Goal: Task Accomplishment & Management: Manage account settings

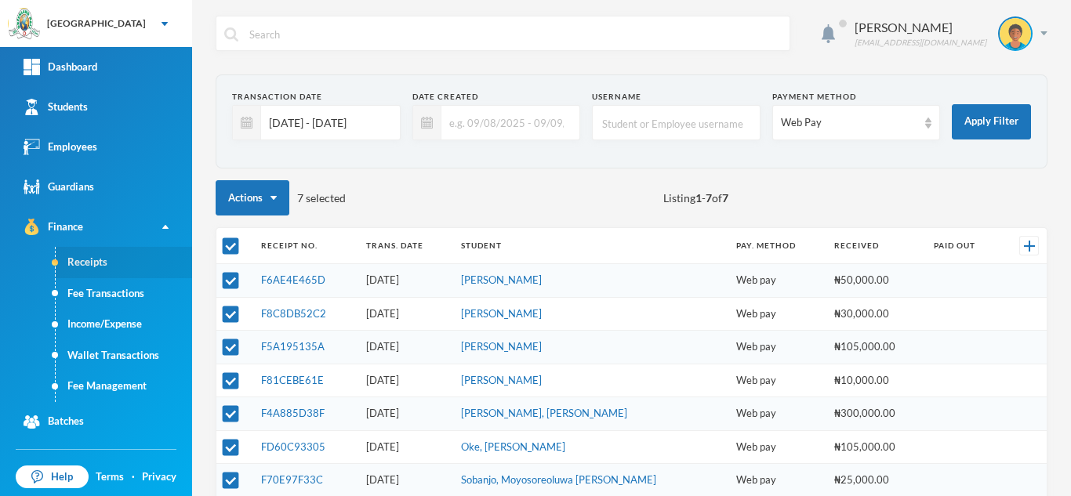
click at [101, 258] on link "Receipts" at bounding box center [124, 262] width 136 height 31
click at [850, 116] on div "Web Pay" at bounding box center [849, 123] width 137 height 16
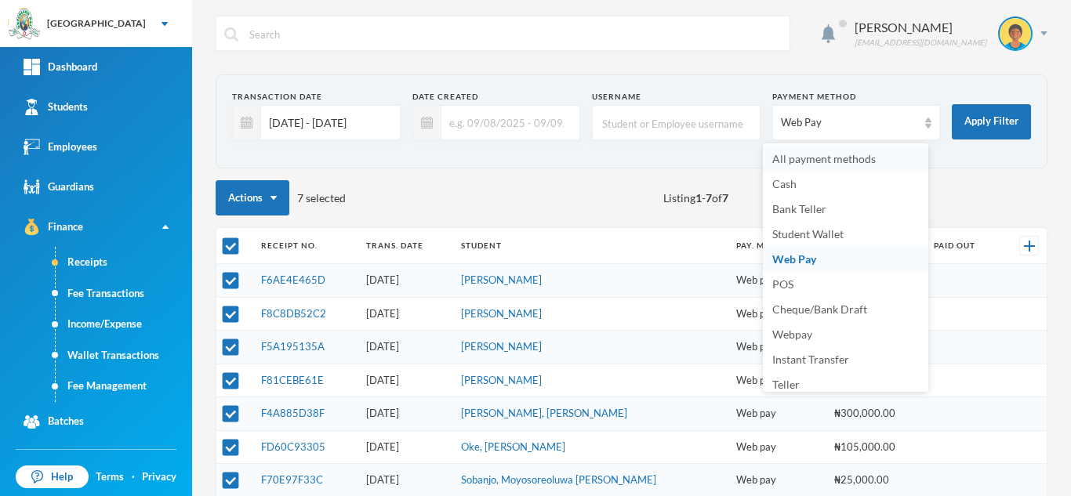
click at [794, 158] on span "All payment methods" at bounding box center [825, 158] width 104 height 13
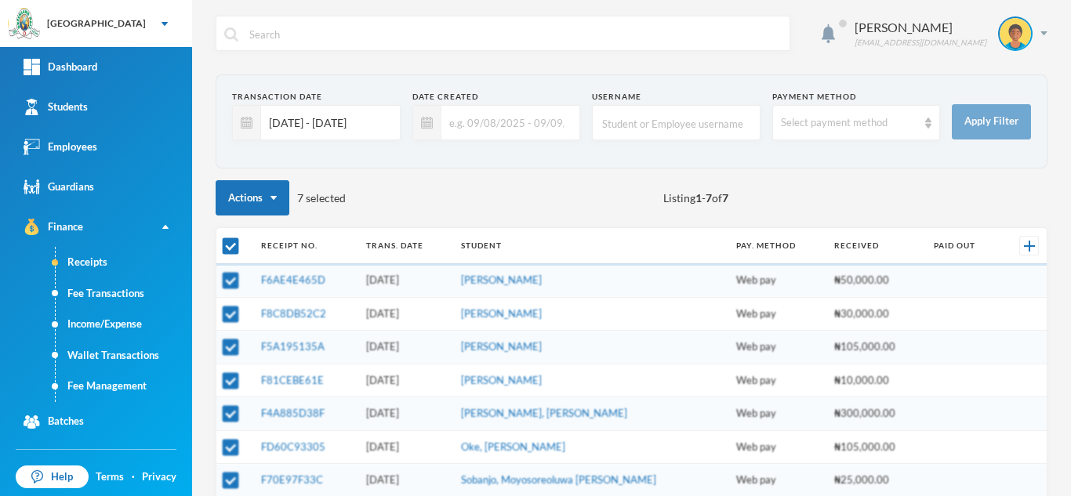
click at [265, 124] on input "01/08/2025 - 31/08/2025" at bounding box center [326, 122] width 131 height 35
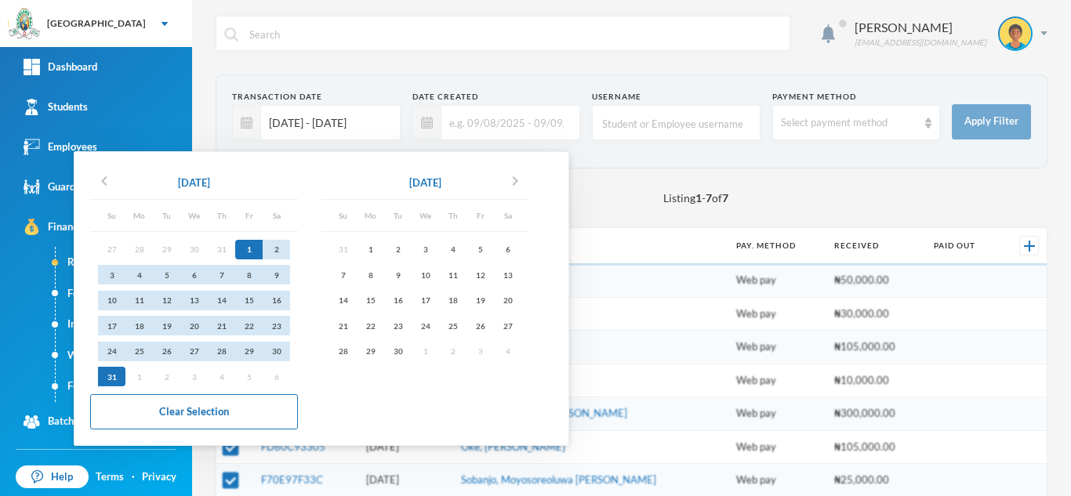
checkbox input "false"
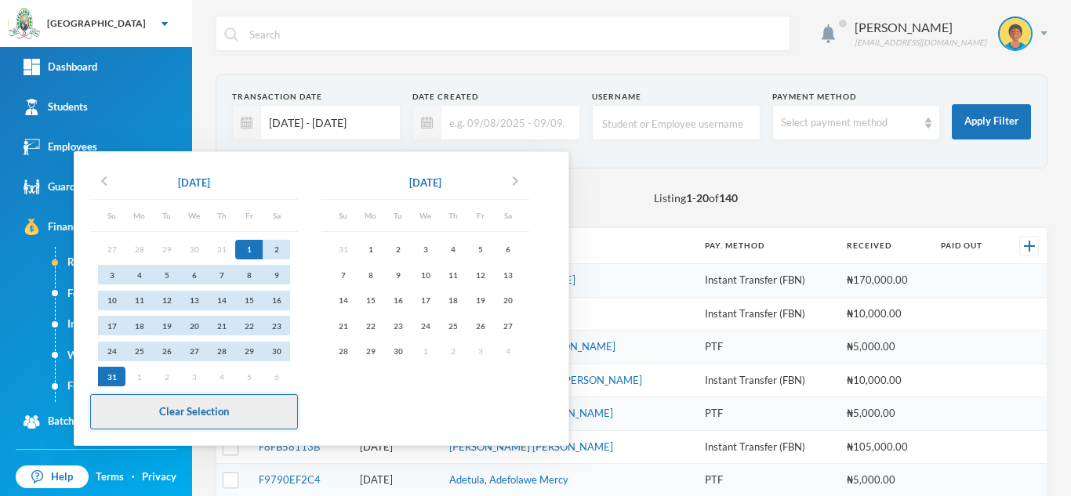
click at [172, 416] on button "Clear Selection" at bounding box center [194, 412] width 208 height 35
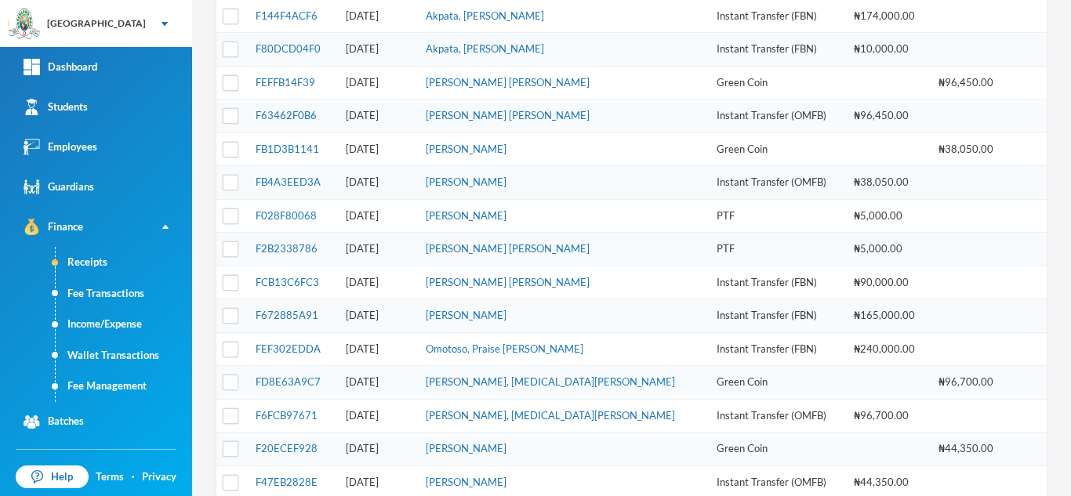
scroll to position [430, 0]
click at [282, 146] on link "FB1D3B1141" at bounding box center [288, 150] width 64 height 13
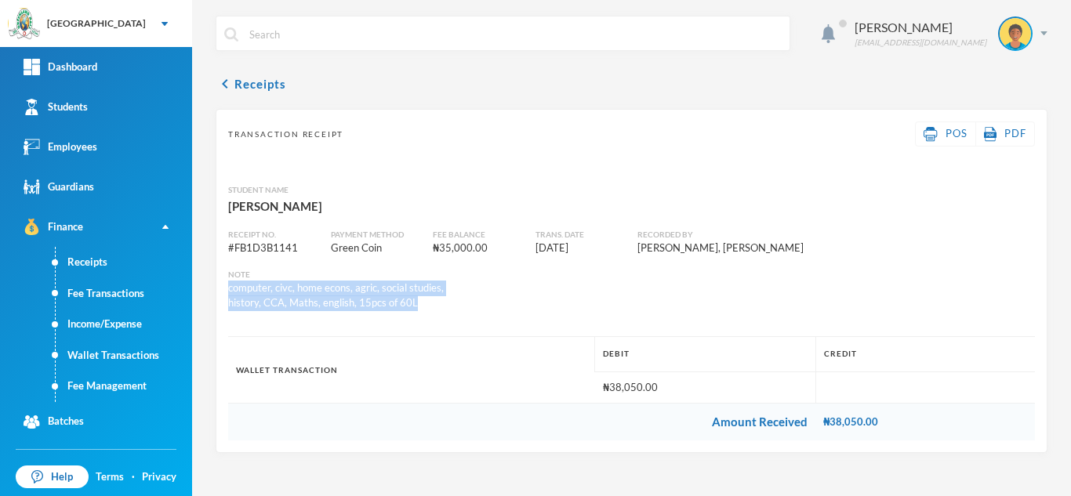
drag, startPoint x: 414, startPoint y: 304, endPoint x: 192, endPoint y: 288, distance: 222.6
click at [192, 288] on div "Aderogba Olumide olumide.aderogba@greenlandhall.org chevron_left Receipts Trans…" at bounding box center [631, 248] width 879 height 496
copy div "computer, civc, home econs, agric, social studies, history, CCA, Maths, english…"
click at [69, 253] on link "Receipts" at bounding box center [124, 262] width 136 height 31
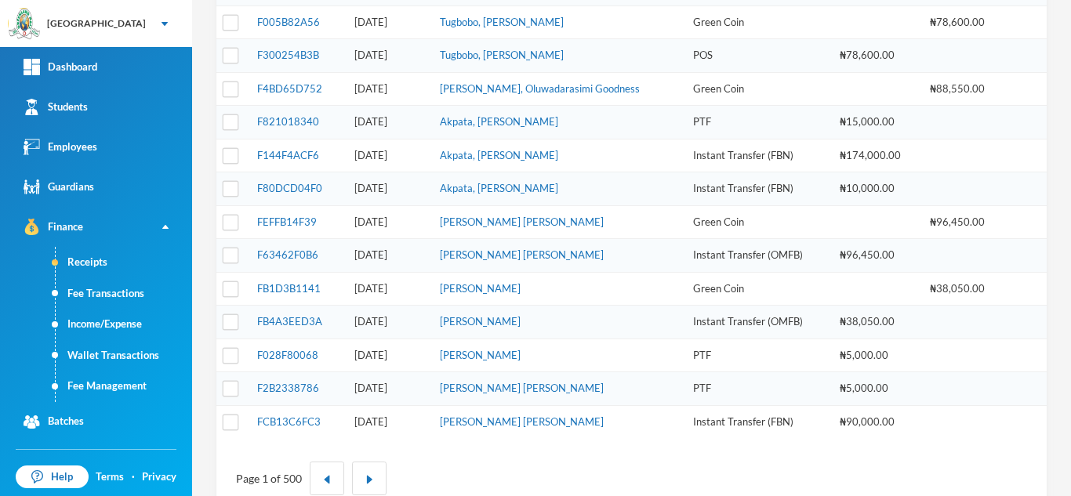
scroll to position [531, 0]
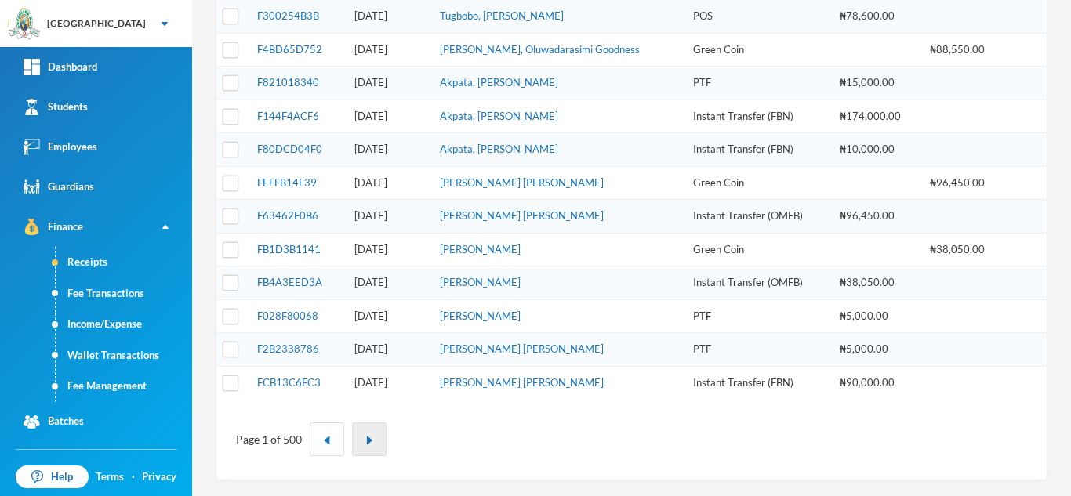
click at [362, 441] on button "button" at bounding box center [369, 440] width 35 height 34
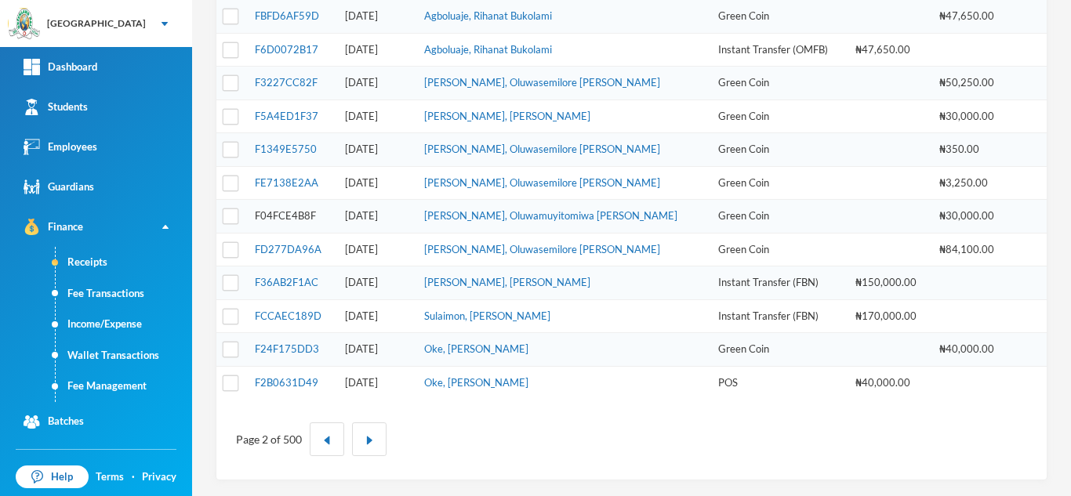
click at [297, 209] on link "F04FCE4B8F" at bounding box center [285, 215] width 61 height 13
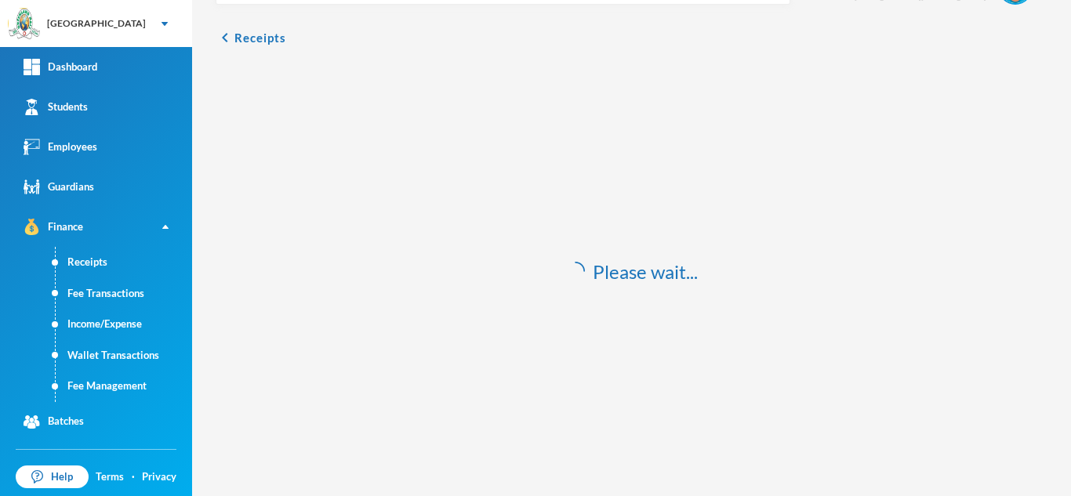
scroll to position [3, 0]
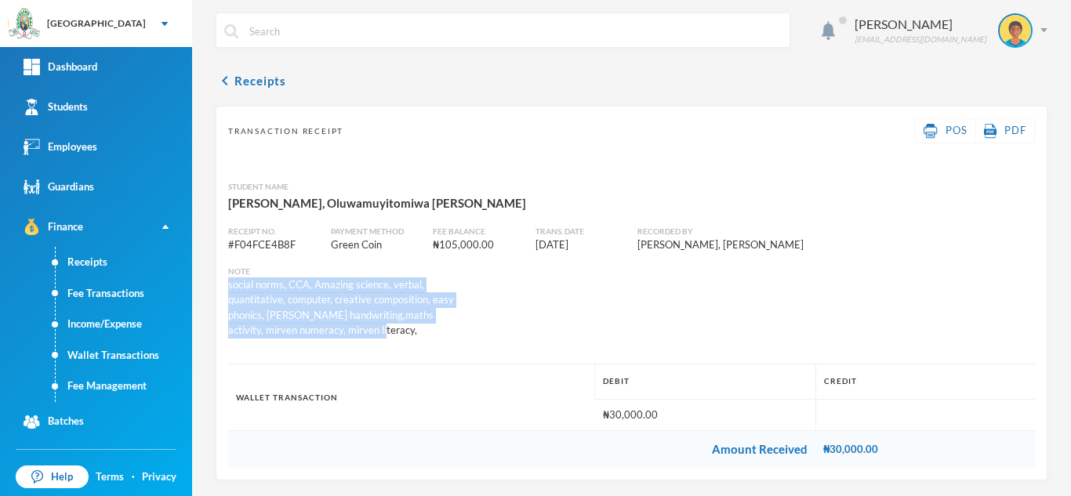
drag, startPoint x: 370, startPoint y: 338, endPoint x: 216, endPoint y: 281, distance: 164.8
click at [216, 281] on div "Transaction Receipt POS PDF Student Name Abiodun, Oluwamuyitomiwa Isreal Receip…" at bounding box center [632, 293] width 832 height 375
copy div "social norms, CCA, Amazing science, verbal, quantitative, computer, creative co…"
click at [103, 377] on link "Fee Management" at bounding box center [124, 386] width 136 height 31
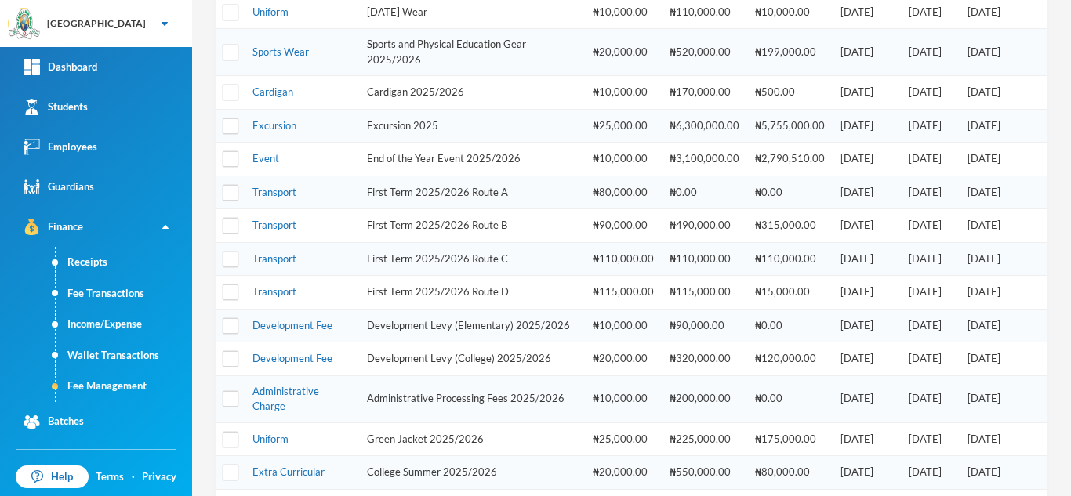
scroll to position [500, 0]
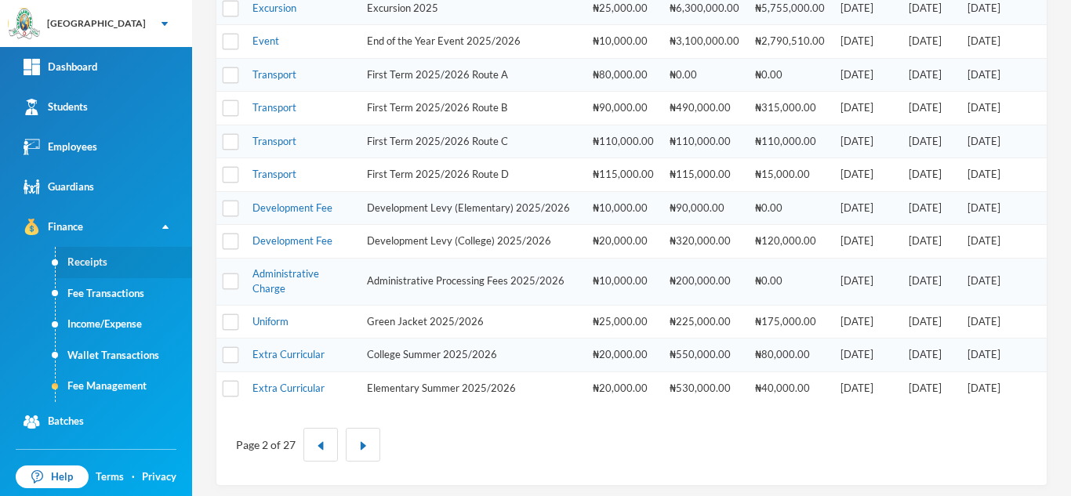
click at [77, 262] on link "Receipts" at bounding box center [124, 262] width 136 height 31
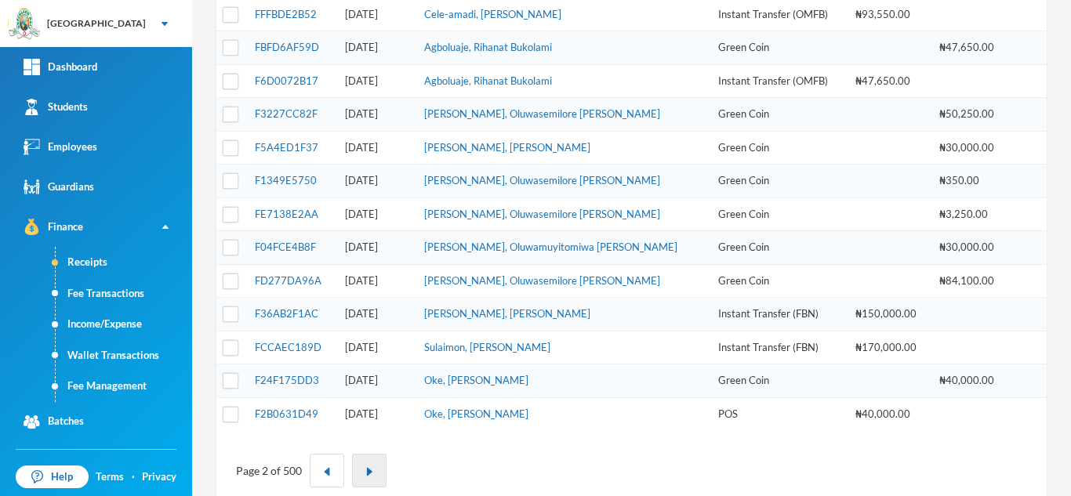
click at [369, 467] on button "button" at bounding box center [369, 471] width 35 height 34
click at [369, 466] on button "button" at bounding box center [369, 471] width 35 height 34
click at [329, 469] on img "button" at bounding box center [326, 471] width 9 height 9
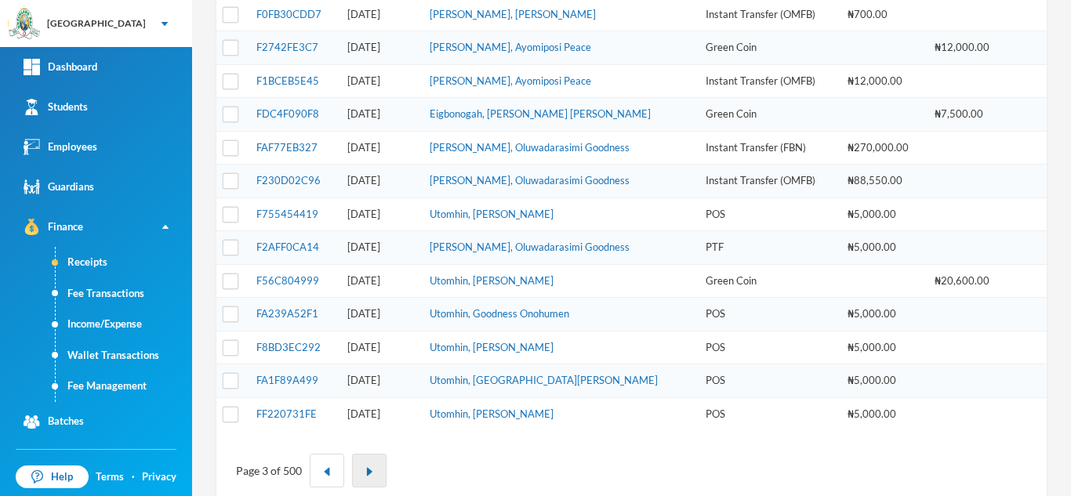
click at [370, 472] on img "button" at bounding box center [369, 471] width 9 height 9
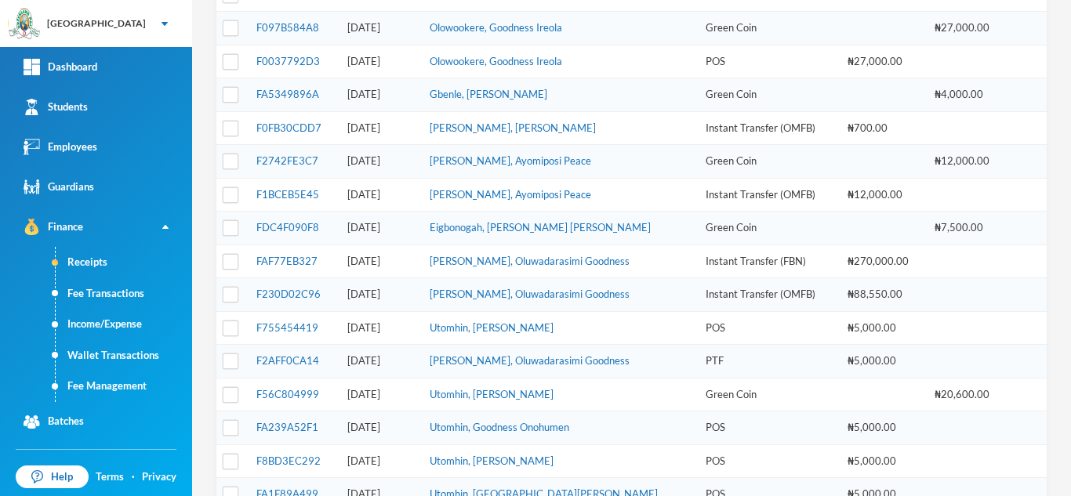
scroll to position [531, 0]
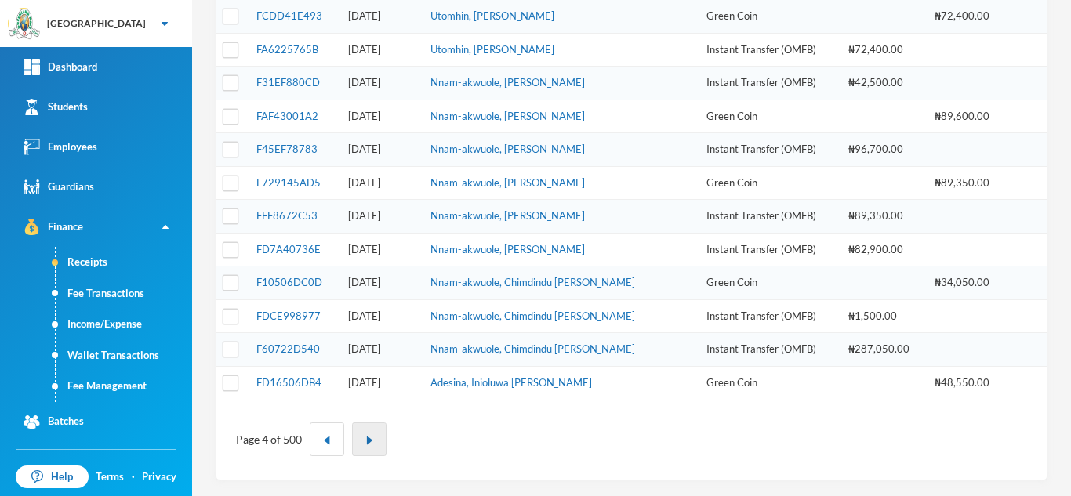
click at [373, 439] on img "button" at bounding box center [369, 440] width 9 height 9
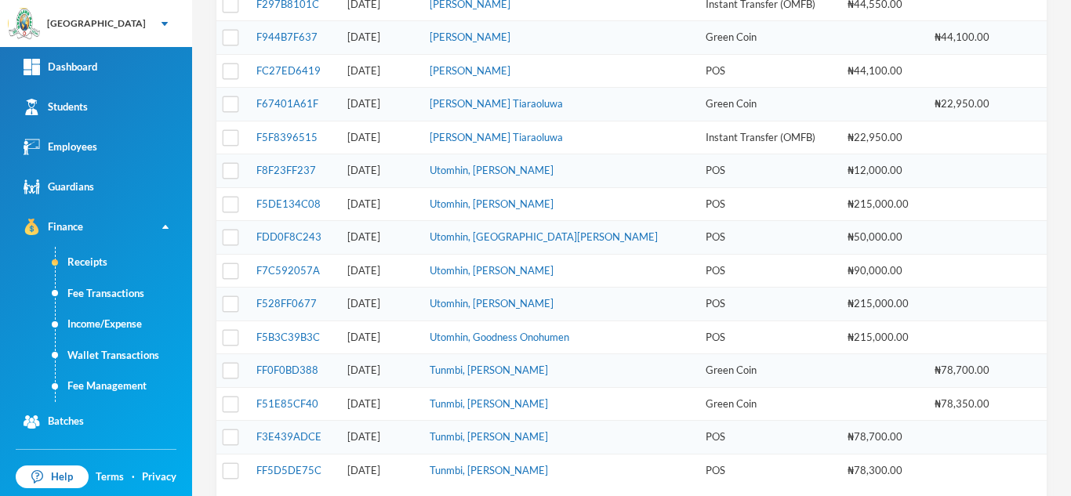
scroll to position [529, 0]
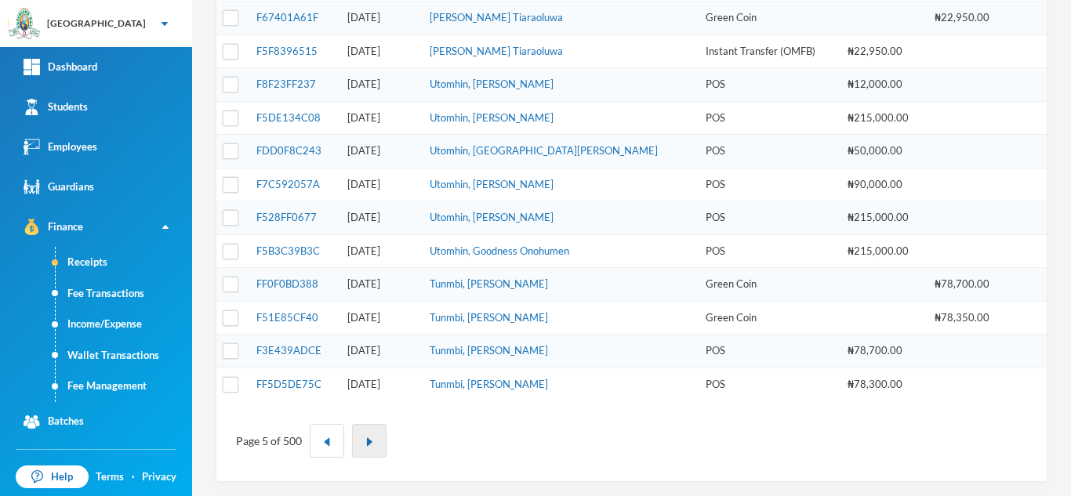
click at [367, 440] on img "button" at bounding box center [369, 442] width 9 height 9
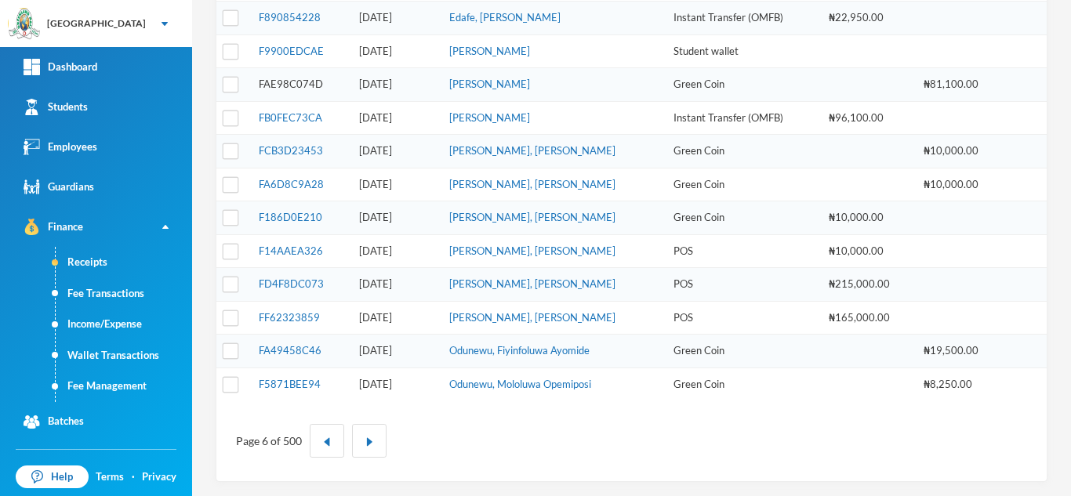
click at [282, 83] on link "FAE98C074D" at bounding box center [291, 84] width 64 height 13
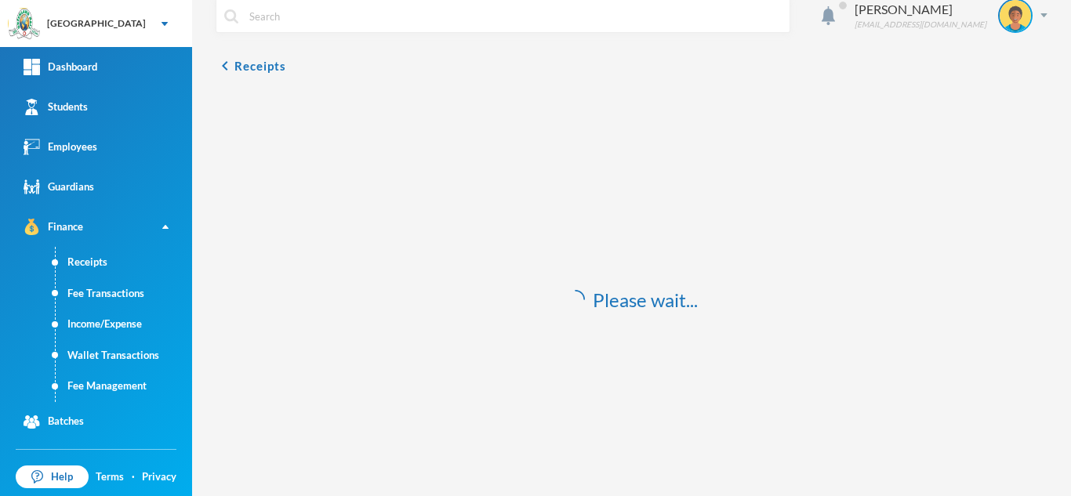
scroll to position [46, 0]
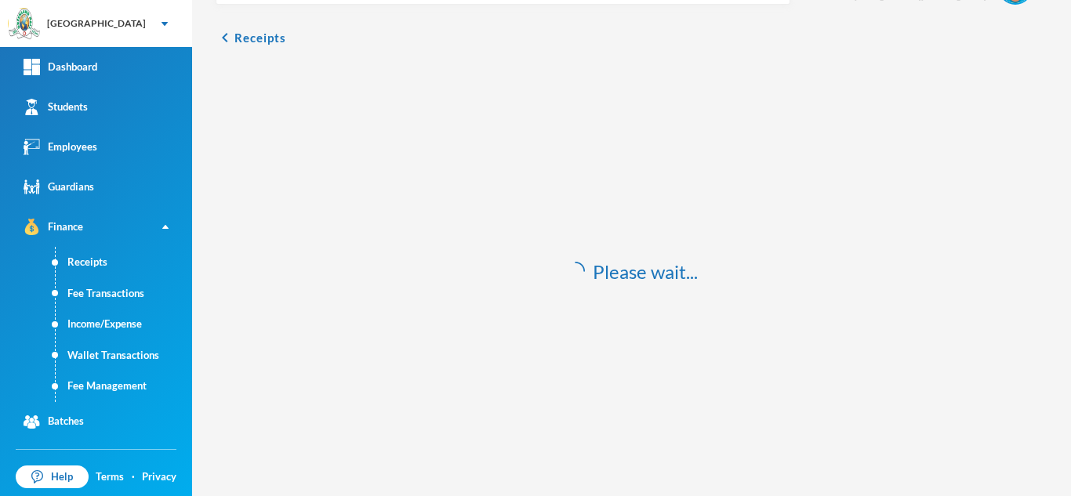
drag, startPoint x: 427, startPoint y: 330, endPoint x: 235, endPoint y: 263, distance: 203.6
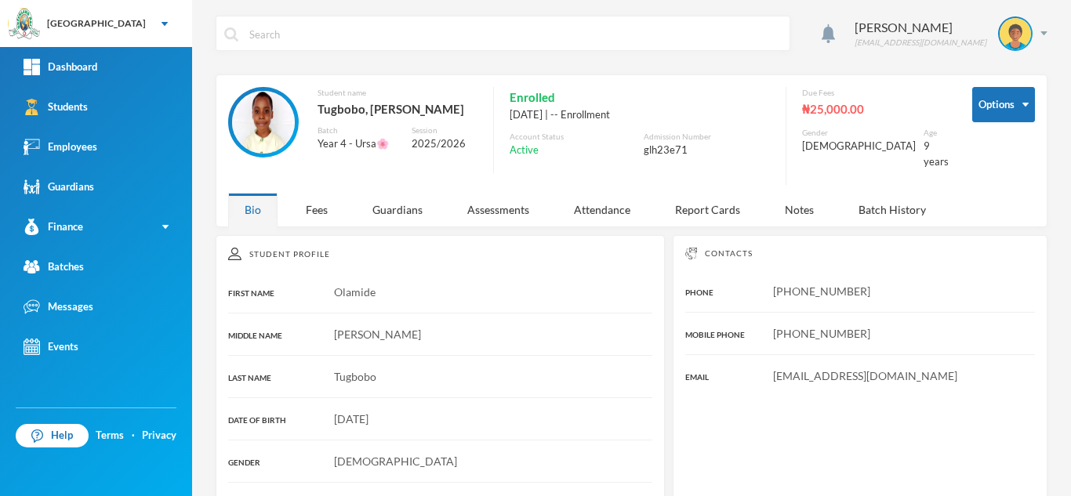
click at [314, 216] on div "Options Student name Tugbobo, Olamide Joel Batch Year 4 - Ursa🌸 Session 2025/20…" at bounding box center [632, 151] width 832 height 153
click at [305, 198] on div "Fees" at bounding box center [316, 210] width 55 height 34
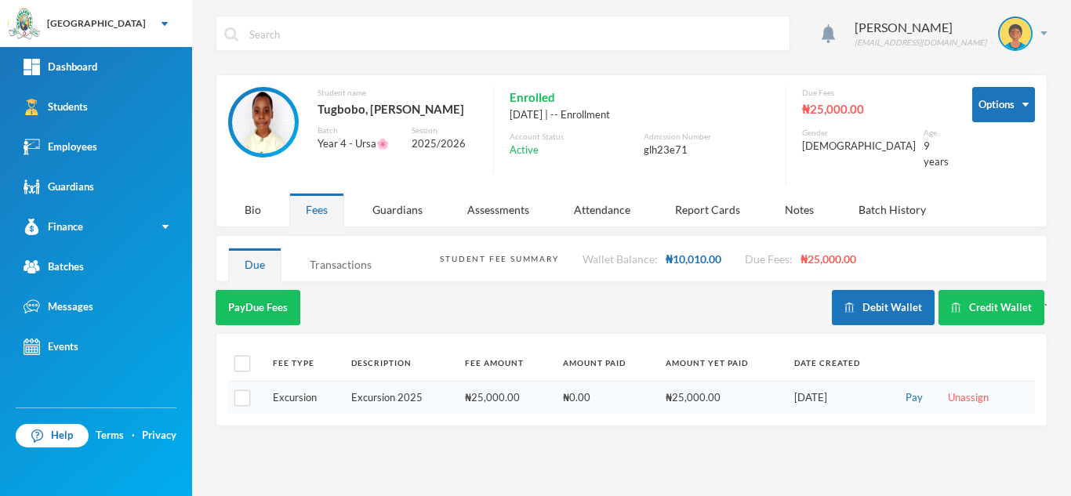
click at [326, 248] on div "Transactions" at bounding box center [340, 265] width 95 height 34
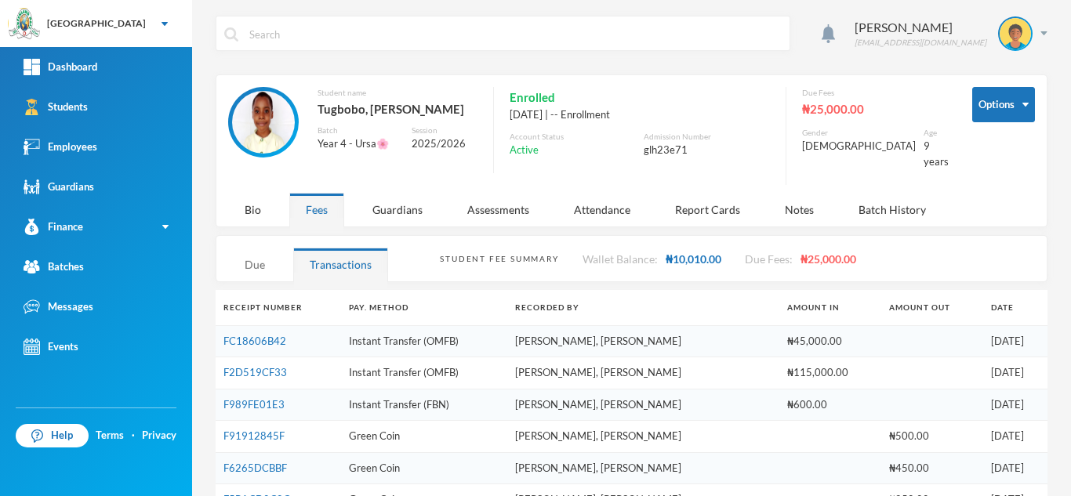
click at [264, 252] on div "Due" at bounding box center [254, 265] width 53 height 34
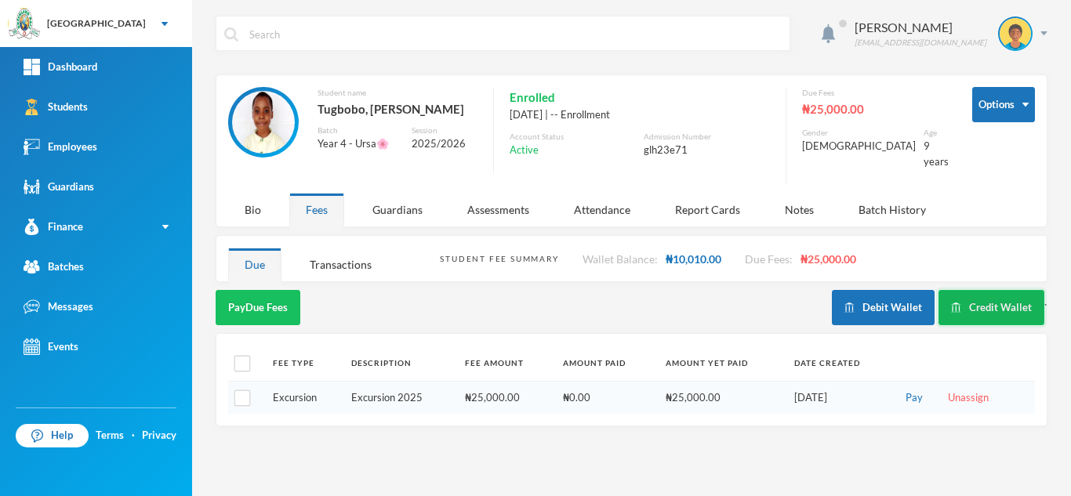
click at [1004, 290] on button "Credit Wallet" at bounding box center [992, 307] width 106 height 35
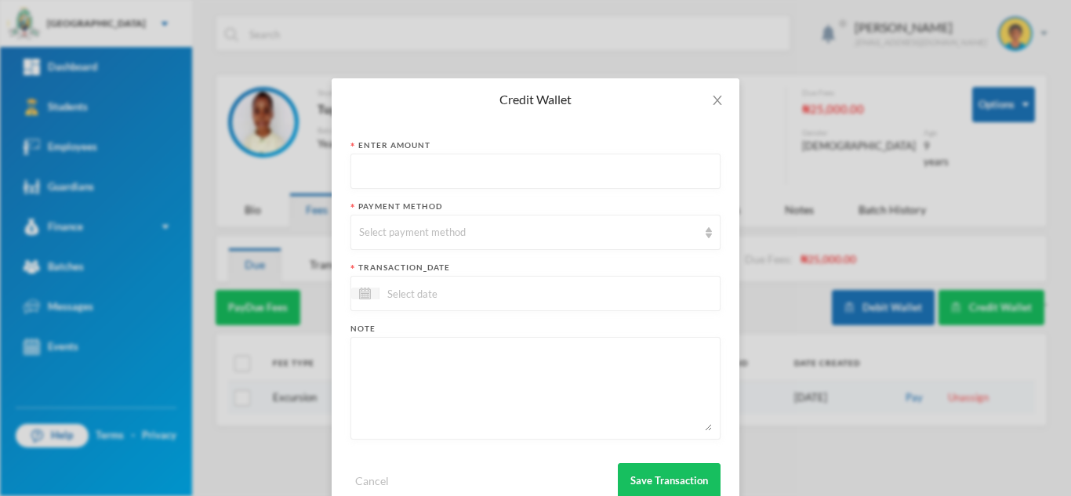
click at [528, 163] on input "text" at bounding box center [535, 172] width 353 height 35
click at [515, 172] on input "text" at bounding box center [535, 172] width 353 height 35
type input "78600"
click at [466, 241] on div "Select payment method" at bounding box center [536, 232] width 370 height 35
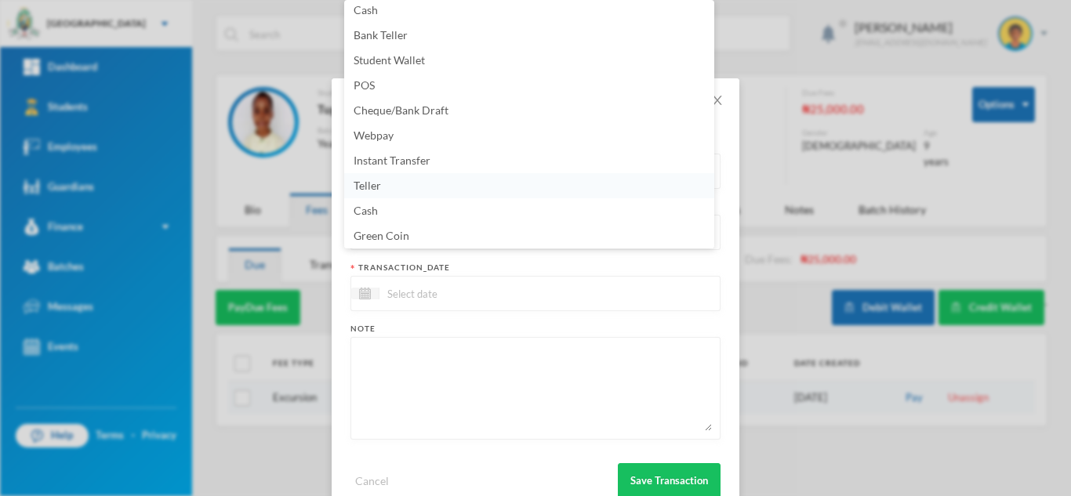
scroll to position [3, 0]
click at [485, 83] on li "POS" at bounding box center [529, 87] width 370 height 25
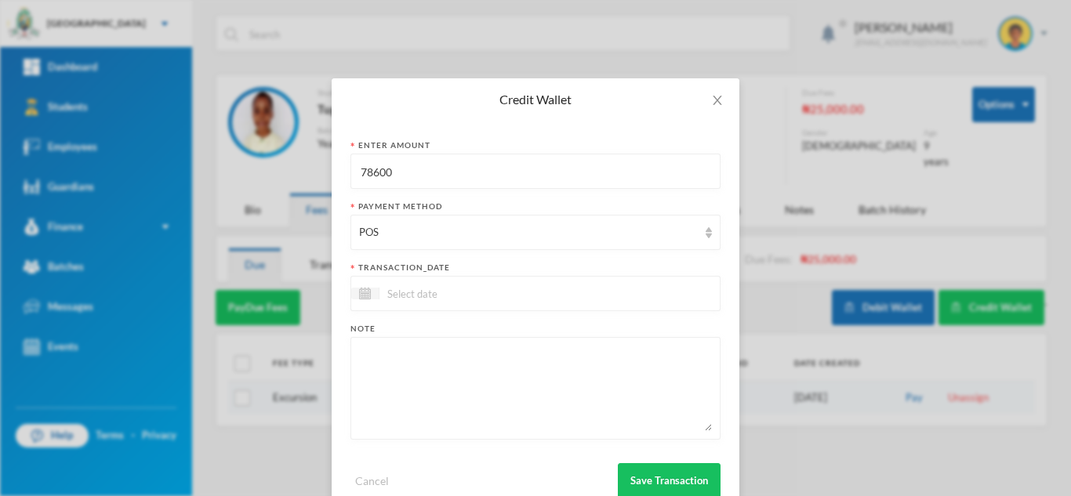
click at [467, 299] on input at bounding box center [446, 294] width 132 height 18
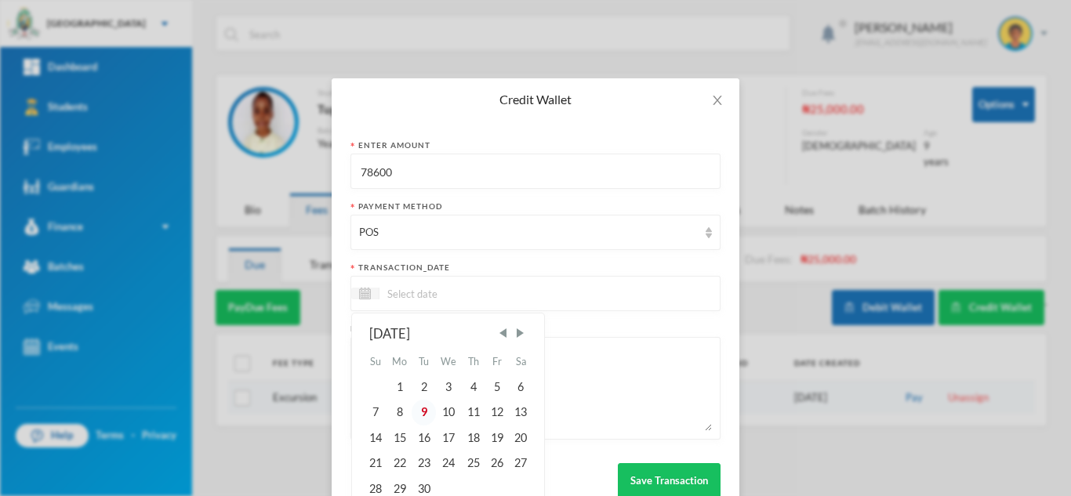
click at [416, 414] on div "9" at bounding box center [424, 412] width 24 height 25
type input "[DATE]"
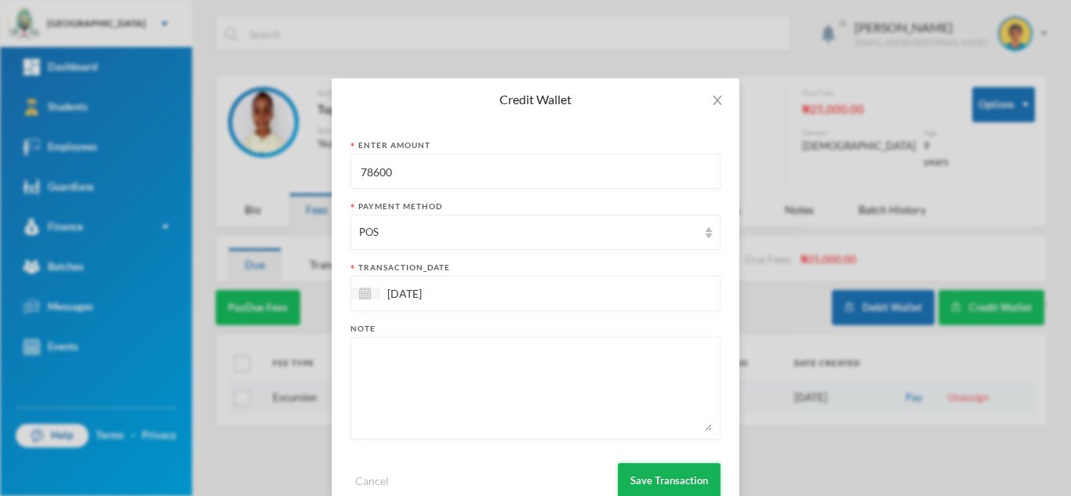
click at [633, 467] on button "Save Transaction" at bounding box center [669, 481] width 103 height 35
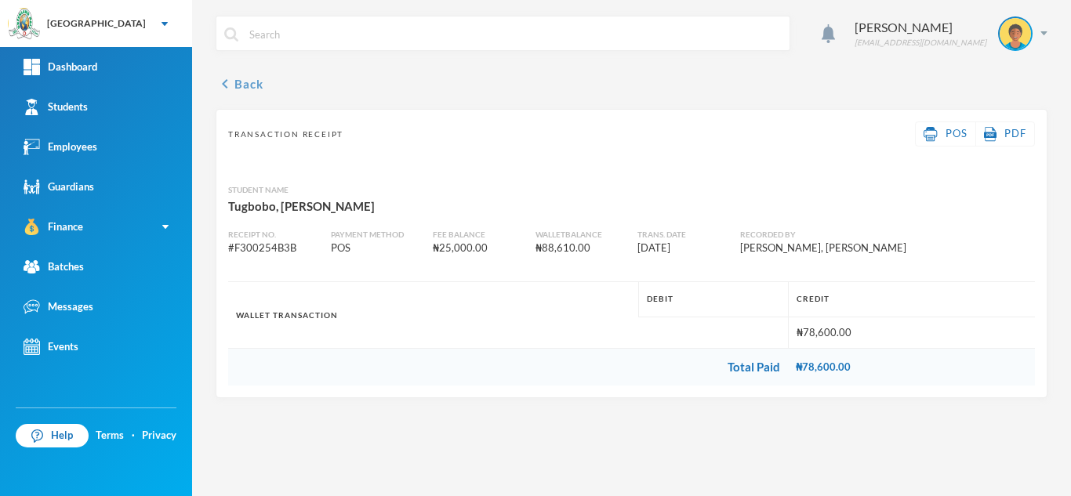
click at [239, 85] on button "chevron_left Back" at bounding box center [240, 84] width 48 height 19
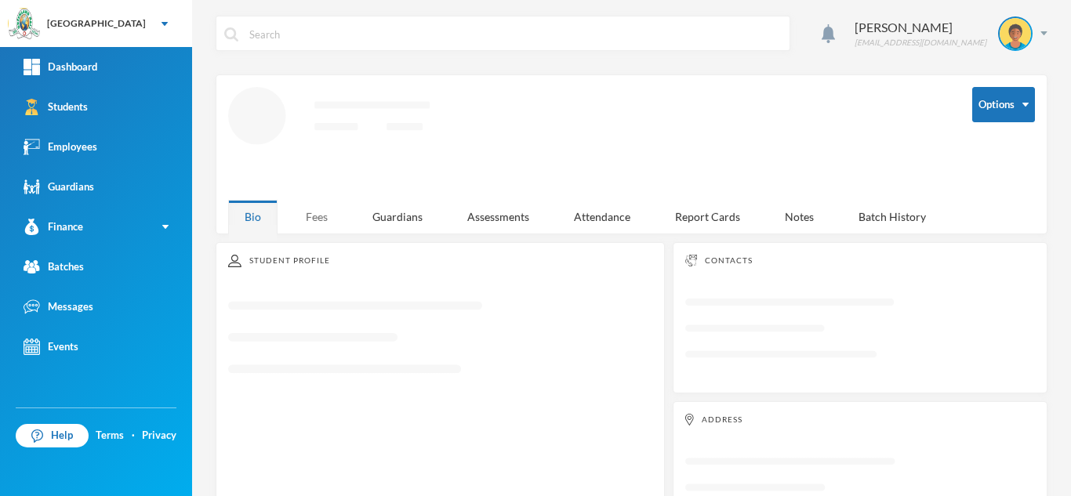
click at [318, 214] on div "Fees" at bounding box center [316, 217] width 55 height 34
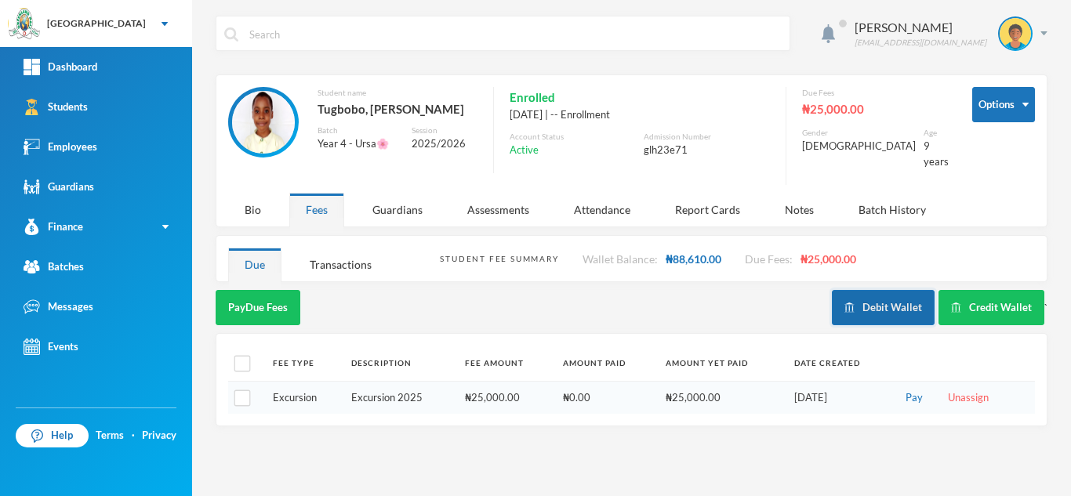
click at [864, 290] on button "Debit Wallet" at bounding box center [883, 307] width 103 height 35
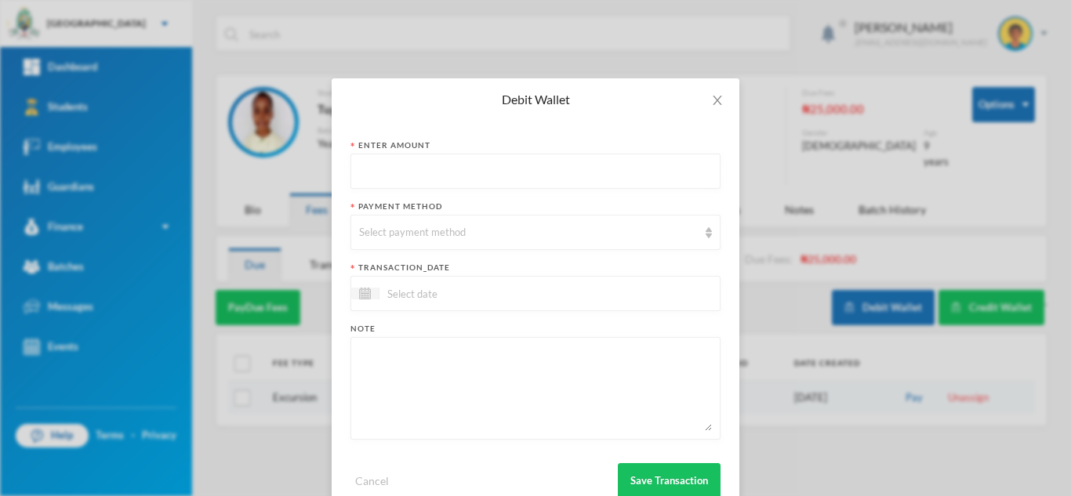
click at [481, 162] on input "text" at bounding box center [535, 172] width 353 height 35
type input "78600"
click at [455, 235] on div "Select payment method" at bounding box center [528, 233] width 339 height 16
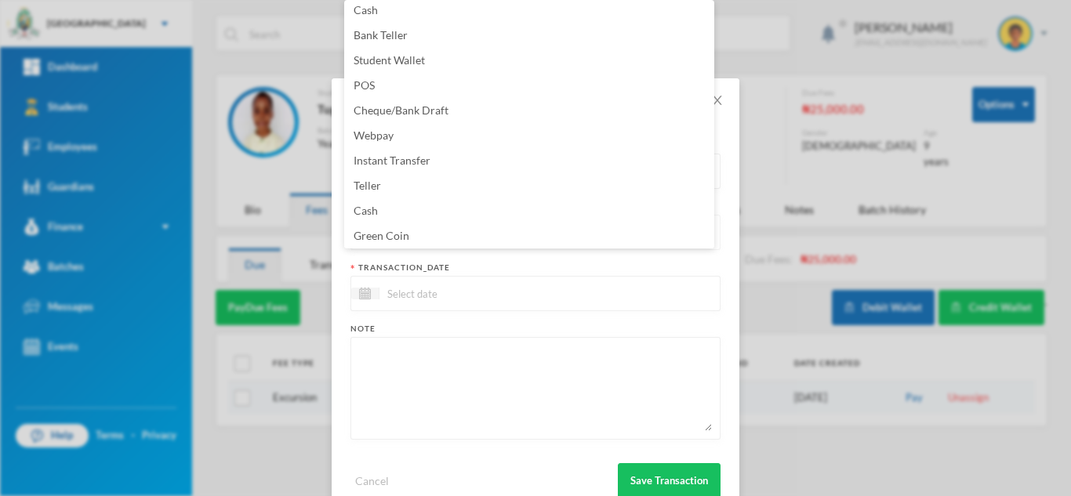
click at [455, 235] on li "Green Coin" at bounding box center [529, 236] width 370 height 25
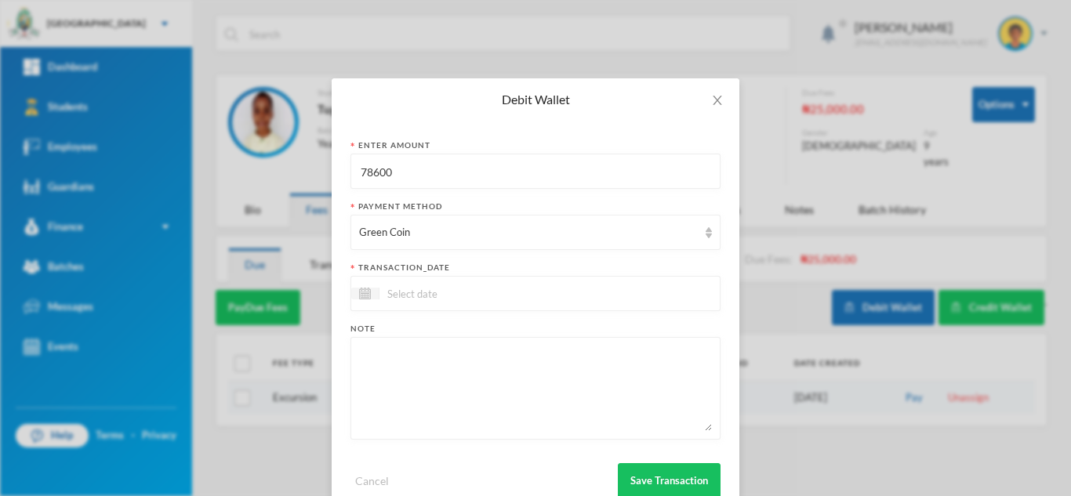
click at [447, 293] on input at bounding box center [446, 294] width 132 height 18
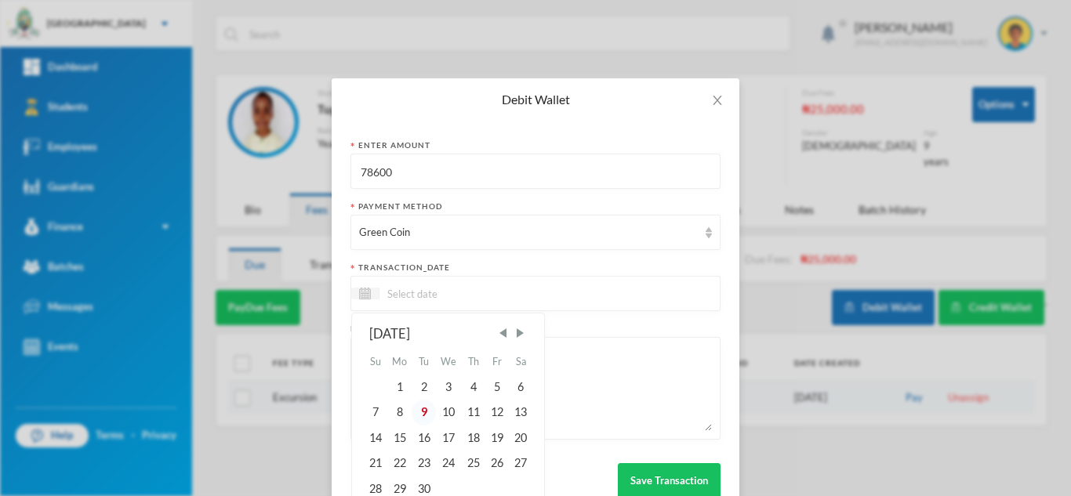
click at [415, 414] on div "9" at bounding box center [424, 412] width 24 height 25
type input "[DATE]"
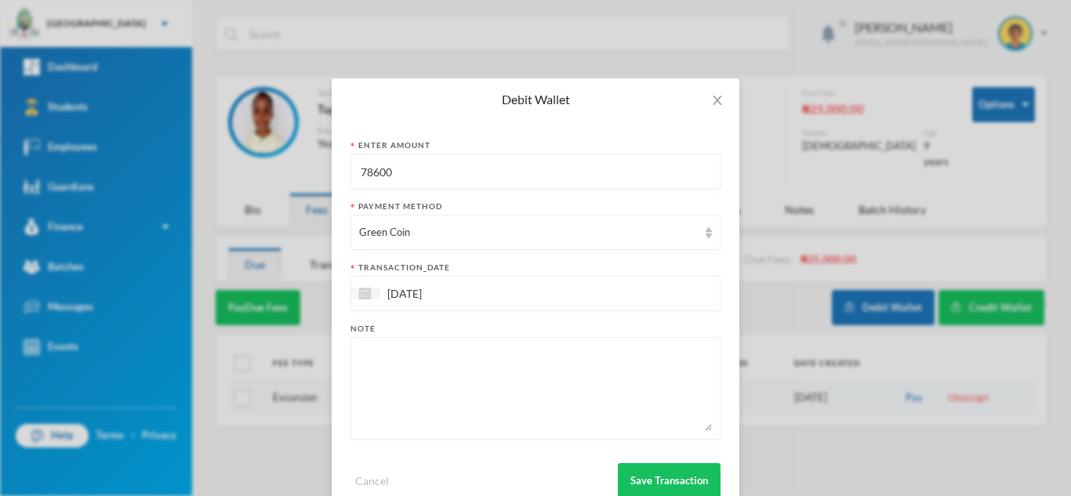
click at [412, 391] on textarea at bounding box center [535, 388] width 353 height 85
click at [372, 359] on textarea "leaen maths," at bounding box center [535, 388] width 353 height 85
click at [374, 355] on textarea "leaen maths," at bounding box center [535, 388] width 353 height 85
click at [438, 361] on textarea "learn maths," at bounding box center [535, 388] width 353 height 85
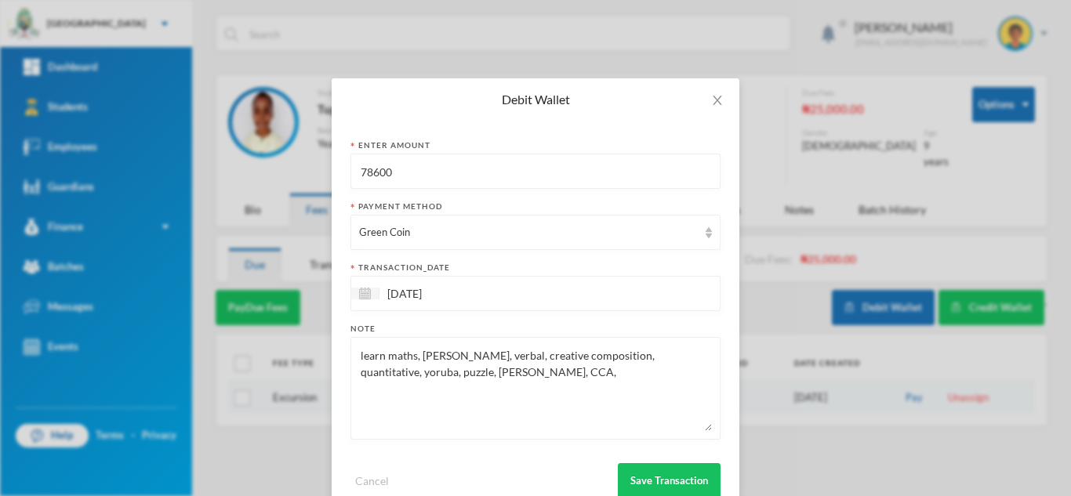
click at [558, 381] on textarea "learn maths, collins english, verbal, creative composition, quantitative, yorub…" at bounding box center [535, 388] width 353 height 85
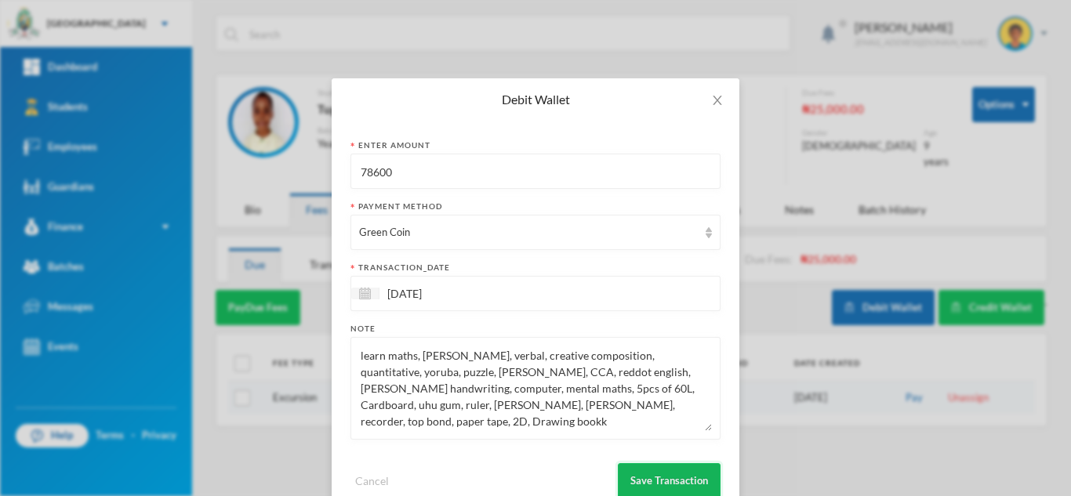
type textarea "learn maths, collins english, verbal, creative composition, quantitative, yorub…"
click at [649, 478] on button "Save Transaction" at bounding box center [669, 481] width 103 height 35
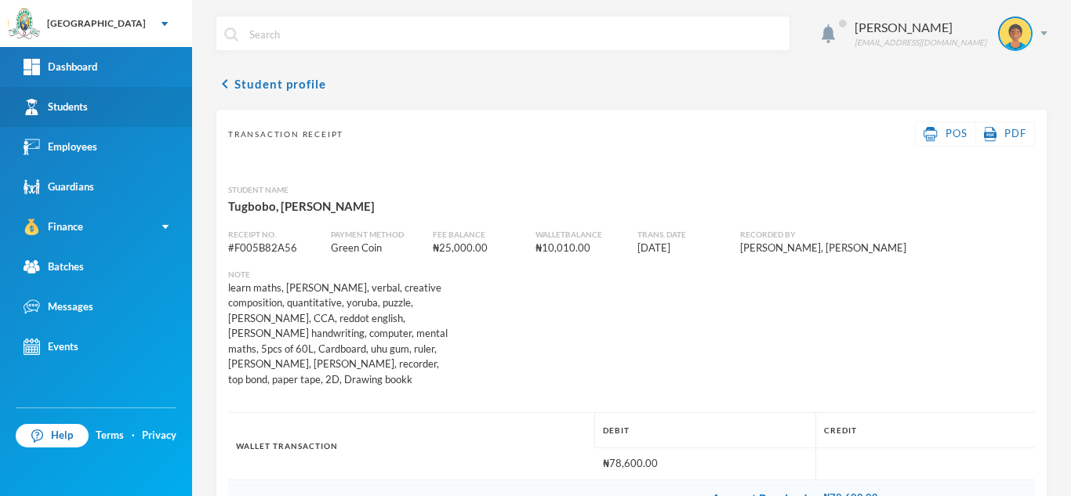
click at [104, 107] on link "Students" at bounding box center [96, 107] width 192 height 40
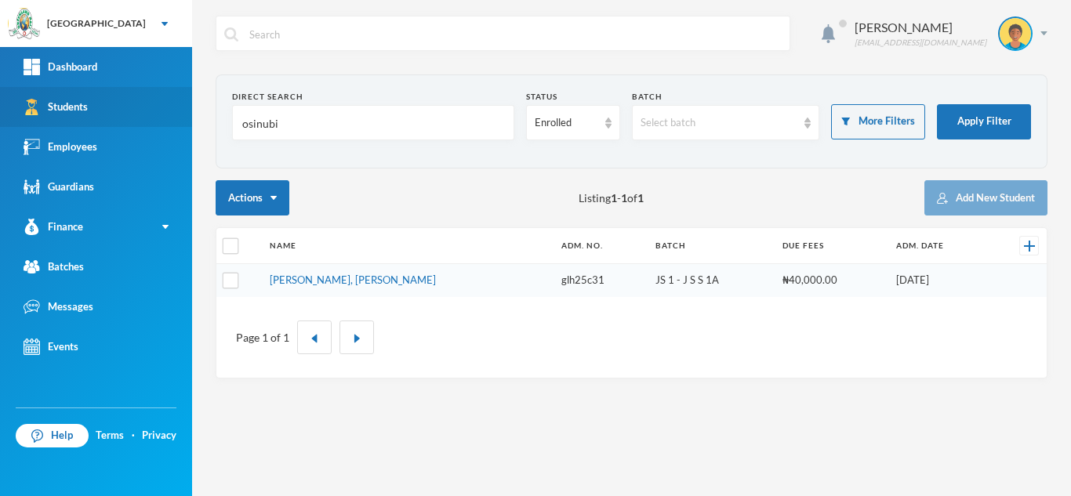
drag, startPoint x: 290, startPoint y: 125, endPoint x: 51, endPoint y: 104, distance: 240.1
click at [51, 104] on div "Greenland Hall Your Bluebic Account Greenland Hall Add a New School Dashboard S…" at bounding box center [535, 248] width 1071 height 496
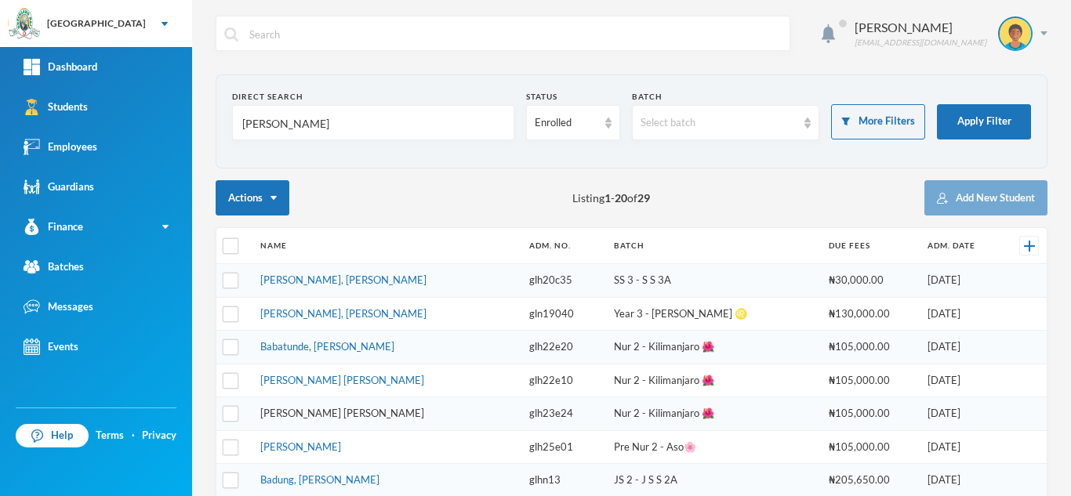
type input "balogun"
click at [329, 410] on link "Balogun, Olorire Ryhan" at bounding box center [342, 413] width 164 height 13
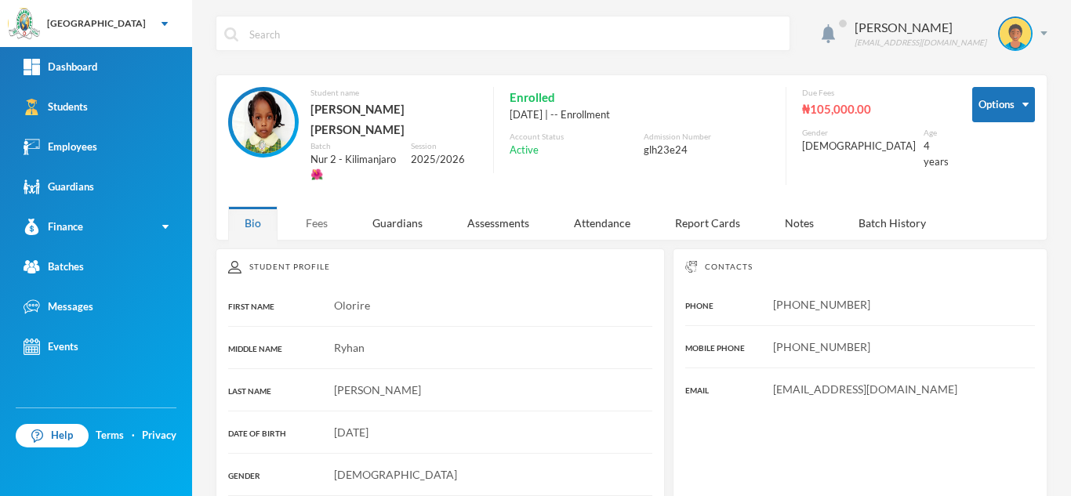
click at [318, 206] on div "Fees" at bounding box center [316, 223] width 55 height 34
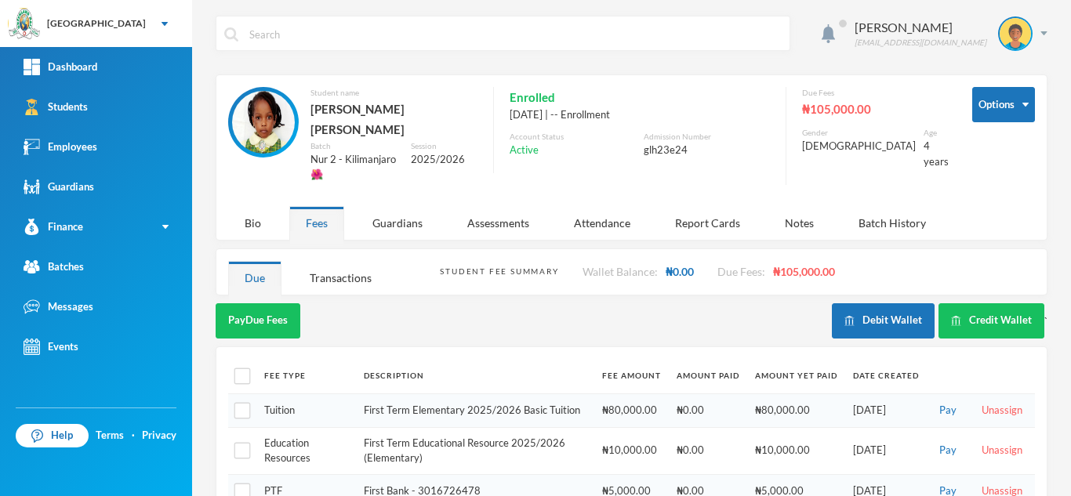
scroll to position [48, 0]
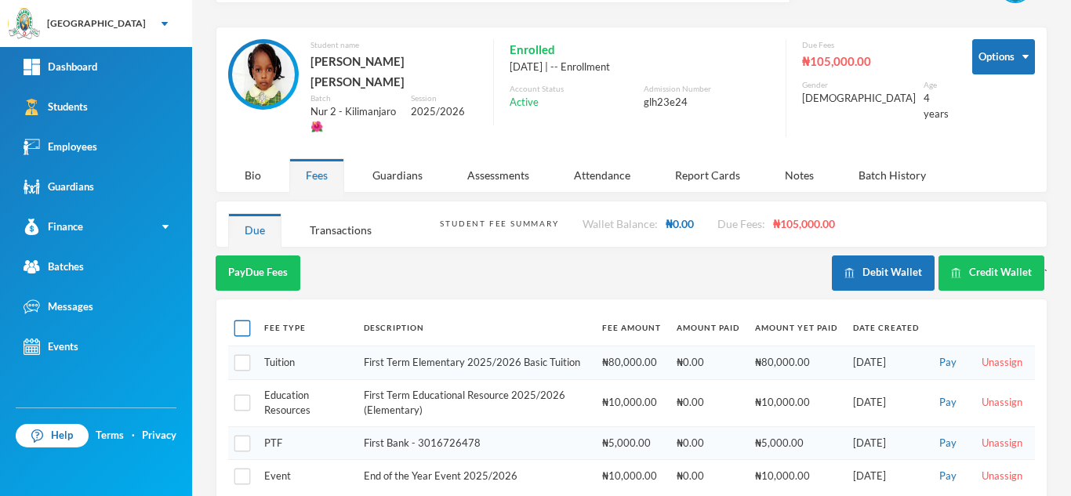
click at [247, 321] on input "checkbox" at bounding box center [243, 329] width 16 height 16
checkbox input "true"
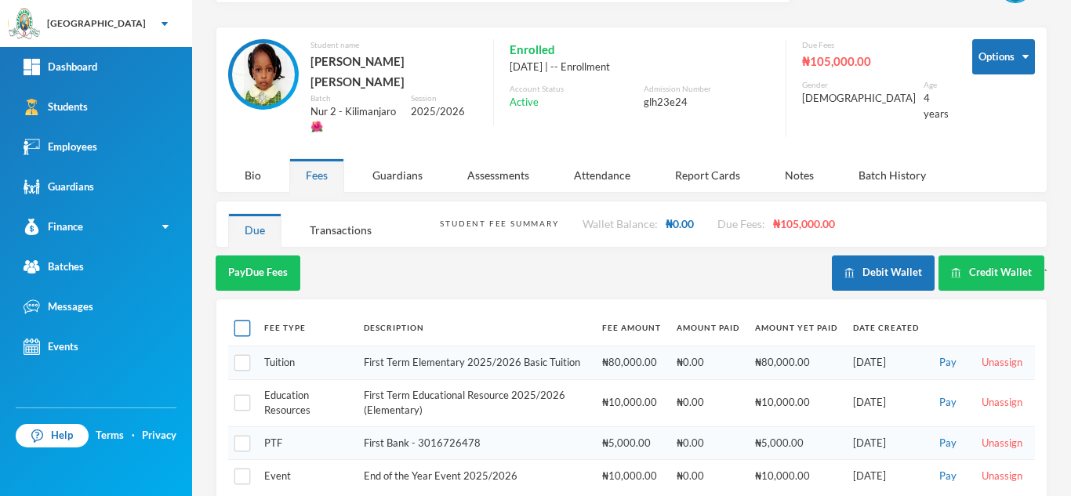
checkbox input "true"
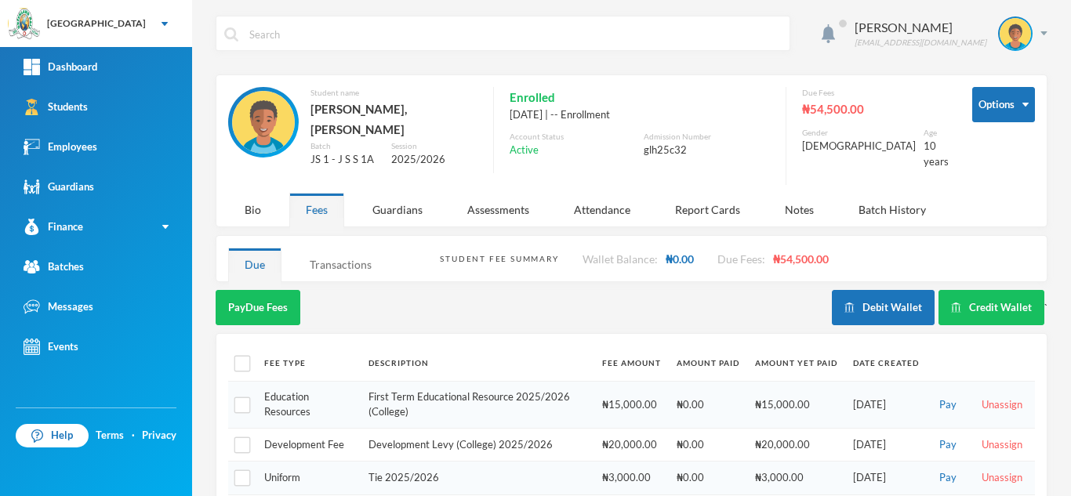
click at [351, 248] on div "Transactions" at bounding box center [340, 265] width 95 height 34
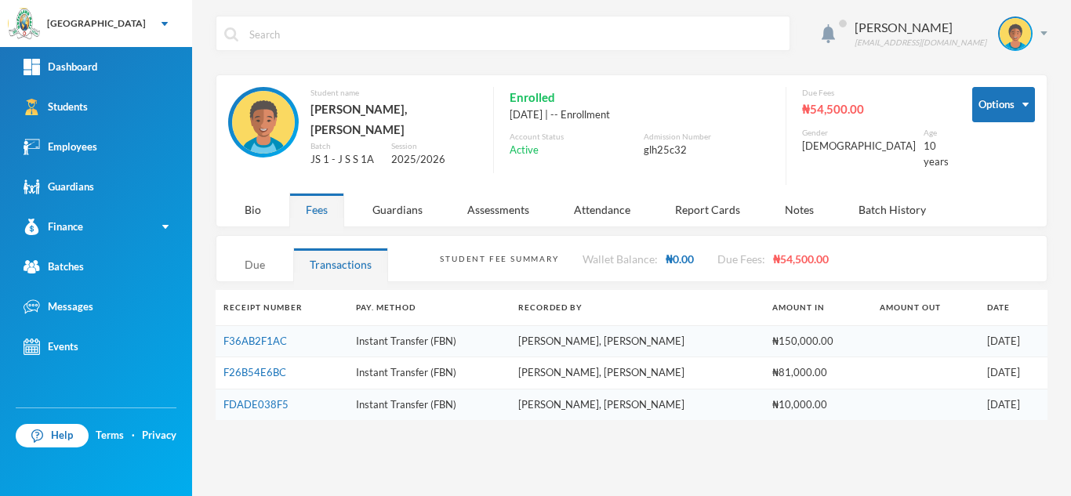
click at [245, 260] on div "Due" at bounding box center [254, 265] width 53 height 34
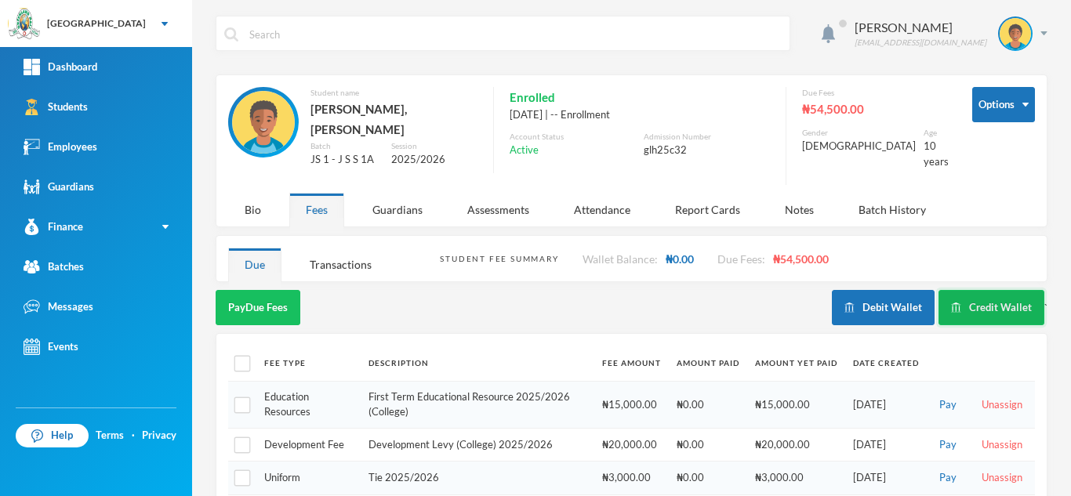
click at [997, 298] on button "Credit Wallet" at bounding box center [992, 307] width 106 height 35
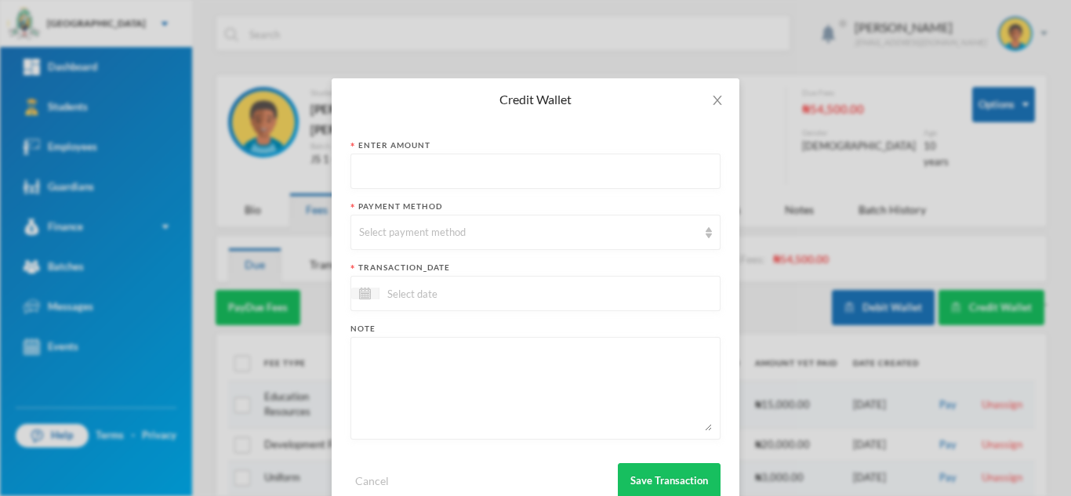
click at [404, 179] on input "text" at bounding box center [535, 172] width 353 height 35
type input "38050"
click at [404, 237] on div "Select payment method" at bounding box center [528, 233] width 339 height 16
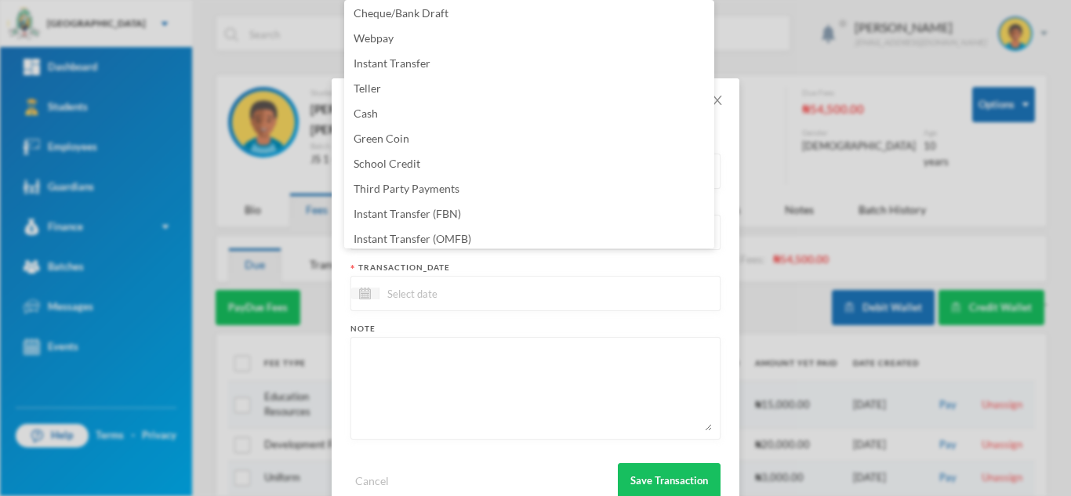
scroll to position [159, 0]
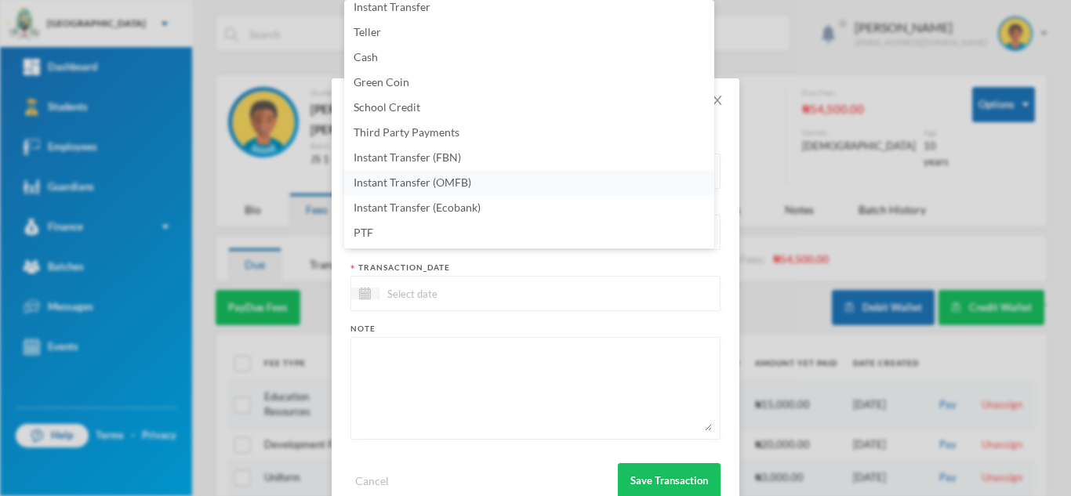
click at [492, 185] on li "Instant Transfer (OMFB)" at bounding box center [529, 182] width 370 height 25
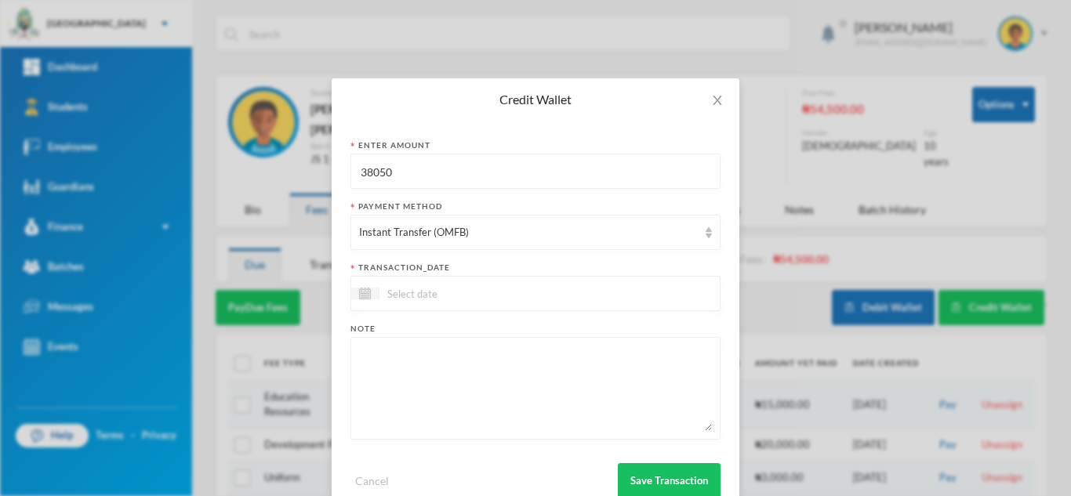
click at [440, 293] on input at bounding box center [446, 294] width 132 height 18
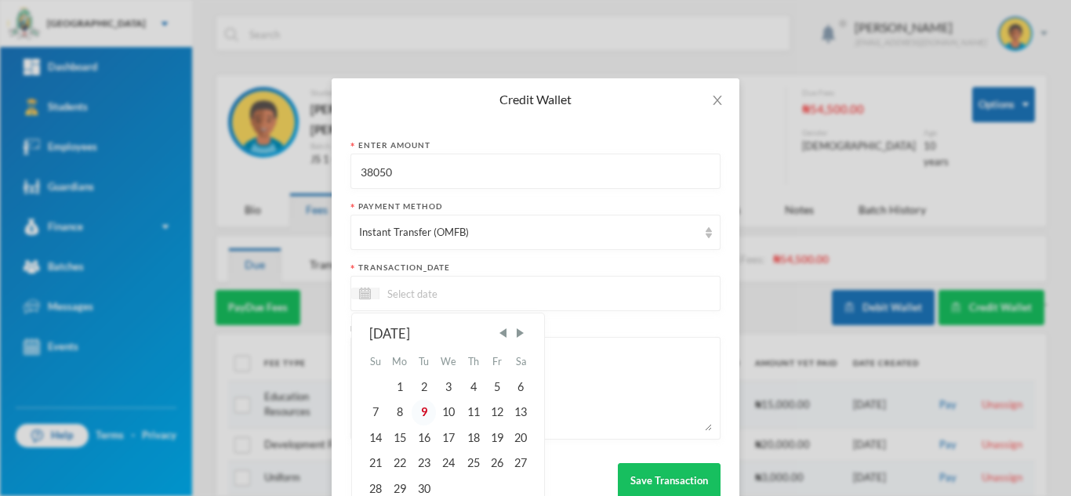
click at [413, 416] on div "9" at bounding box center [424, 412] width 24 height 25
type input "[DATE]"
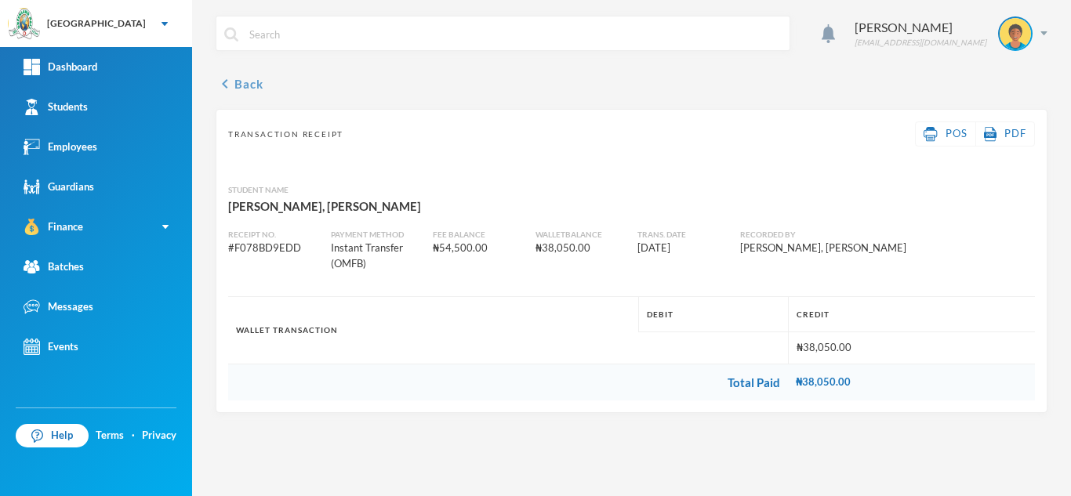
click at [245, 85] on button "chevron_left Back" at bounding box center [240, 84] width 48 height 19
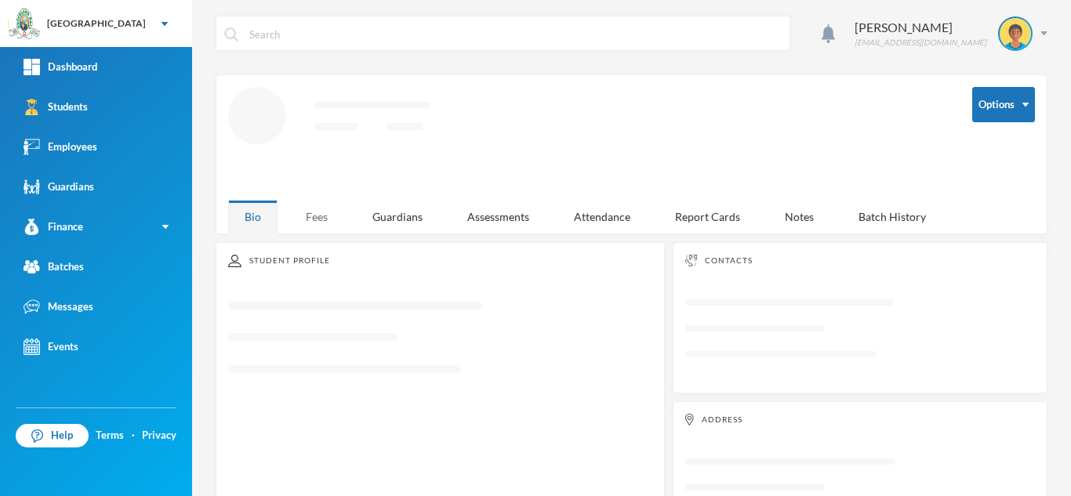
click at [321, 216] on div "Fees" at bounding box center [316, 217] width 55 height 34
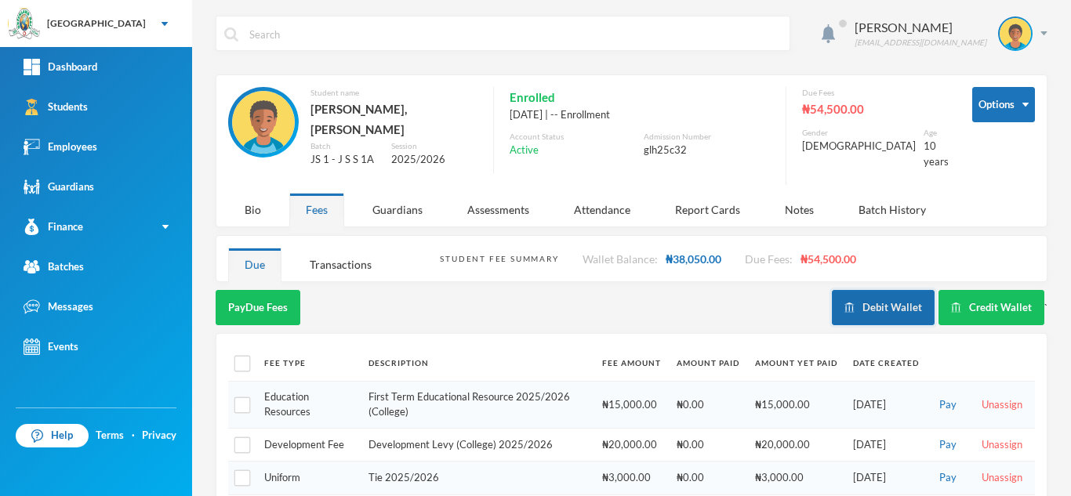
click at [869, 290] on button "Debit Wallet" at bounding box center [883, 307] width 103 height 35
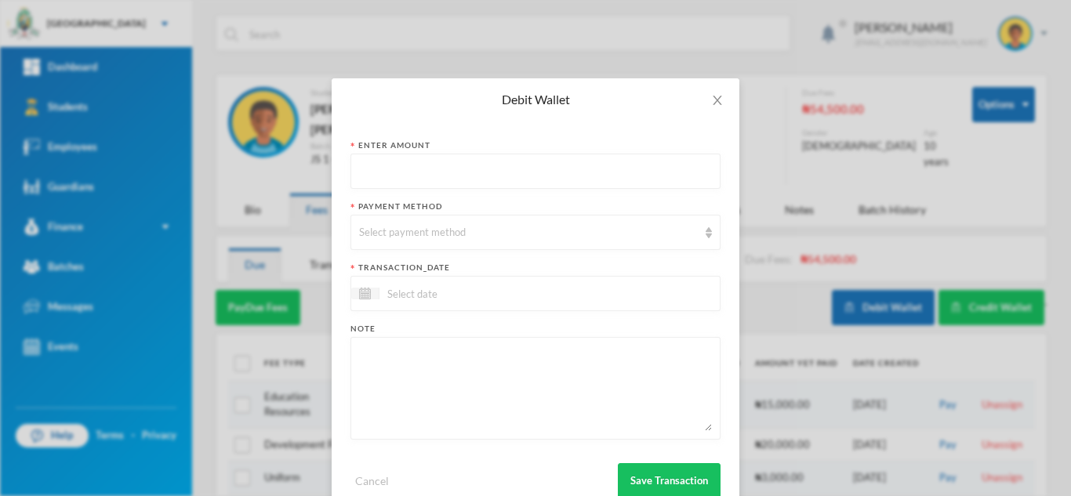
click at [416, 173] on input "text" at bounding box center [535, 172] width 353 height 35
type input "38050"
click at [398, 235] on div "Select payment method" at bounding box center [528, 233] width 339 height 16
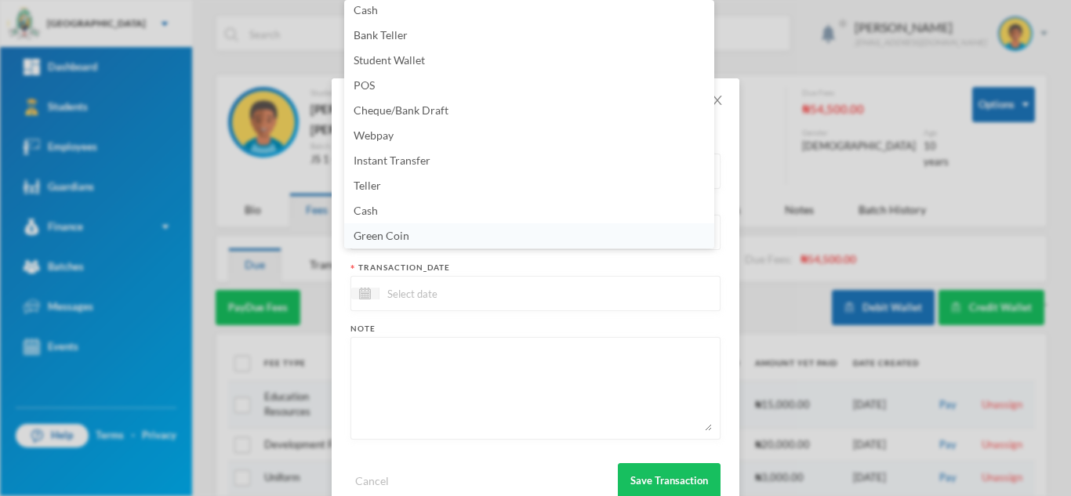
click at [396, 235] on span "Green Coin" at bounding box center [382, 235] width 56 height 13
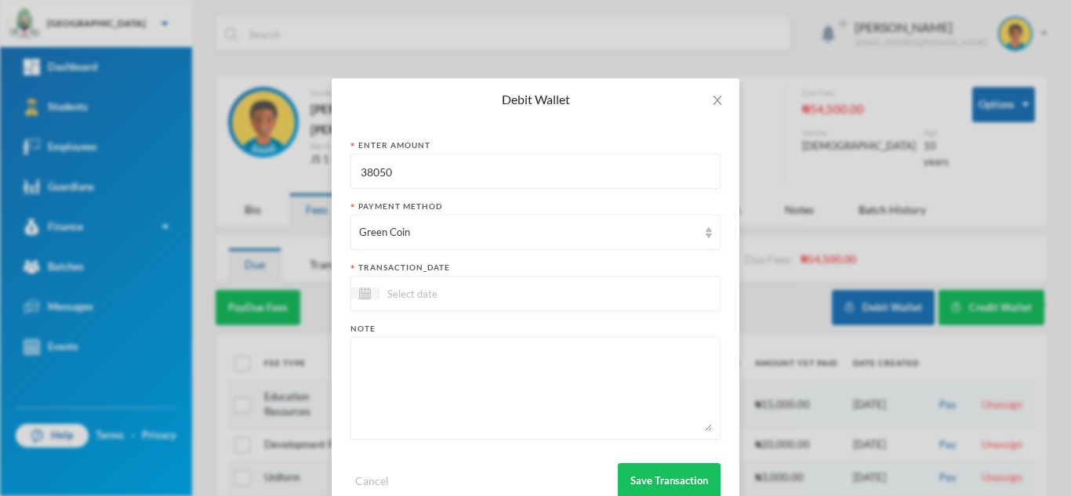
click at [400, 296] on input at bounding box center [446, 294] width 132 height 18
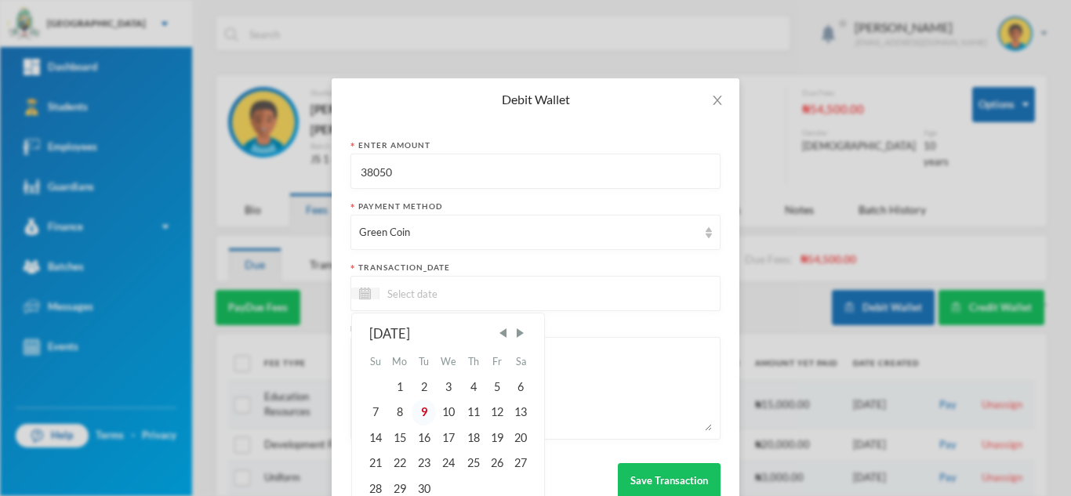
click at [416, 411] on div "9" at bounding box center [424, 412] width 24 height 25
type input "09/09/2025"
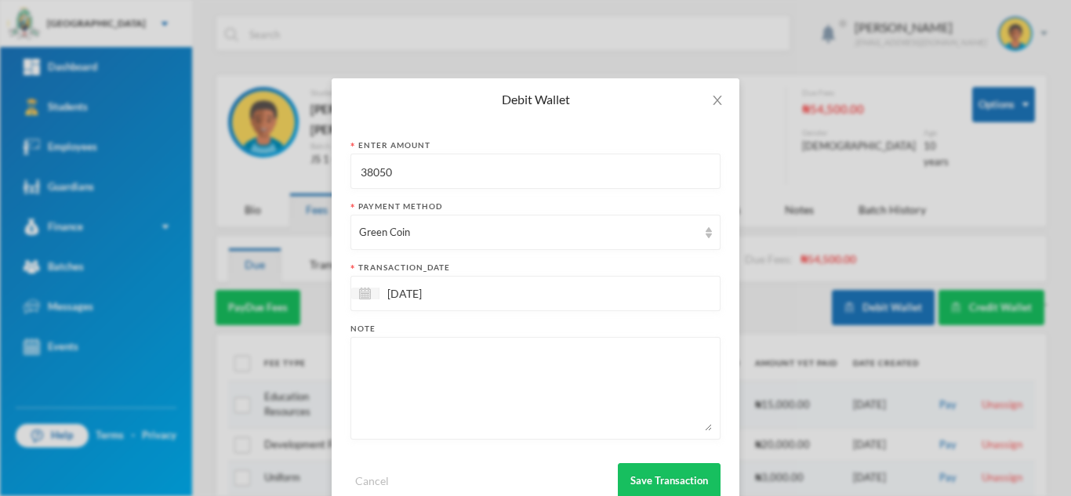
click at [438, 369] on textarea at bounding box center [535, 388] width 353 height 85
click at [432, 398] on textarea at bounding box center [535, 388] width 353 height 85
paste textarea "computer, civc, home econs, agric, social studies, history, CCA, Maths, english…"
click at [621, 357] on textarea "computer, civc, home econs, agric, social studies, history, CCA, Maths, english…" at bounding box center [535, 388] width 353 height 85
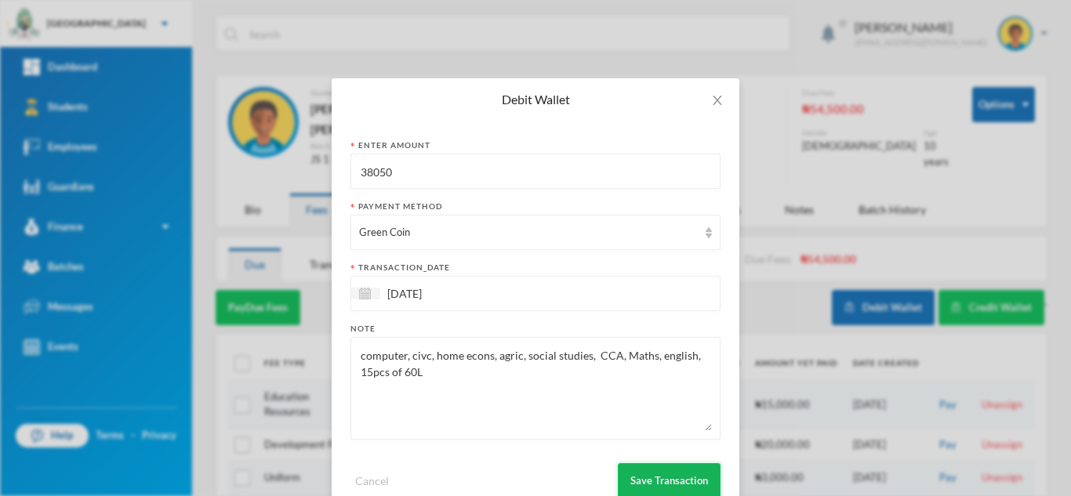
type textarea "computer, civc, home econs, agric, social studies, CCA, Maths, english, 15pcs o…"
click at [644, 487] on button "Save Transaction" at bounding box center [669, 481] width 103 height 35
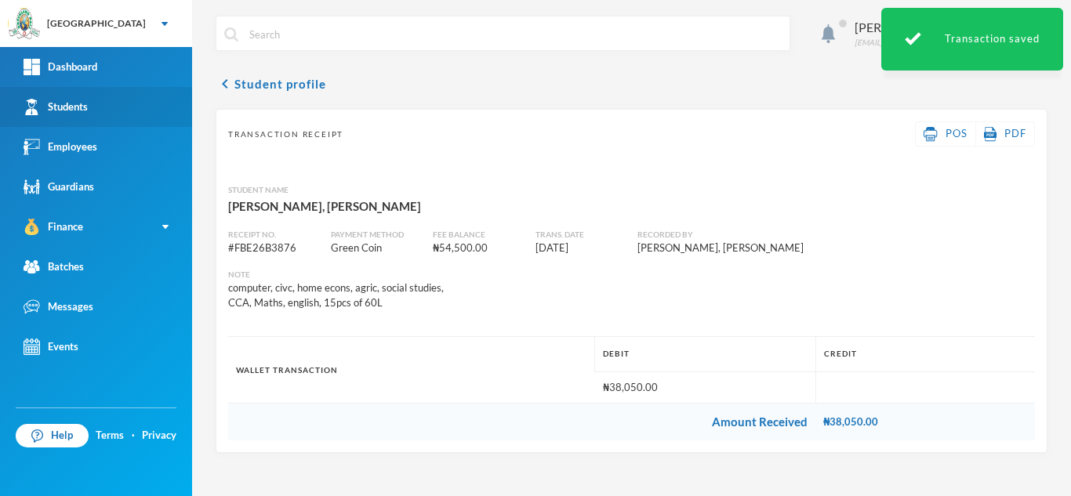
click at [150, 115] on link "Students" at bounding box center [96, 107] width 192 height 40
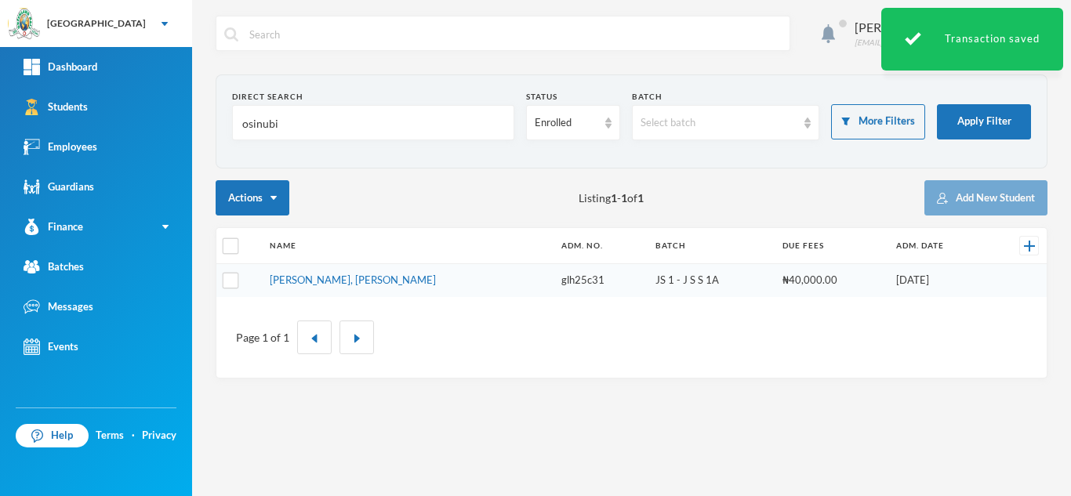
drag, startPoint x: 254, startPoint y: 132, endPoint x: 226, endPoint y: 122, distance: 30.0
click at [226, 122] on section "Direct Search osinubi Status Enrolled Batch Select batch More Filters Apply Fil…" at bounding box center [632, 122] width 832 height 94
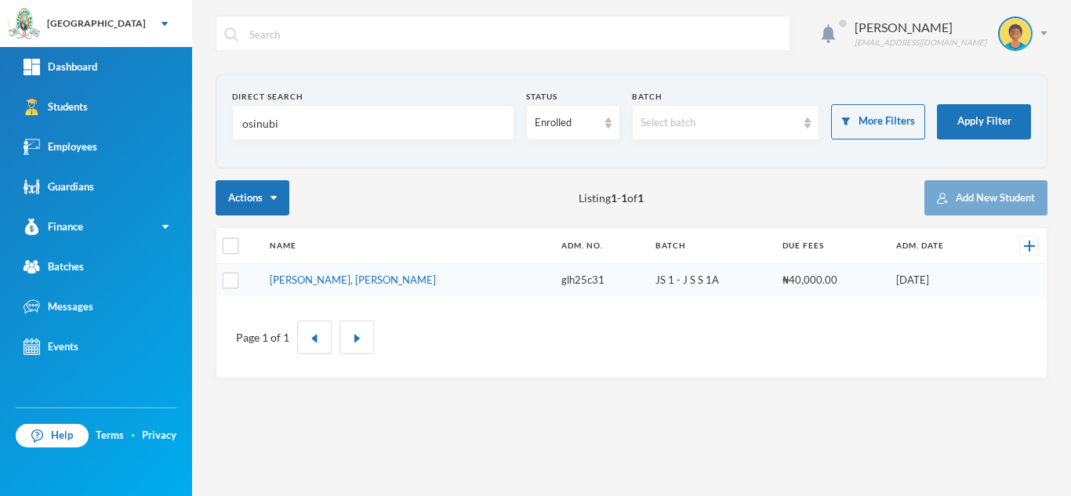
click at [311, 140] on input "osinubi" at bounding box center [373, 123] width 265 height 35
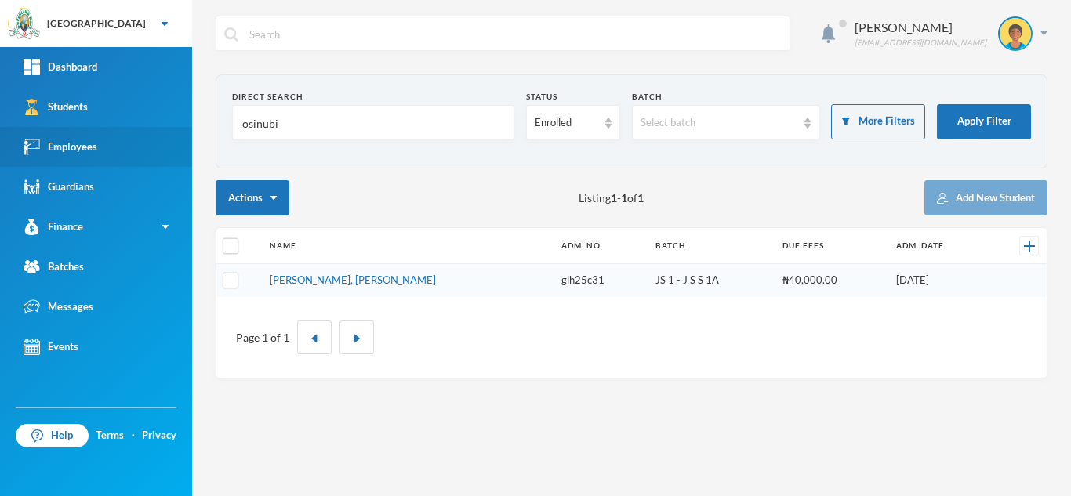
drag, startPoint x: 307, startPoint y: 132, endPoint x: 176, endPoint y: 130, distance: 131.0
click at [176, 130] on div "Greenland Hall Your Bluebic Account Greenland Hall Add a New School Dashboard S…" at bounding box center [535, 248] width 1071 height 496
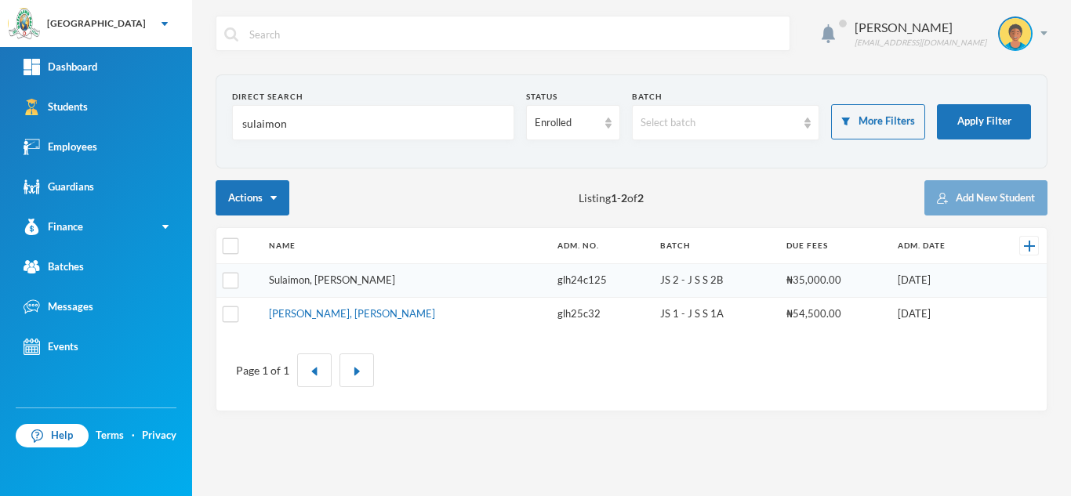
type input "sulaimon"
click at [344, 277] on link "Sulaimon, Aishat Abimbola" at bounding box center [332, 280] width 126 height 13
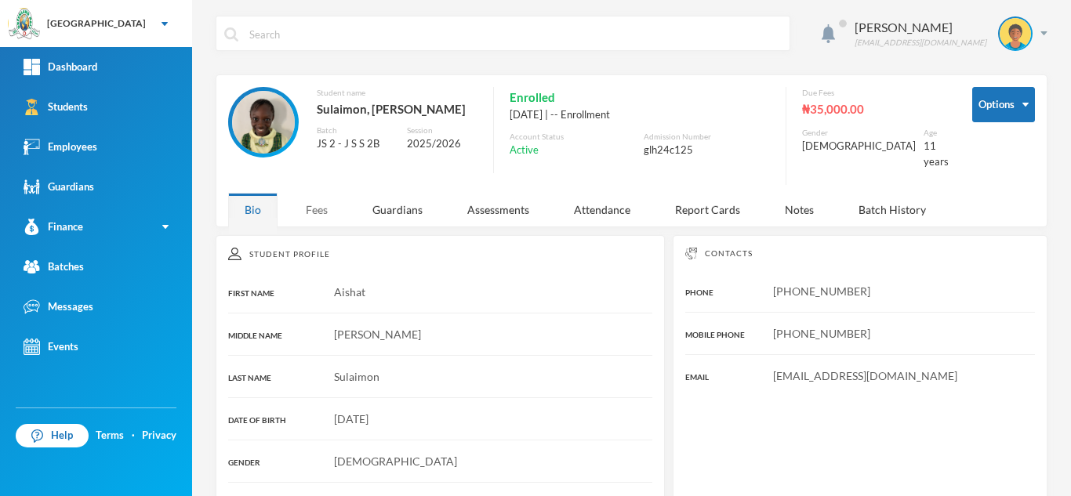
click at [314, 193] on div "Fees" at bounding box center [316, 210] width 55 height 34
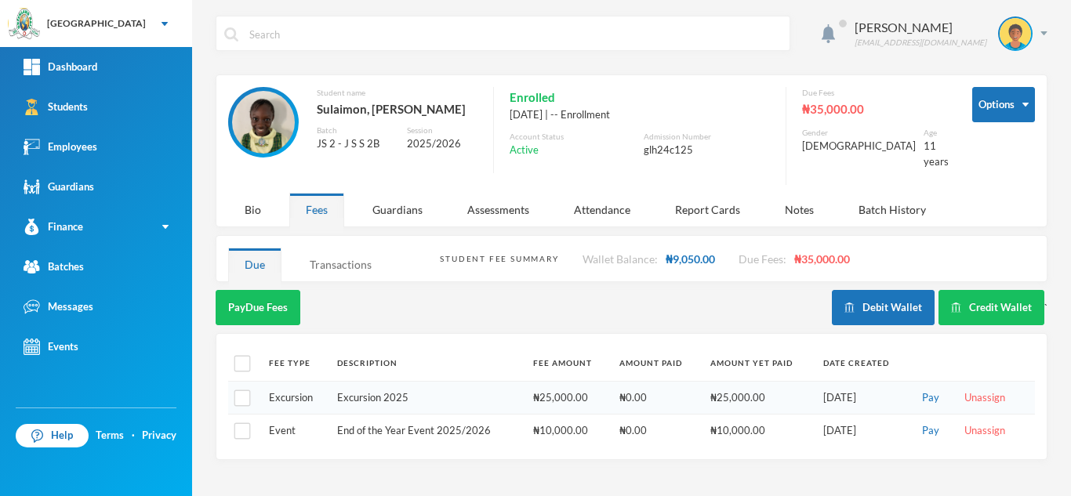
click at [354, 253] on div "Transactions" at bounding box center [340, 265] width 95 height 34
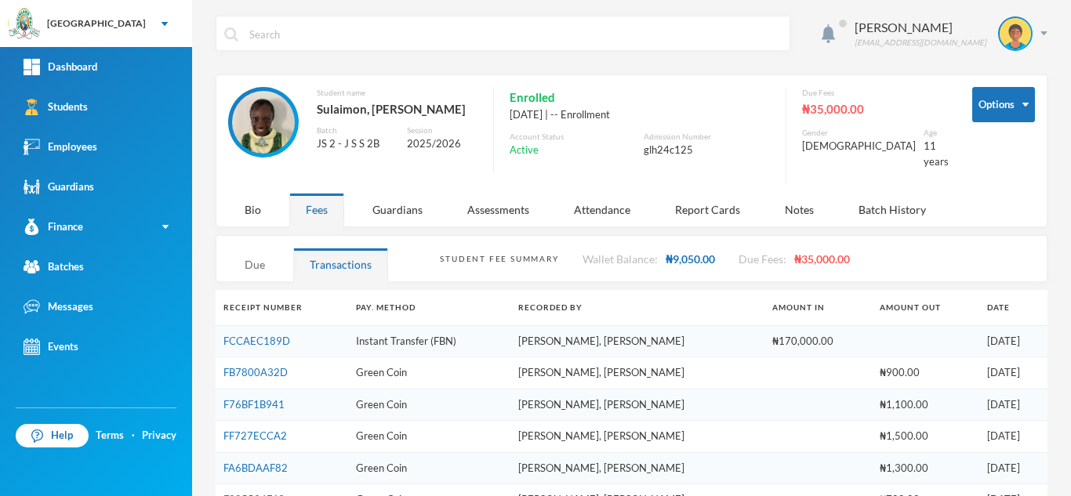
click at [268, 253] on div "Due" at bounding box center [254, 265] width 53 height 34
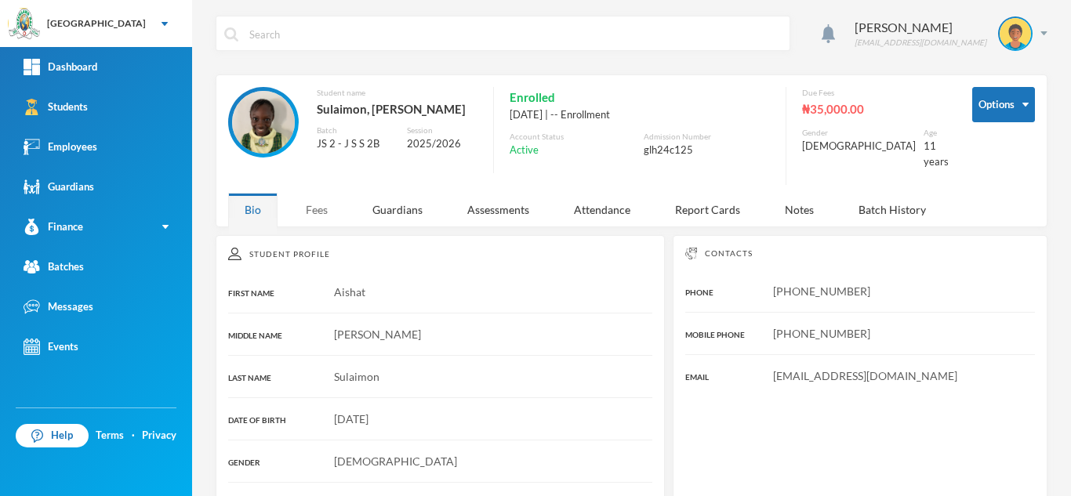
click at [315, 197] on div "Fees" at bounding box center [316, 210] width 55 height 34
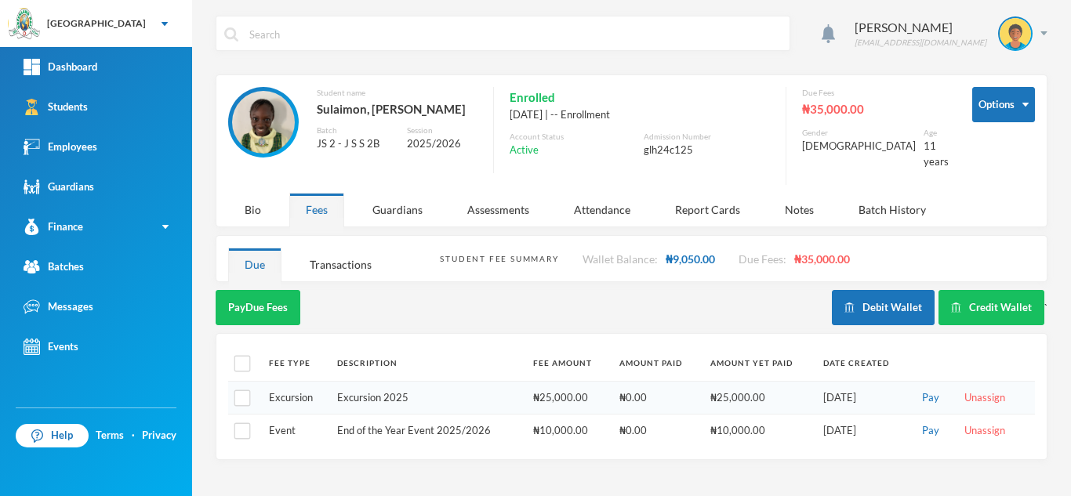
click at [994, 278] on div "Aderogba Olumide [EMAIL_ADDRESS][DOMAIN_NAME] Options Student name Sulaimon, [P…" at bounding box center [631, 248] width 879 height 496
click at [955, 290] on button "Credit Wallet" at bounding box center [992, 307] width 106 height 35
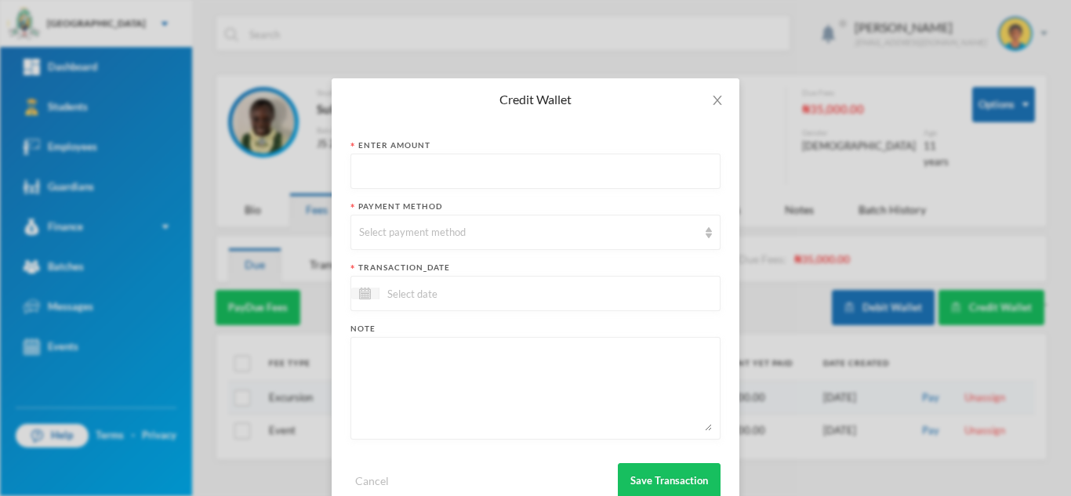
click at [445, 174] on input "text" at bounding box center [535, 172] width 353 height 35
type input "43050"
click at [369, 228] on div "Select payment method" at bounding box center [528, 233] width 339 height 16
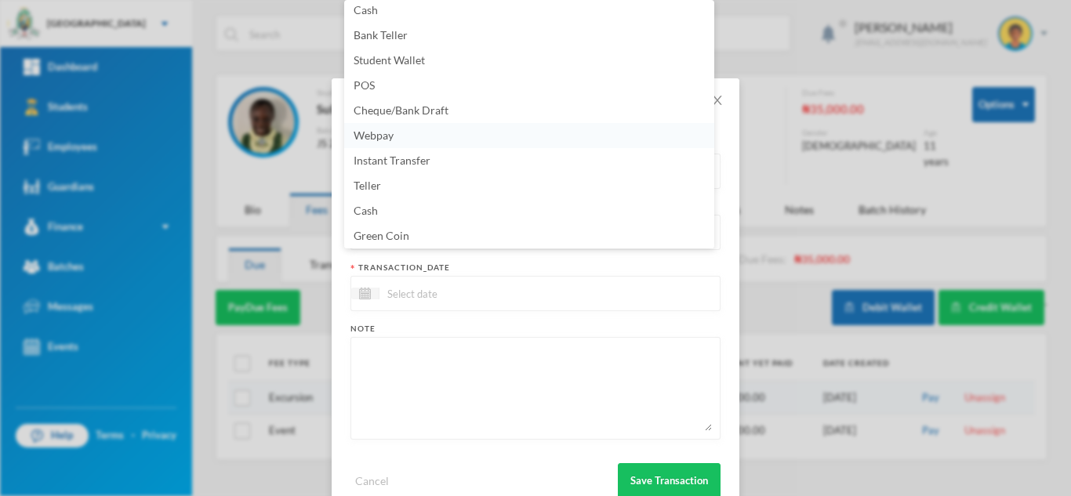
scroll to position [3, 0]
click at [702, 207] on li "Cash" at bounding box center [529, 213] width 370 height 25
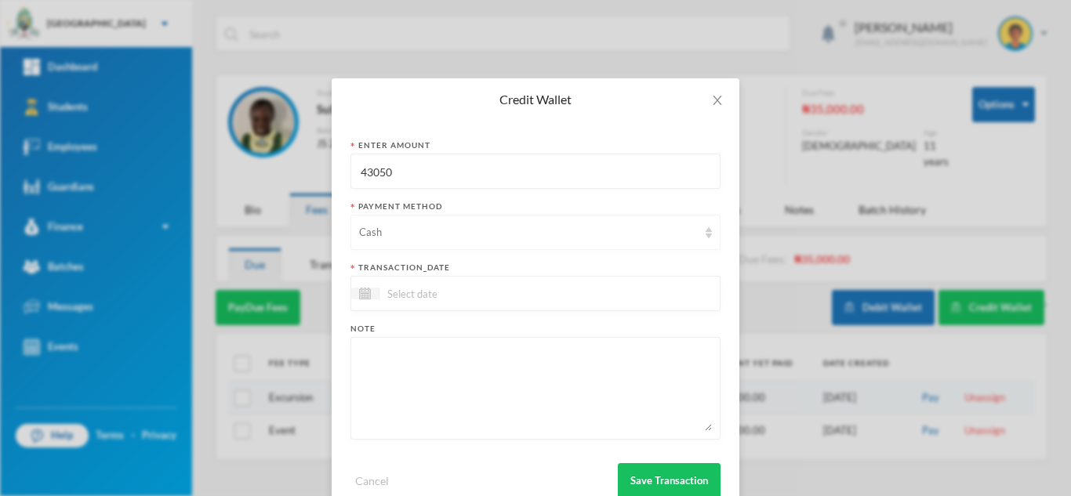
click at [660, 235] on div "Cash" at bounding box center [528, 233] width 339 height 16
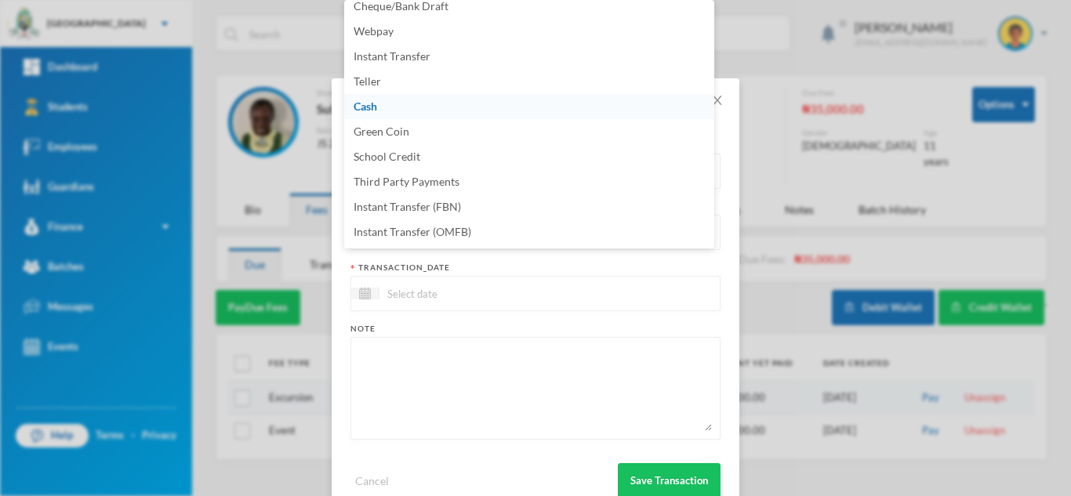
scroll to position [159, 0]
click at [442, 175] on li "Instant Transfer (OMFB)" at bounding box center [529, 182] width 370 height 25
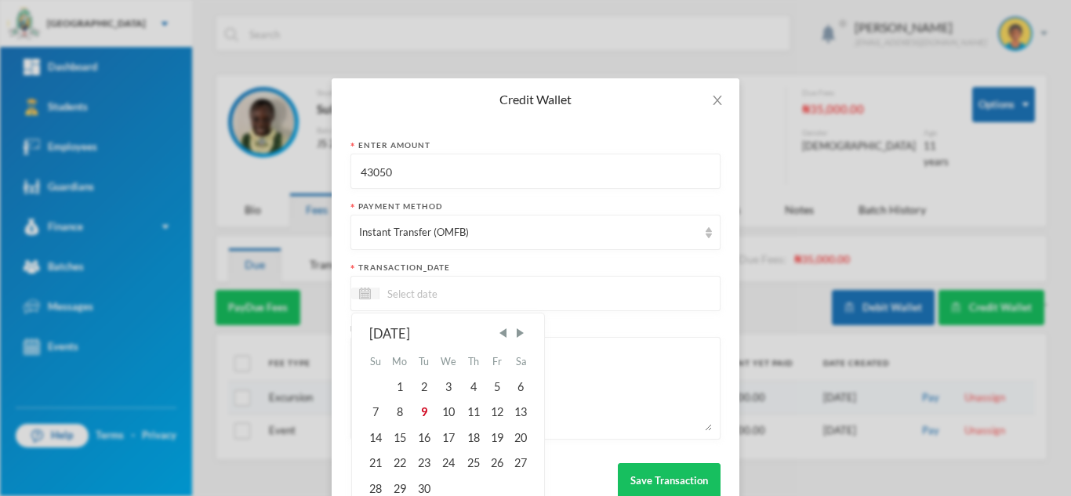
click at [417, 289] on input at bounding box center [446, 294] width 132 height 18
click at [415, 405] on div "9" at bounding box center [424, 412] width 24 height 25
type input "[DATE]"
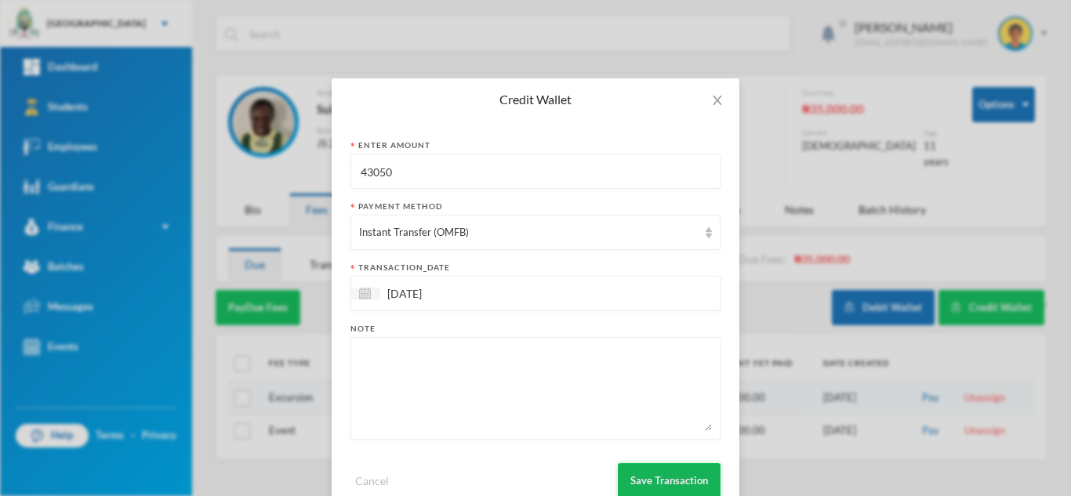
click at [626, 478] on button "Save Transaction" at bounding box center [669, 481] width 103 height 35
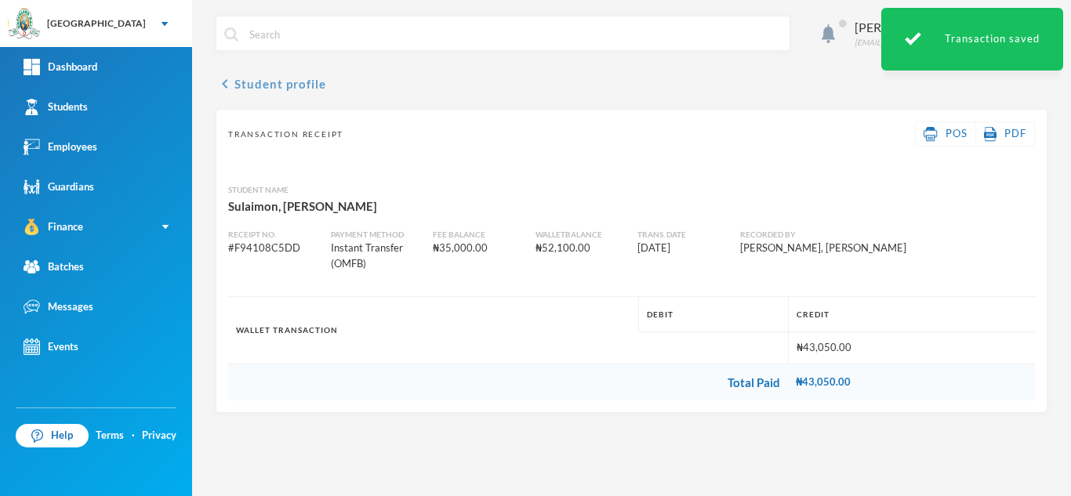
click at [259, 78] on button "chevron_left Student profile" at bounding box center [271, 84] width 111 height 19
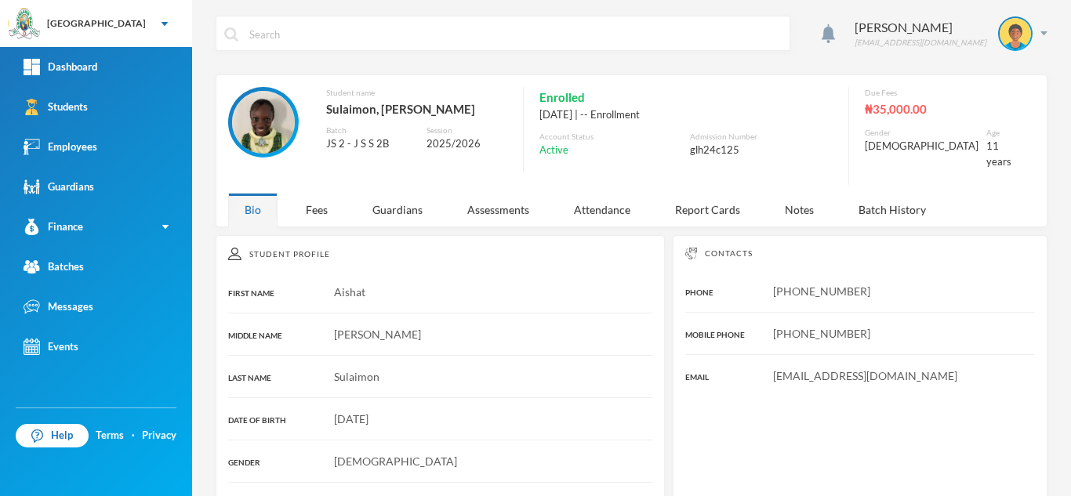
click at [318, 198] on div "Fees" at bounding box center [316, 210] width 55 height 34
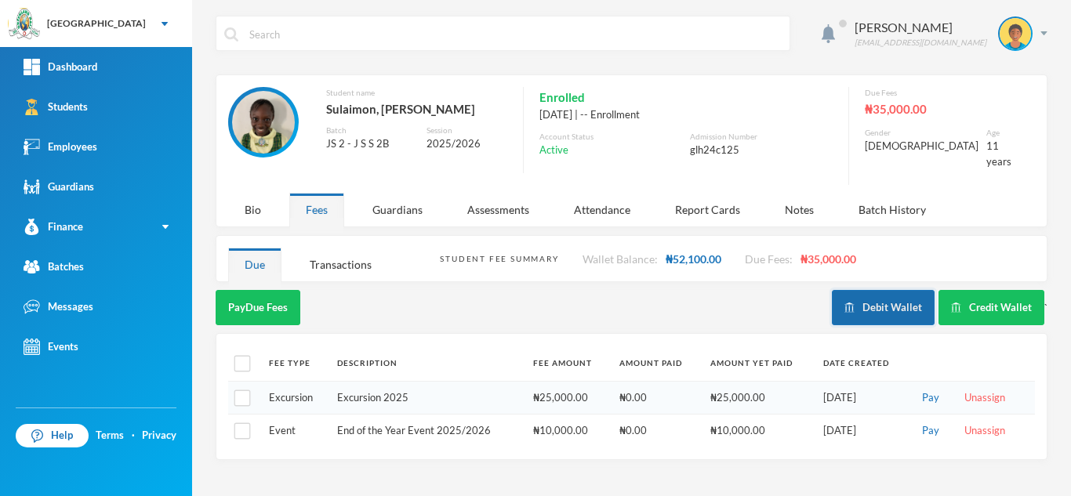
click at [871, 290] on button "Debit Wallet" at bounding box center [883, 307] width 103 height 35
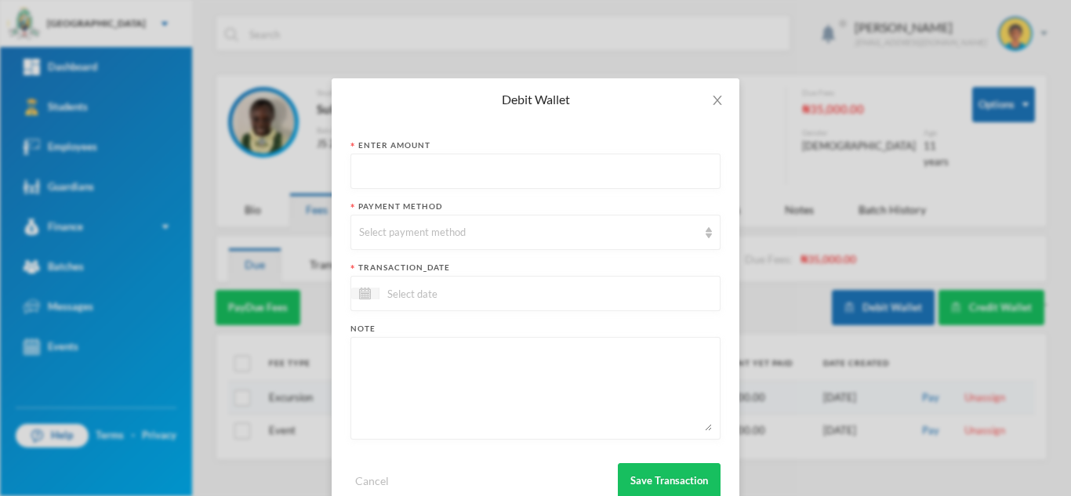
click at [412, 174] on input "text" at bounding box center [535, 172] width 353 height 35
type input "43050"
click at [410, 234] on div "Select payment method" at bounding box center [528, 233] width 339 height 16
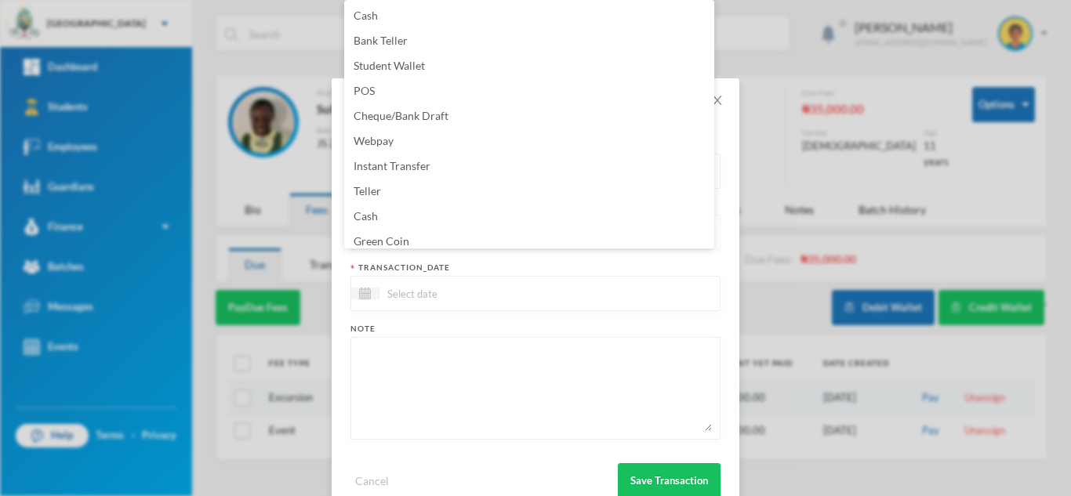
scroll to position [5, 0]
click at [410, 234] on li "Green Coin" at bounding box center [529, 236] width 370 height 25
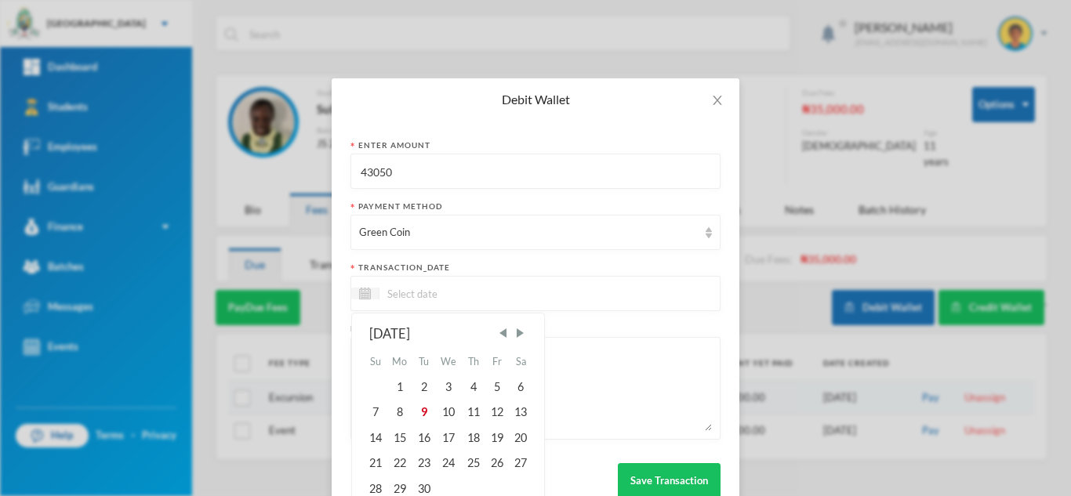
click at [416, 299] on input at bounding box center [446, 294] width 132 height 18
click at [418, 410] on div "9" at bounding box center [424, 412] width 24 height 25
type input "[DATE]"
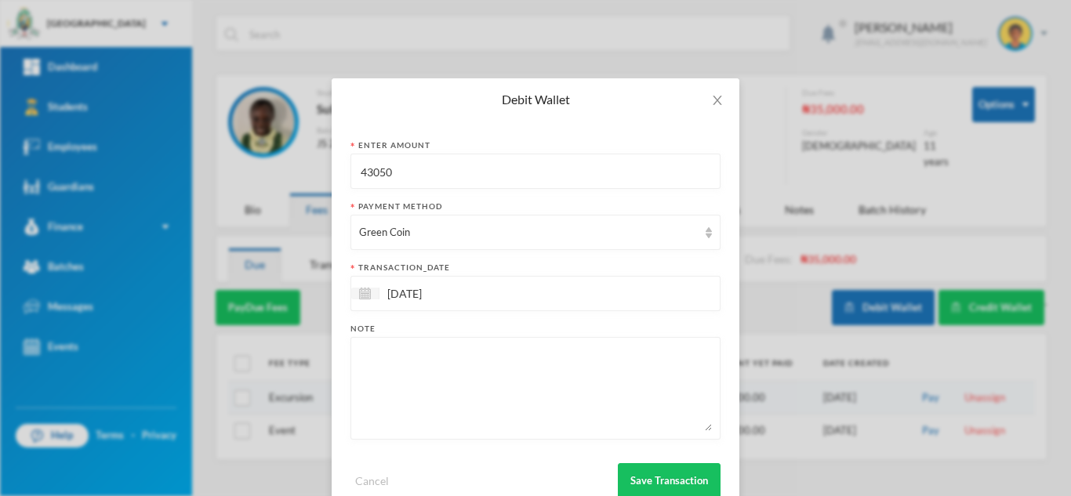
click at [405, 360] on textarea at bounding box center [535, 388] width 353 height 85
paste textarea "computer, civc, home econs, agric, social studies, history, CCA, Maths, english…"
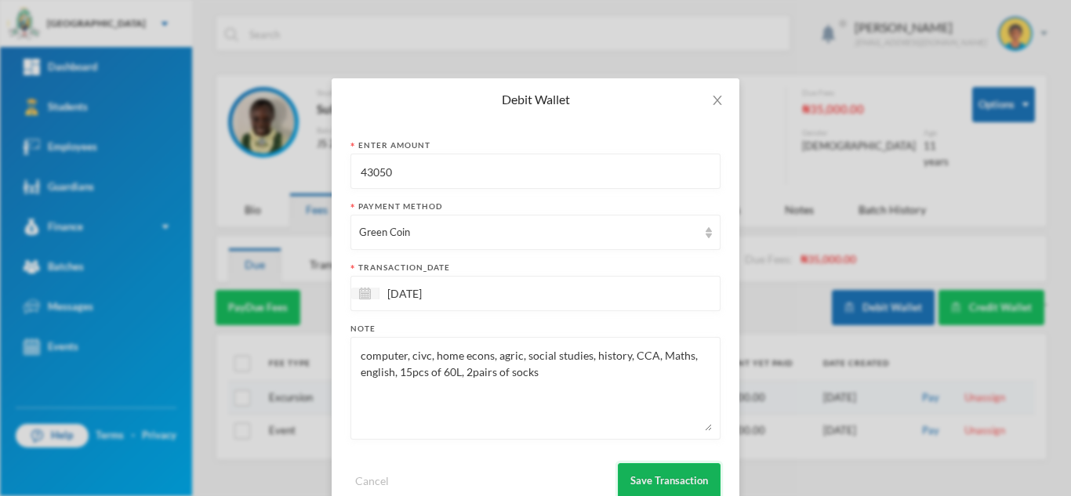
type textarea "computer, civc, home econs, agric, social studies, history, CCA, Maths, english…"
click at [636, 473] on button "Save Transaction" at bounding box center [669, 481] width 103 height 35
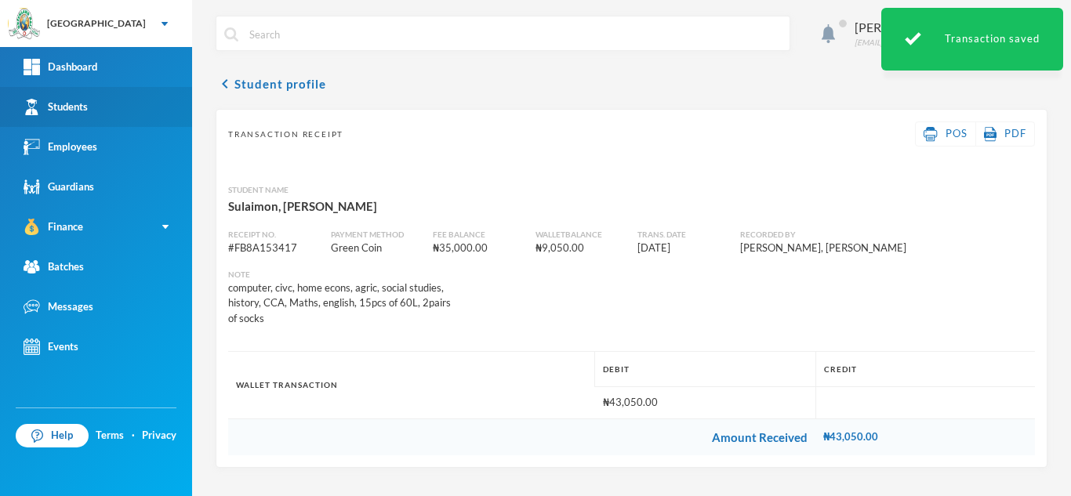
click at [101, 104] on link "Students" at bounding box center [96, 107] width 192 height 40
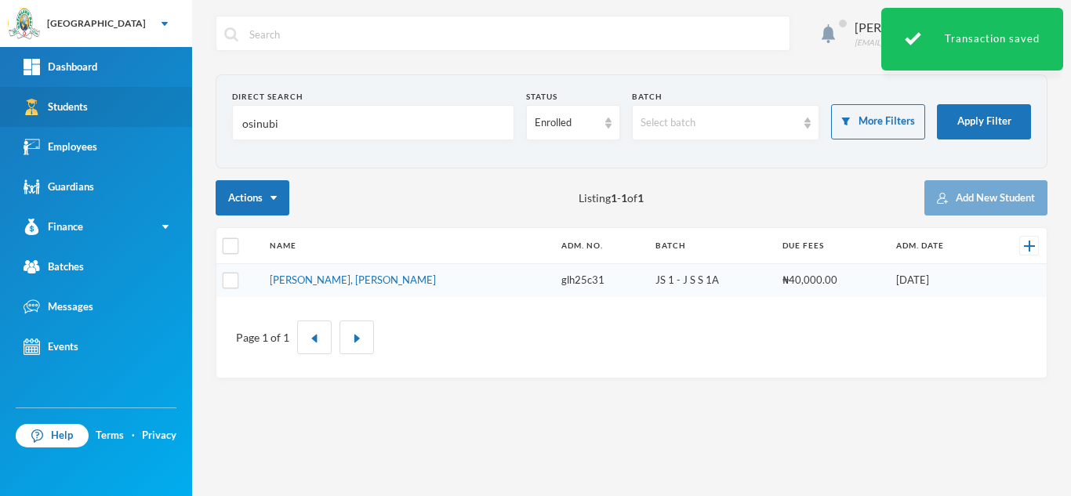
drag, startPoint x: 297, startPoint y: 134, endPoint x: 71, endPoint y: 126, distance: 226.0
click at [71, 126] on div "Greenland Hall Your Bluebic Account Greenland Hall Add a New School Dashboard S…" at bounding box center [535, 248] width 1071 height 496
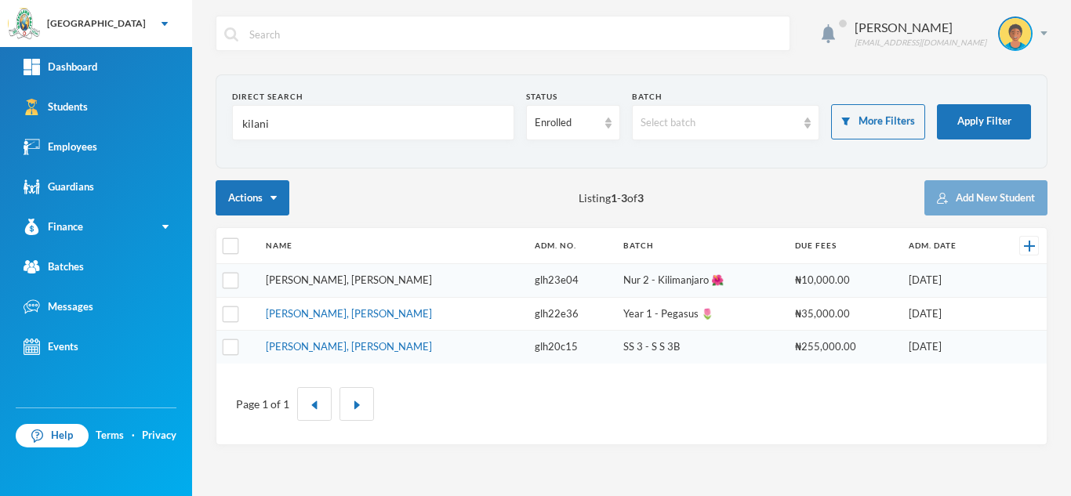
type input "kilani"
click at [356, 311] on link "[PERSON_NAME], [PERSON_NAME]" at bounding box center [349, 313] width 166 height 13
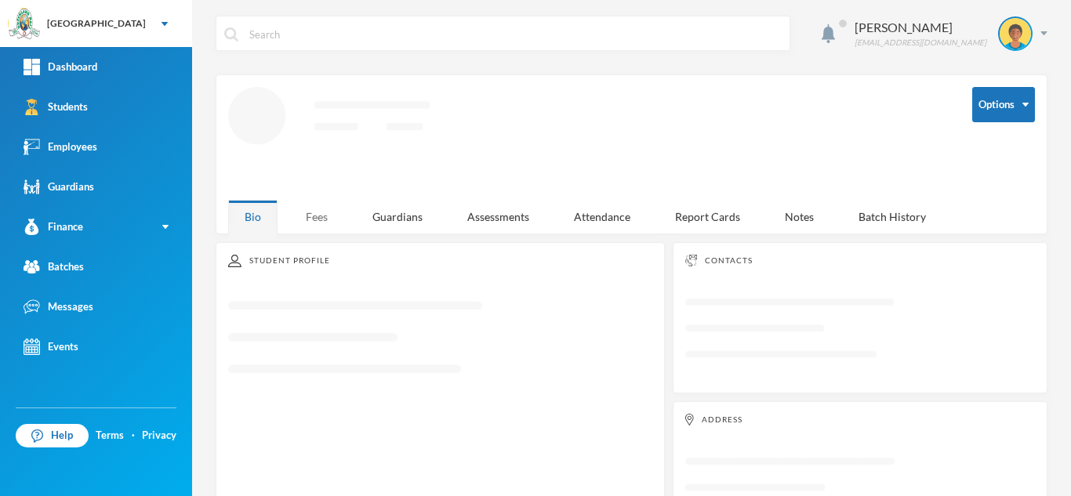
click at [323, 204] on div "Fees" at bounding box center [316, 217] width 55 height 34
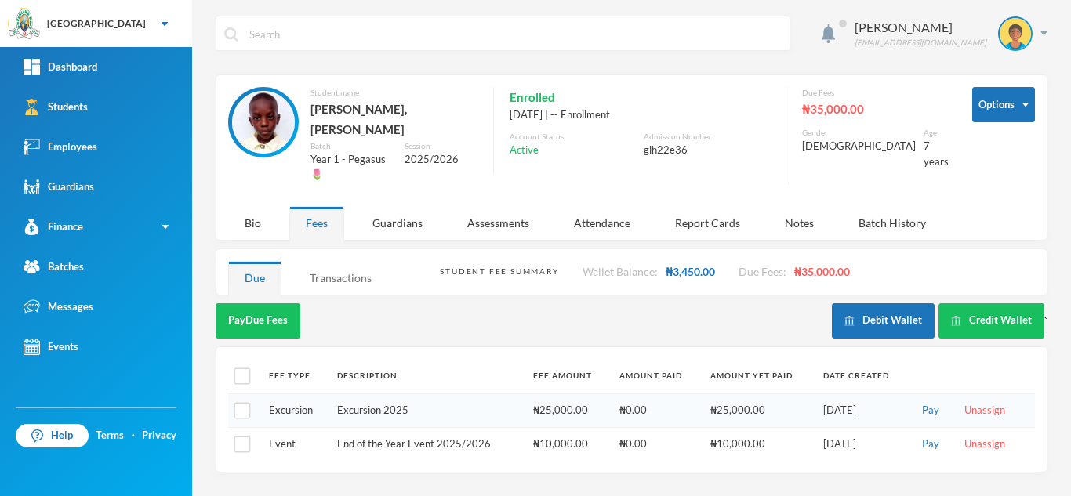
click at [329, 261] on div "Transactions" at bounding box center [340, 278] width 95 height 34
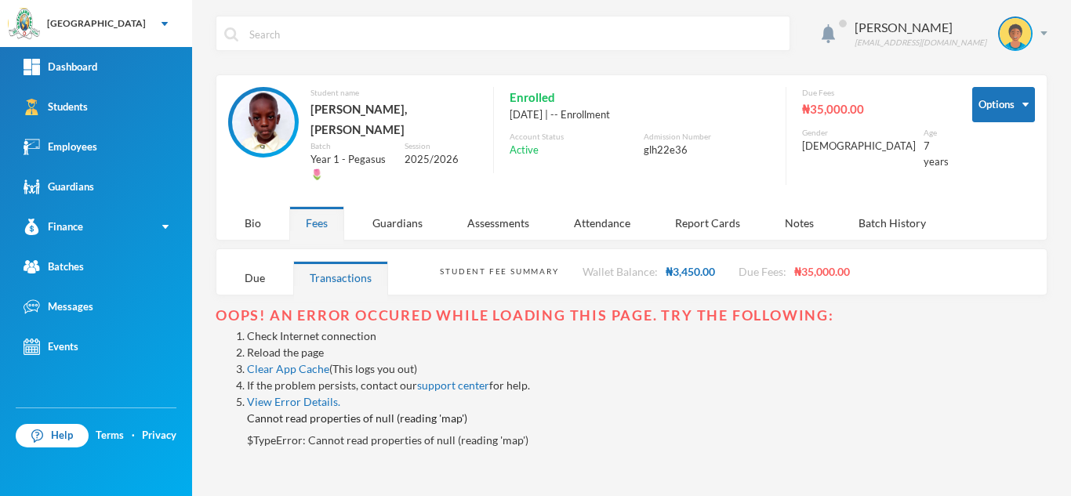
click at [277, 346] on link "Reload the page" at bounding box center [285, 352] width 77 height 13
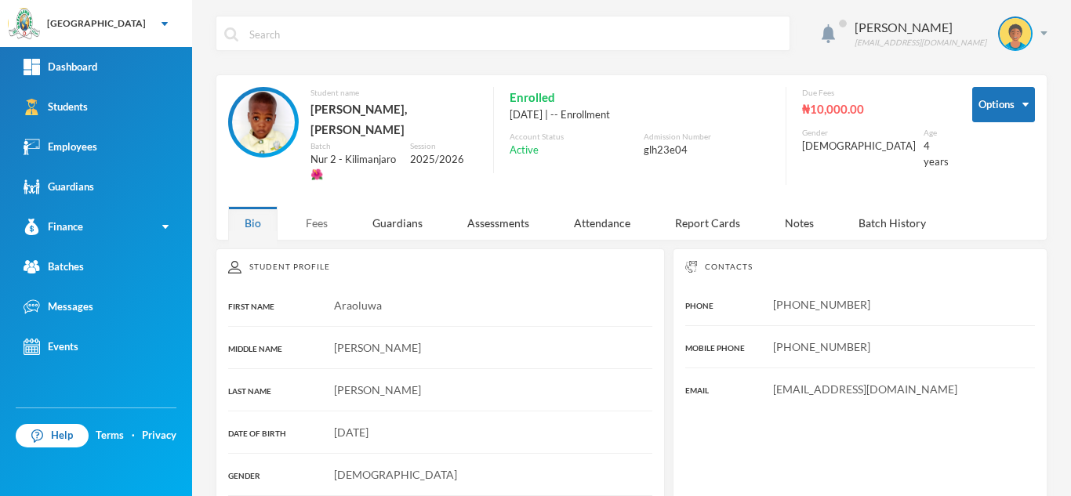
click at [319, 206] on div "Fees" at bounding box center [316, 223] width 55 height 34
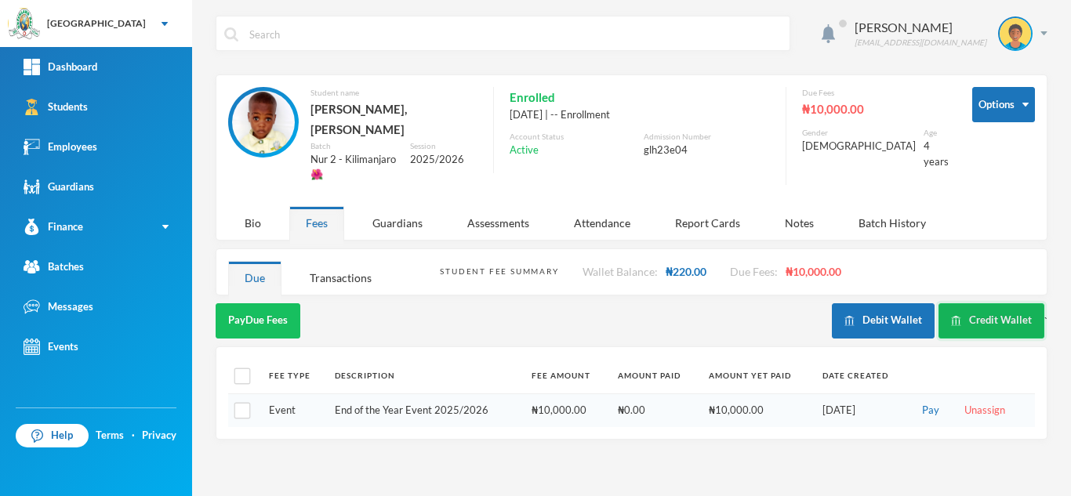
click at [990, 304] on button "Credit Wallet" at bounding box center [992, 321] width 106 height 35
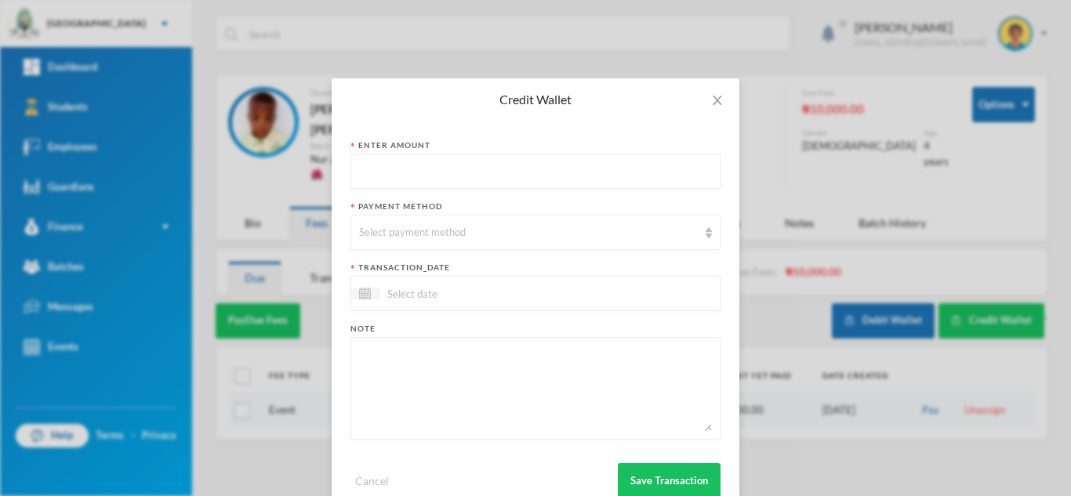
click at [438, 173] on input "text" at bounding box center [535, 172] width 353 height 35
type input "37800"
click at [413, 238] on div "Select payment method" at bounding box center [528, 233] width 339 height 16
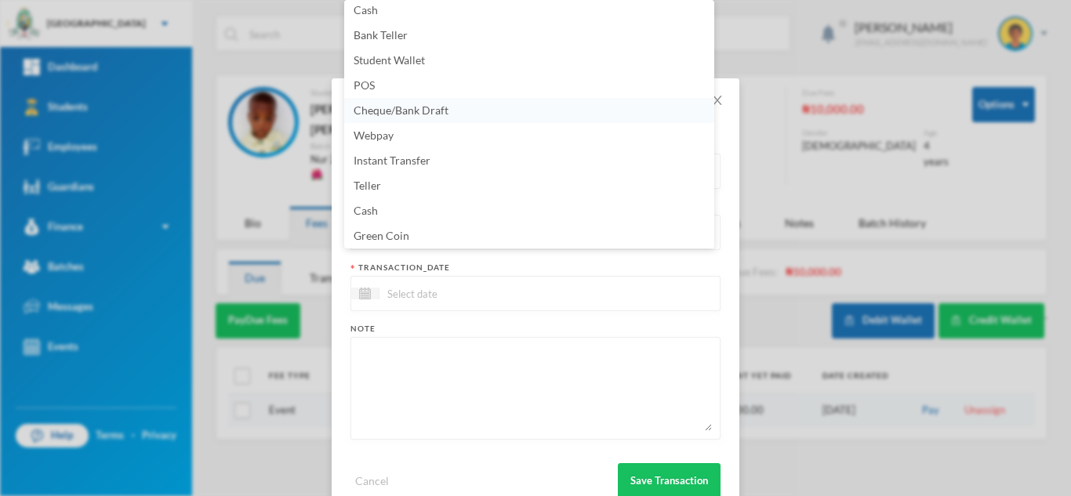
scroll to position [3, 0]
click at [431, 83] on li "POS" at bounding box center [529, 87] width 370 height 25
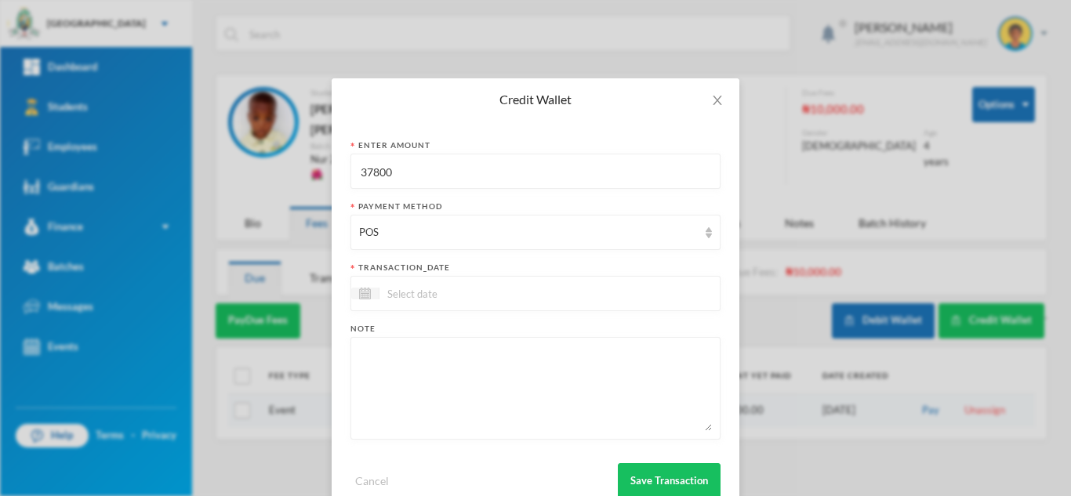
click at [407, 292] on input at bounding box center [446, 294] width 132 height 18
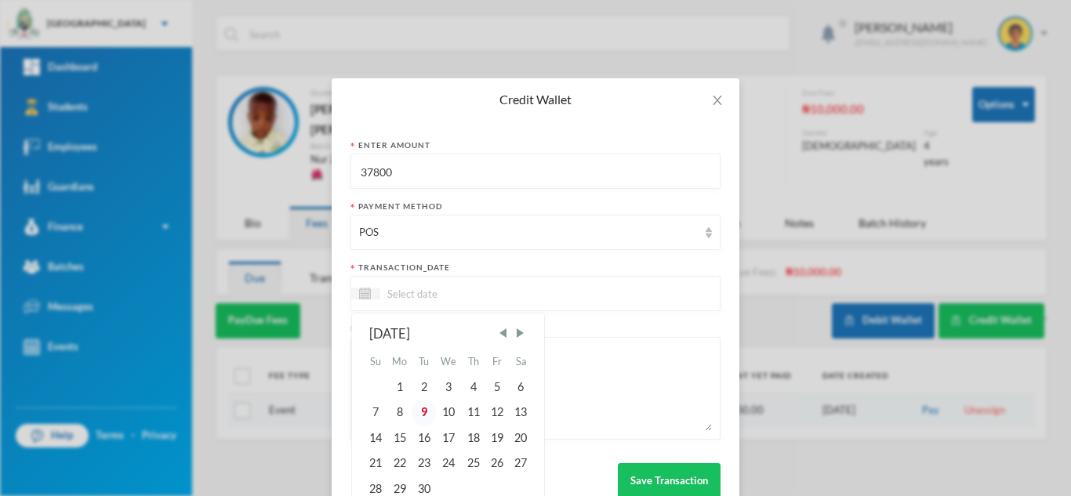
click at [416, 415] on div "9" at bounding box center [424, 412] width 24 height 25
type input "[DATE]"
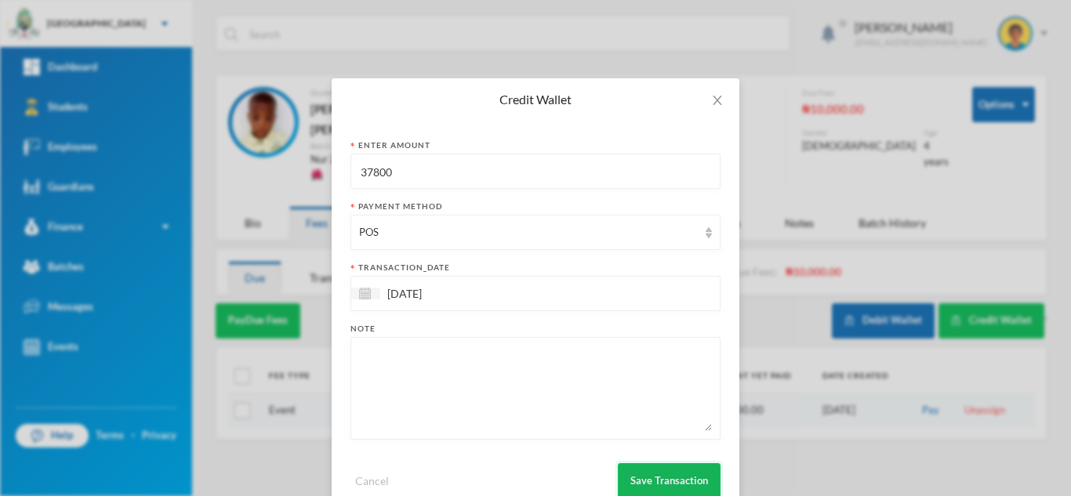
click at [624, 475] on button "Save Transaction" at bounding box center [669, 481] width 103 height 35
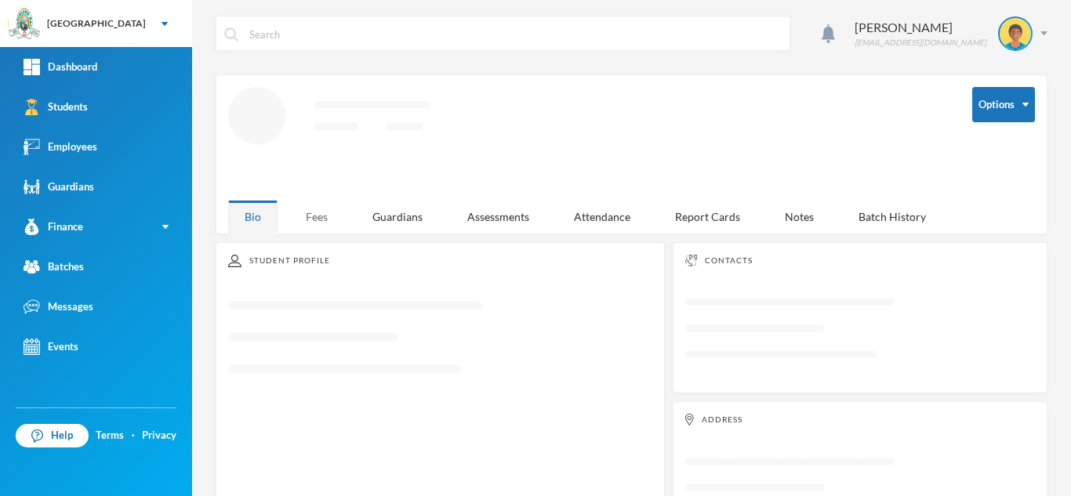
click at [322, 216] on div "Aderogba Olumide [EMAIL_ADDRESS][DOMAIN_NAME] Options Loading interface... Bio …" at bounding box center [631, 248] width 879 height 496
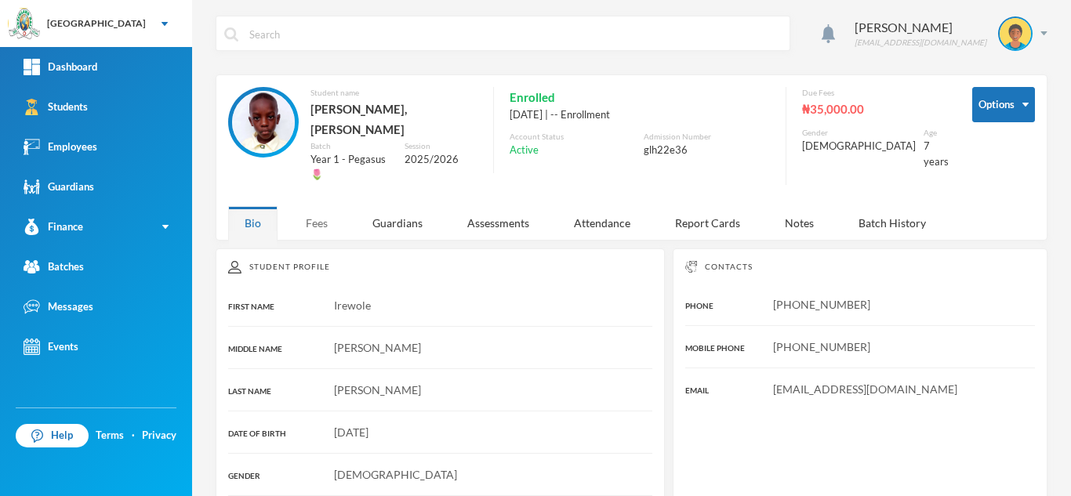
click at [307, 206] on div "Fees" at bounding box center [316, 223] width 55 height 34
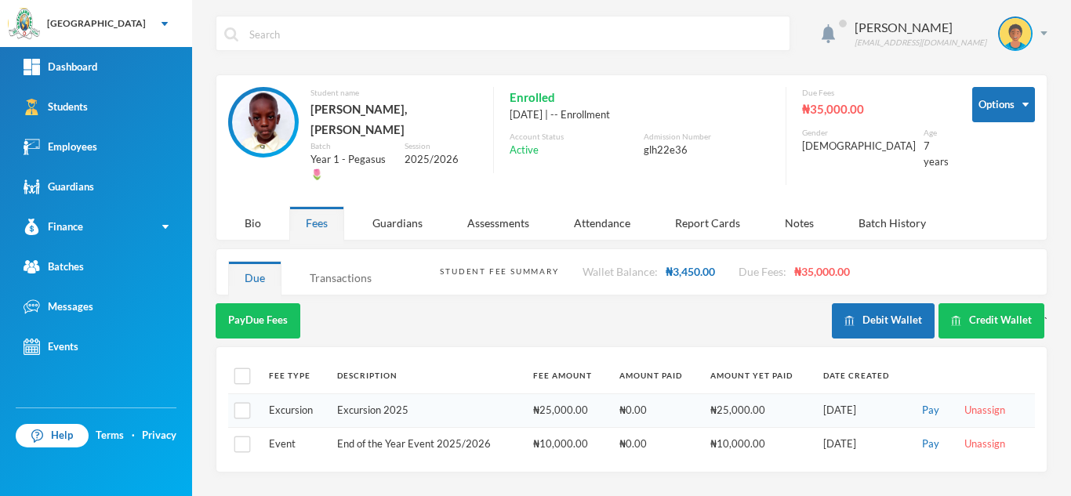
click at [343, 261] on div "Transactions" at bounding box center [340, 278] width 95 height 34
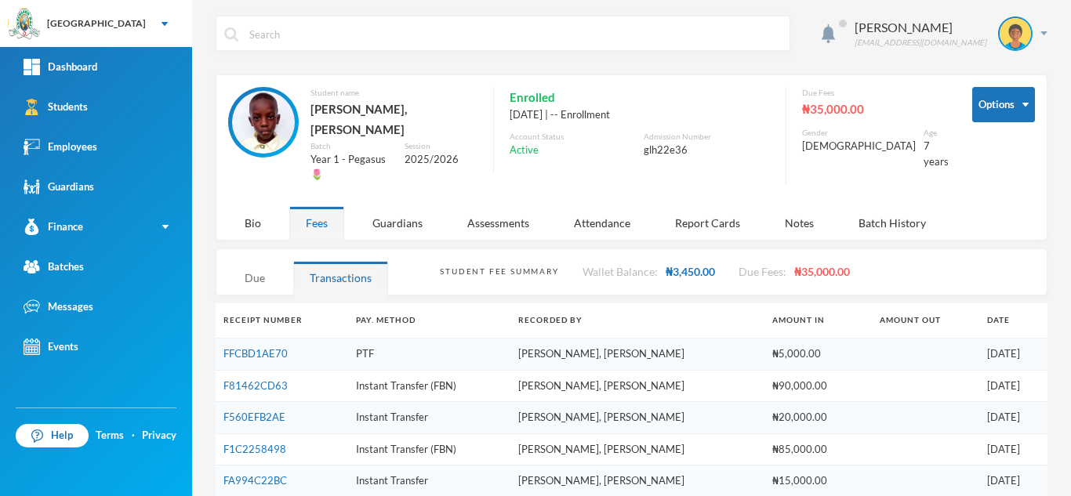
click at [260, 261] on div "Due" at bounding box center [254, 278] width 53 height 34
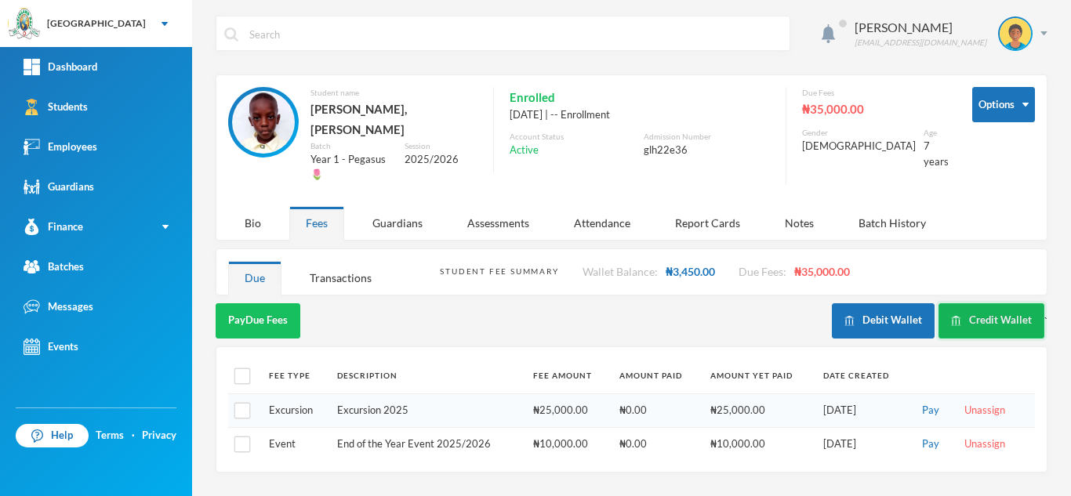
click at [1013, 304] on button "Credit Wallet" at bounding box center [992, 321] width 106 height 35
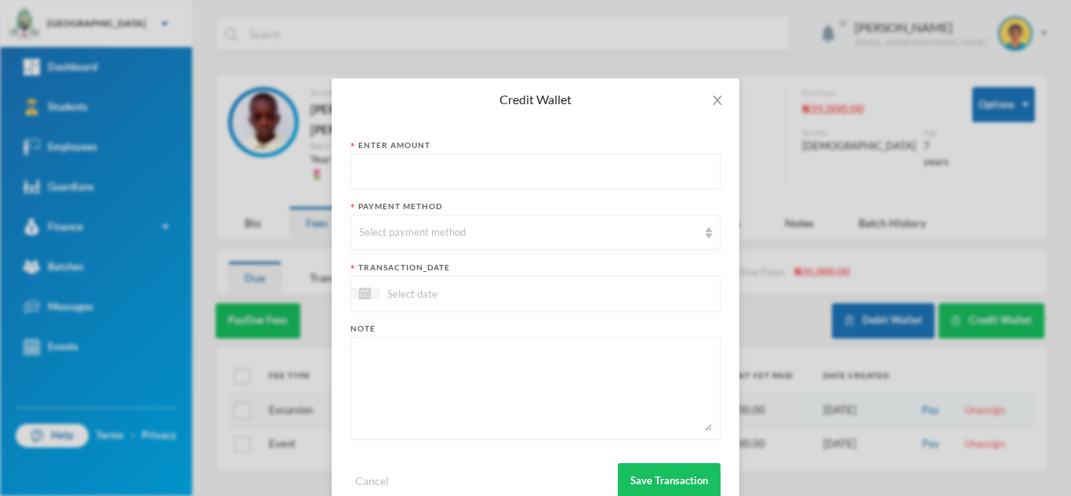
click at [483, 189] on input "text" at bounding box center [535, 172] width 353 height 35
type input "37800"
click at [484, 230] on div "Select payment method" at bounding box center [528, 233] width 339 height 16
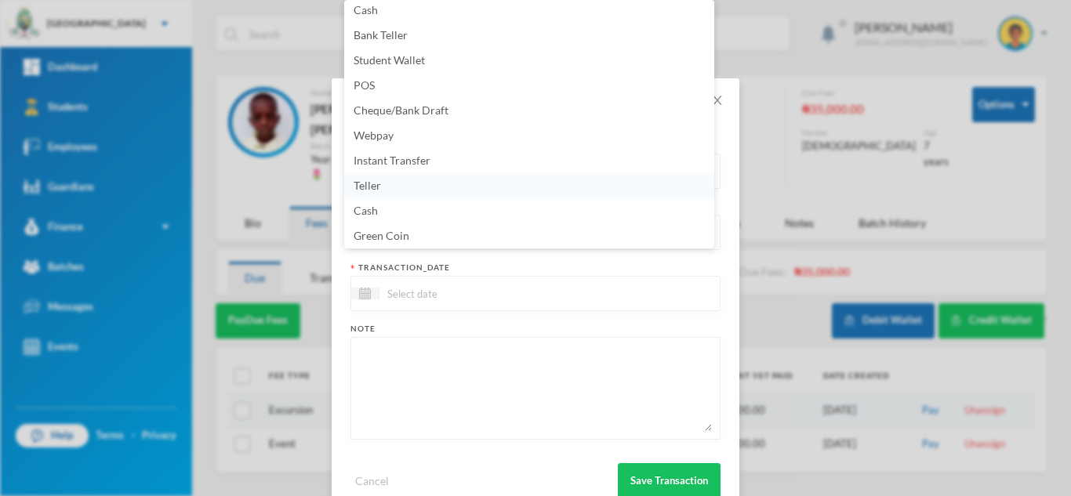
scroll to position [3, 0]
click at [416, 90] on li "POS" at bounding box center [529, 87] width 370 height 25
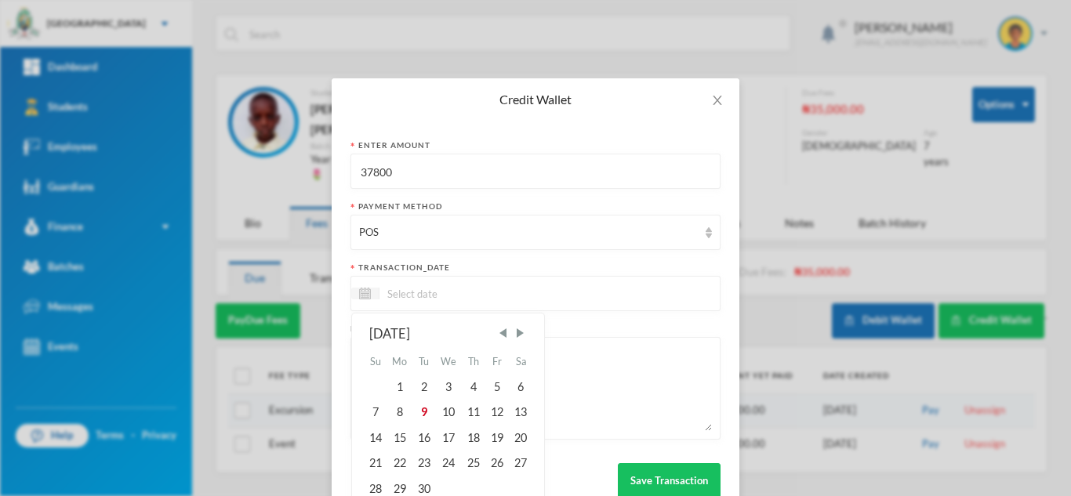
click at [457, 293] on input at bounding box center [446, 294] width 132 height 18
click at [419, 417] on div "9" at bounding box center [424, 412] width 24 height 25
type input "[DATE]"
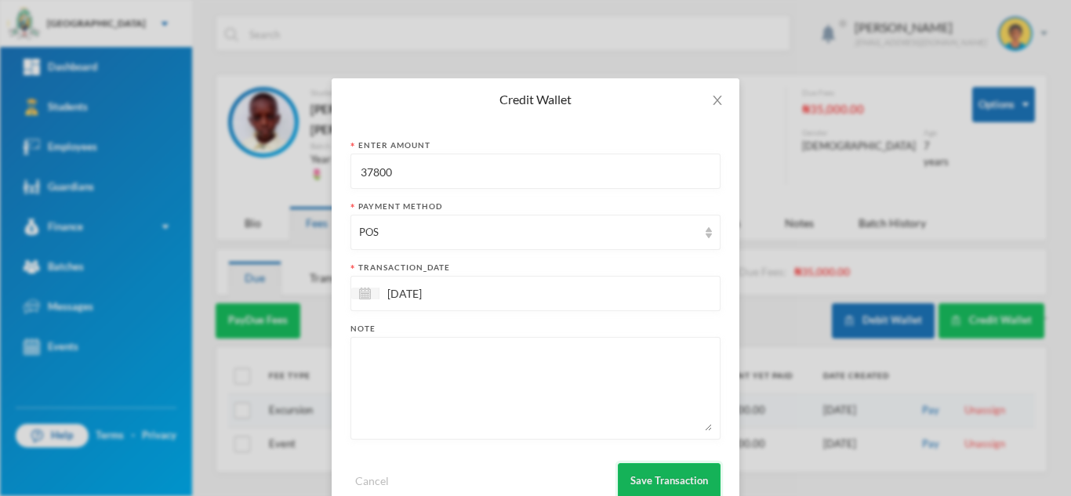
click at [639, 465] on button "Save Transaction" at bounding box center [669, 481] width 103 height 35
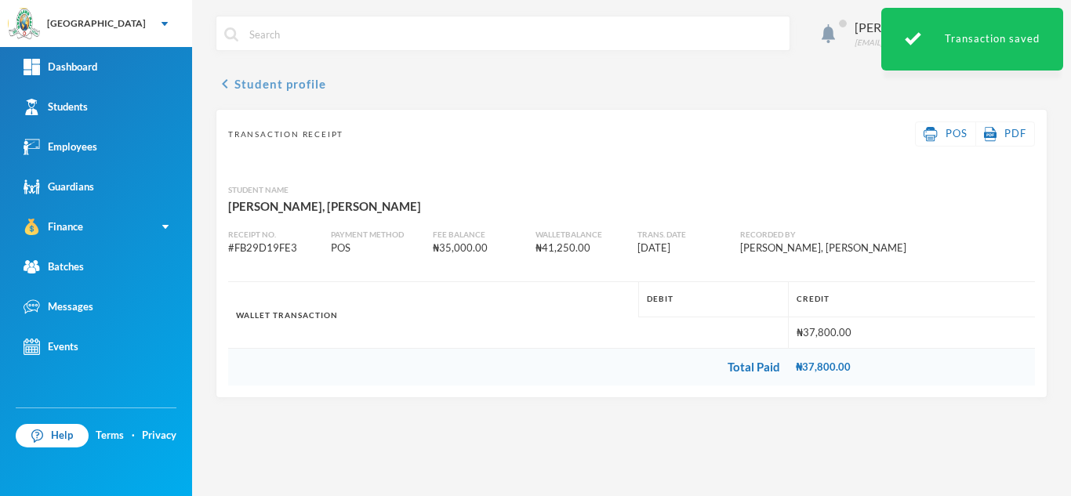
click at [269, 83] on button "chevron_left Student profile" at bounding box center [271, 84] width 111 height 19
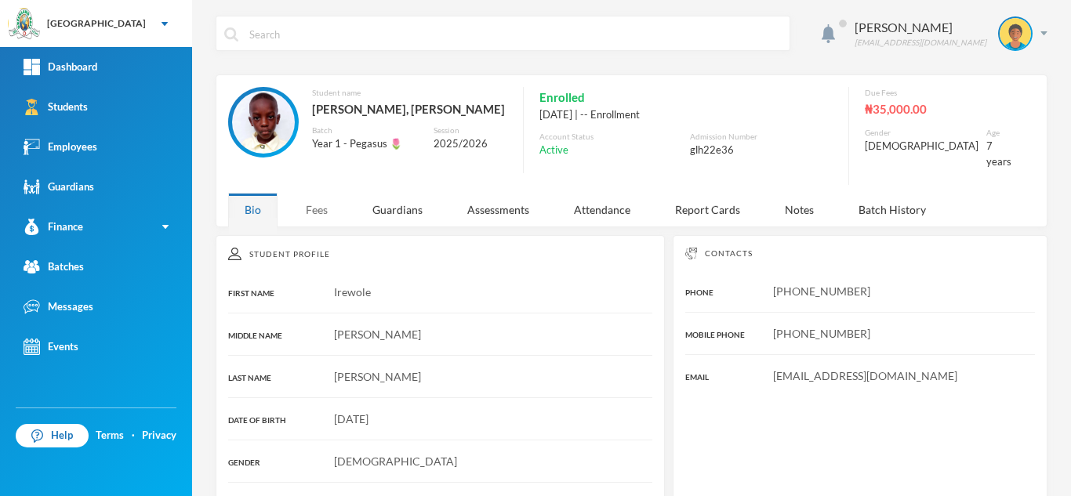
click at [323, 197] on div "Fees" at bounding box center [316, 210] width 55 height 34
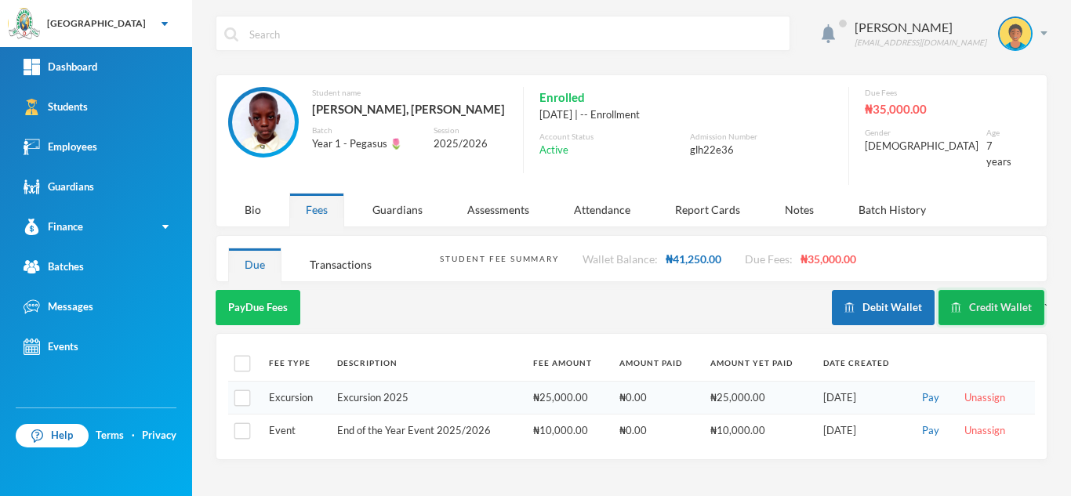
click at [992, 290] on button "Credit Wallet" at bounding box center [992, 307] width 106 height 35
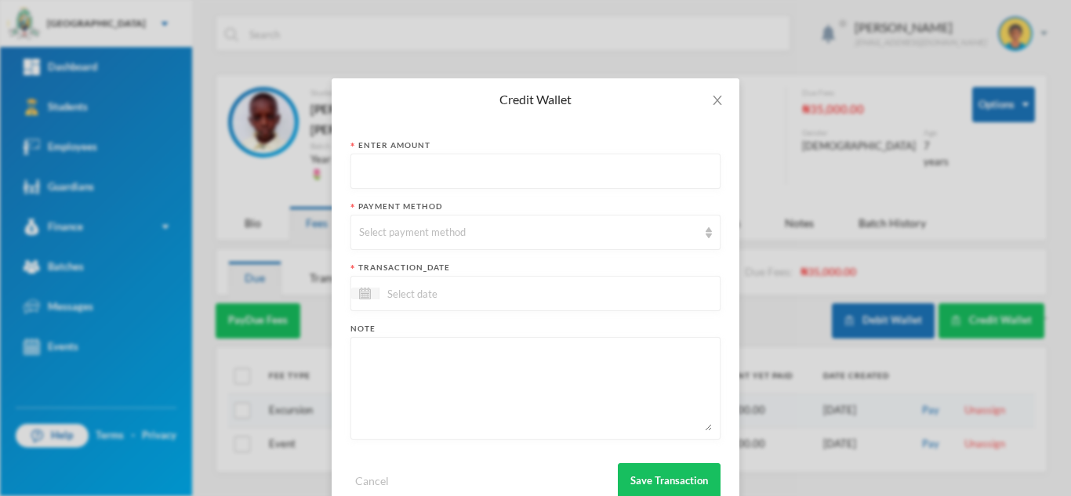
click at [539, 187] on input "text" at bounding box center [535, 172] width 353 height 35
type input "43850"
click at [513, 237] on div "Select payment method" at bounding box center [528, 233] width 339 height 16
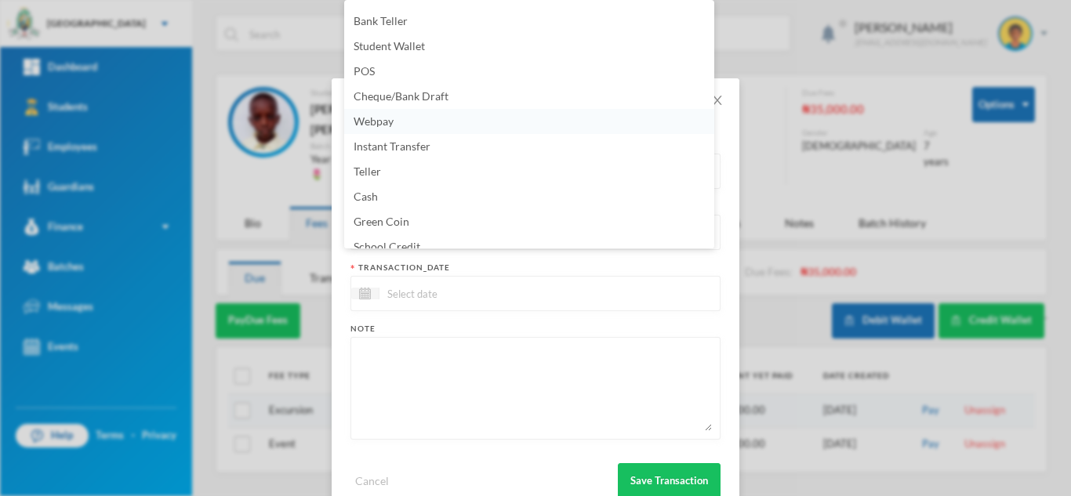
scroll to position [3, 0]
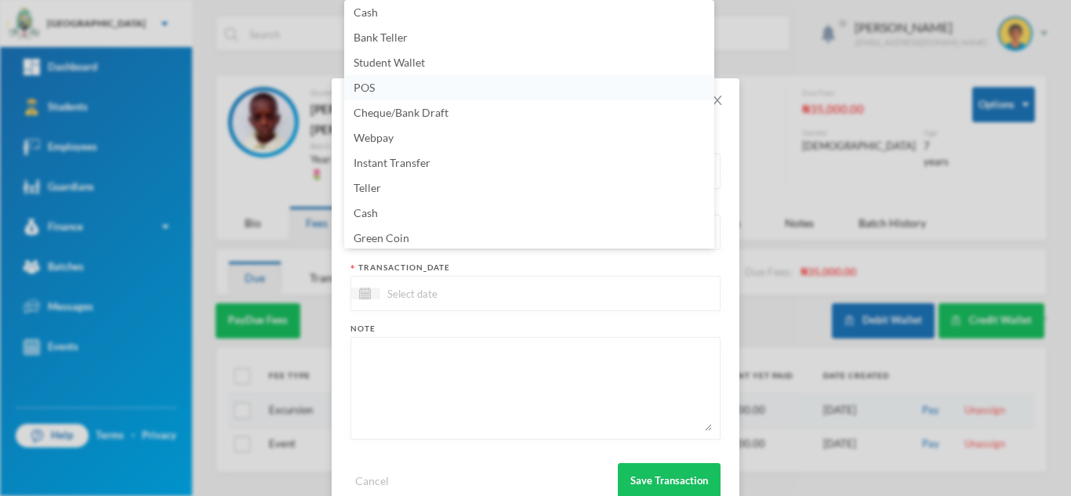
click at [404, 86] on li "POS" at bounding box center [529, 87] width 370 height 25
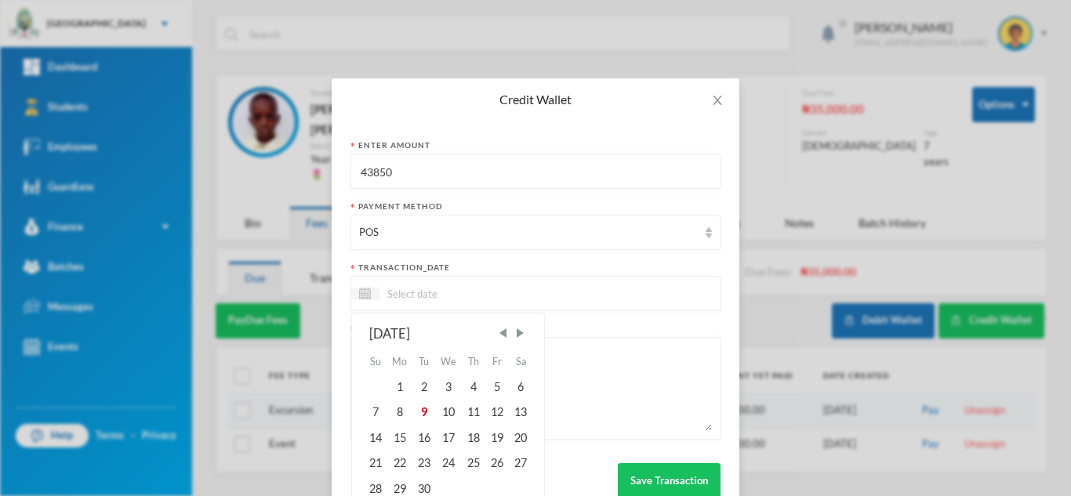
click at [387, 289] on input at bounding box center [446, 294] width 132 height 18
click at [416, 407] on div "9" at bounding box center [424, 412] width 24 height 25
type input "09/09/2025"
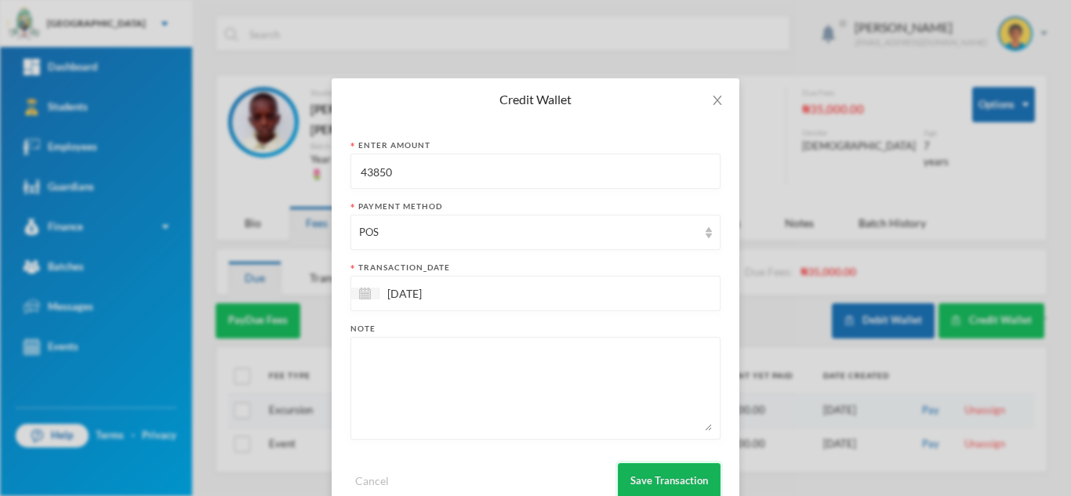
click at [634, 467] on button "Save Transaction" at bounding box center [669, 481] width 103 height 35
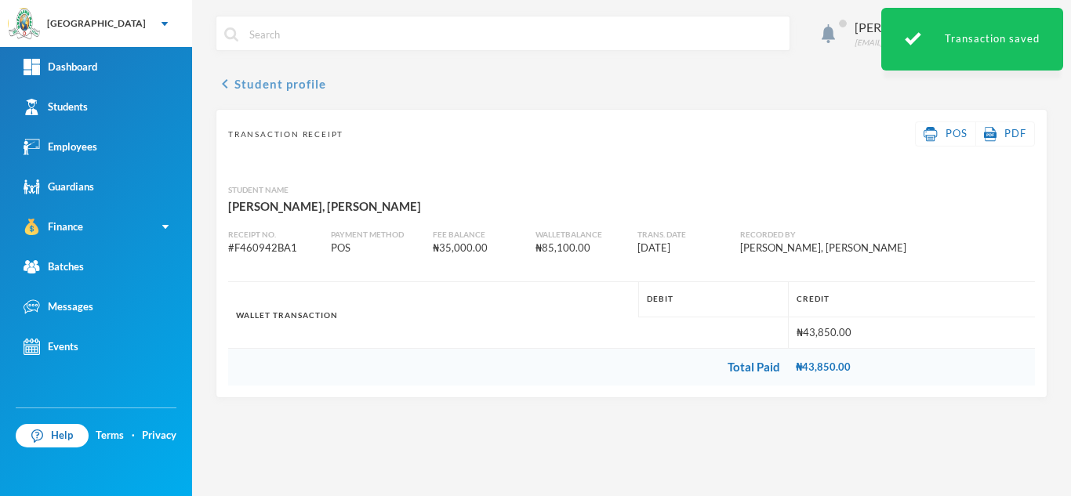
click at [237, 86] on button "chevron_left Student profile" at bounding box center [271, 84] width 111 height 19
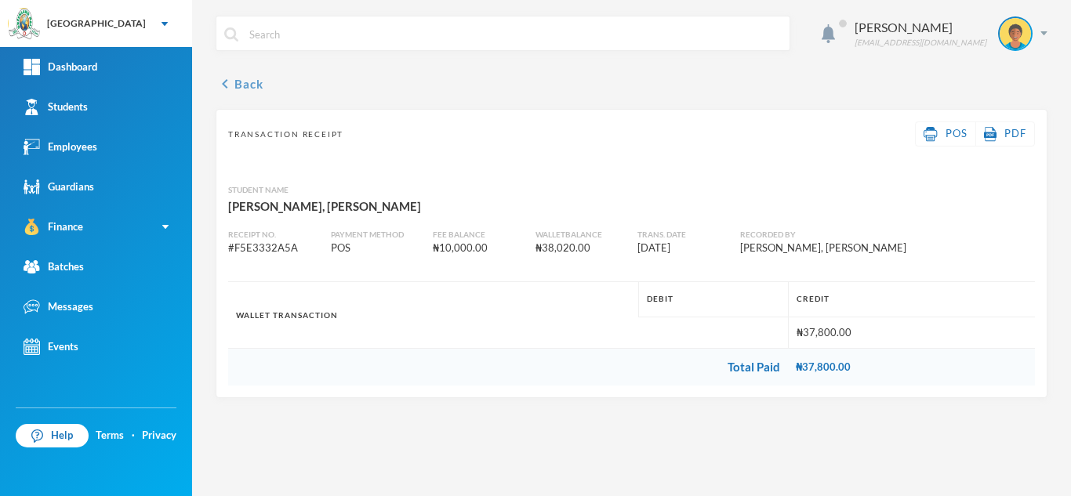
click at [231, 89] on icon "chevron_left" at bounding box center [225, 84] width 19 height 19
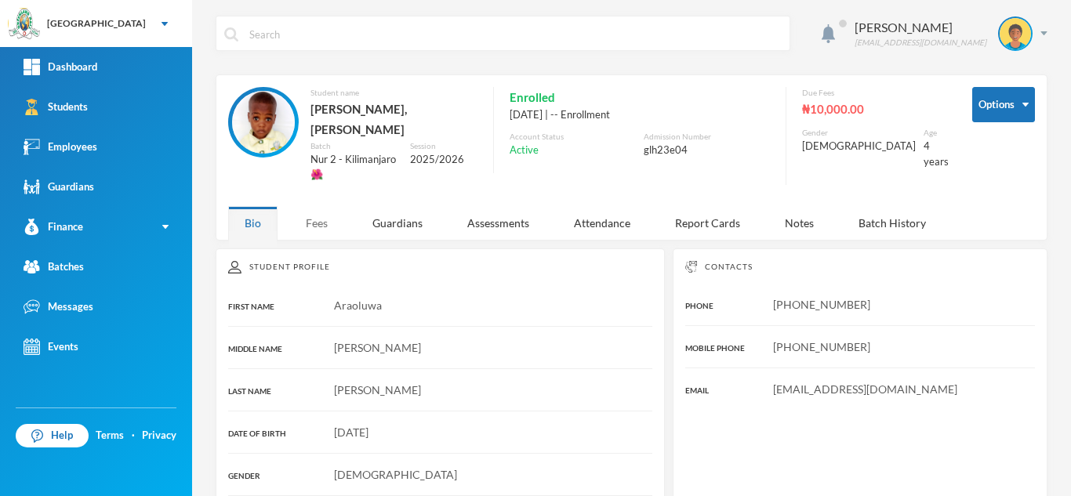
click at [322, 207] on div "Fees" at bounding box center [316, 223] width 55 height 34
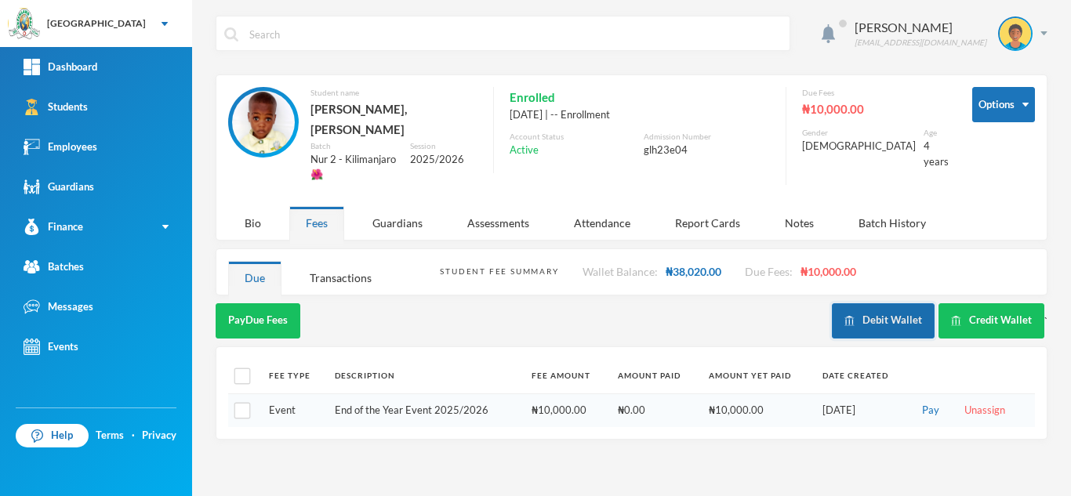
click at [891, 304] on button "Debit Wallet" at bounding box center [883, 321] width 103 height 35
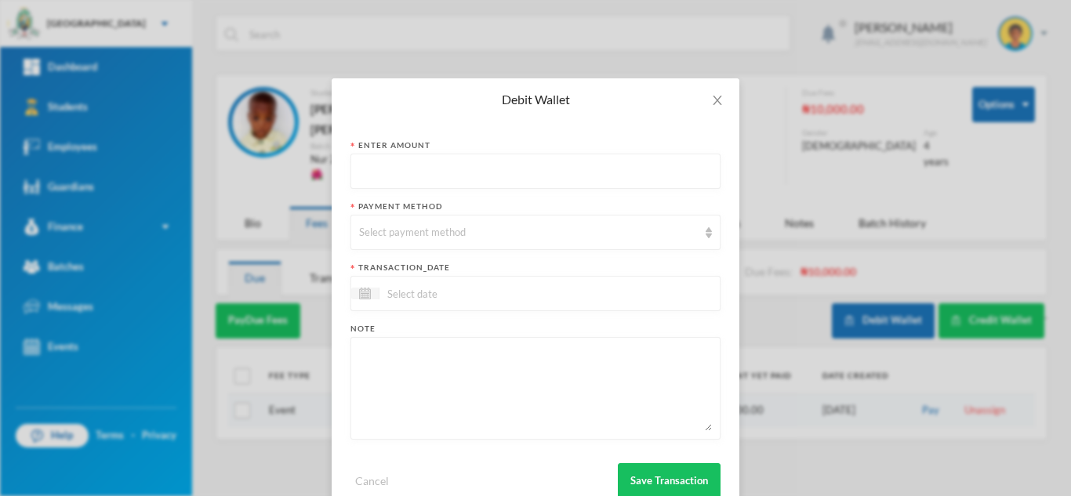
click at [408, 165] on input "text" at bounding box center [535, 172] width 353 height 35
click at [413, 351] on textarea at bounding box center [535, 388] width 353 height 85
paste textarea "social norms, CCA, Amazing science, verbal, quantitative, computer, creative co…"
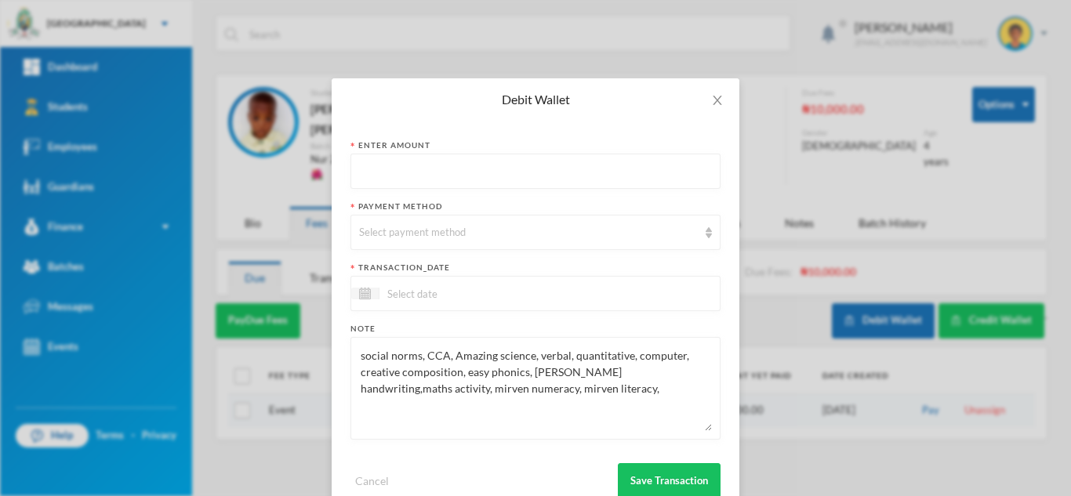
click at [414, 354] on textarea "social norms, CCA, Amazing science, verbal, quantitative, computer, creative co…" at bounding box center [535, 388] width 353 height 85
click at [471, 355] on textarea "science and health, CCA, Amazing science, verbal, quantitative, computer, creat…" at bounding box center [535, 388] width 353 height 85
type textarea "science and health, CCA, Amazing science, verbal, quantitative, computer, creat…"
click at [716, 91] on span "Close" at bounding box center [718, 100] width 44 height 44
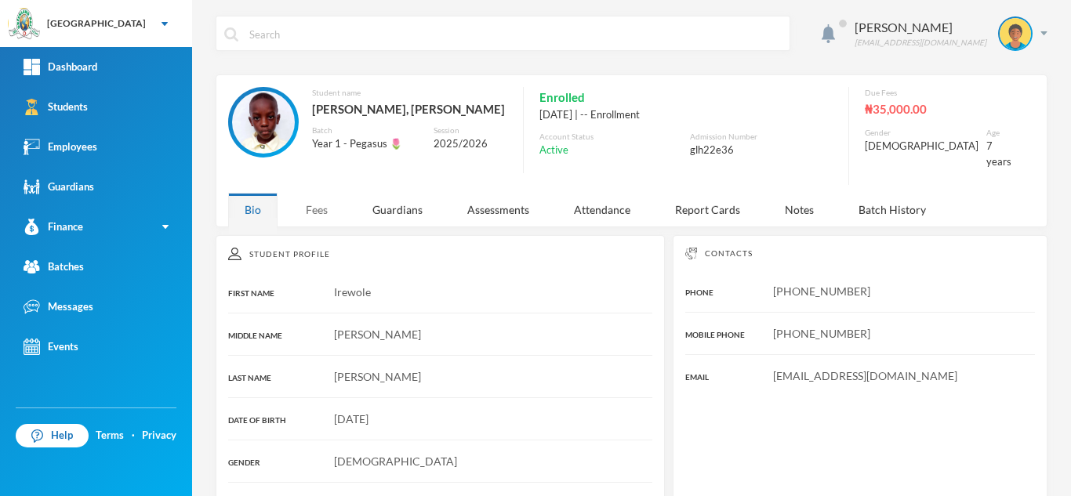
click at [323, 194] on div "Fees" at bounding box center [316, 210] width 55 height 34
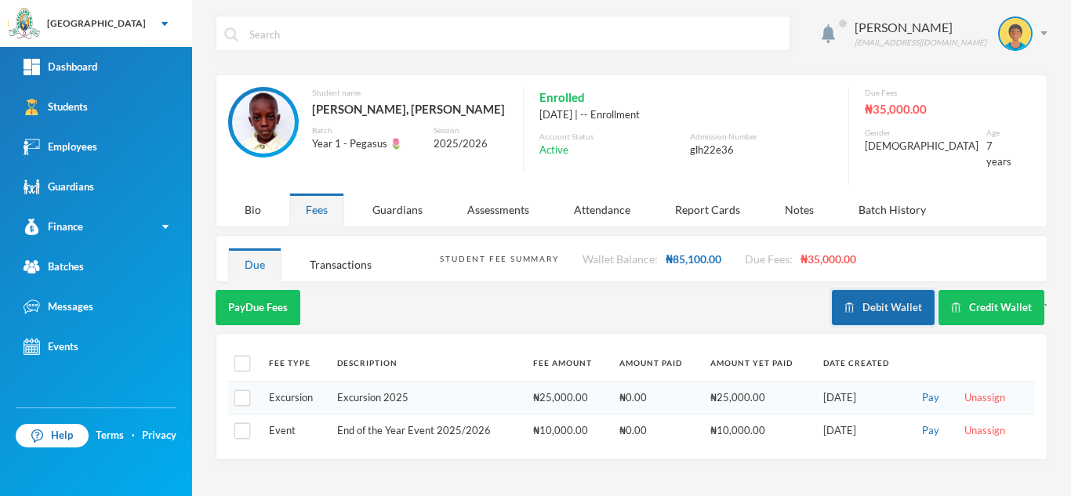
click at [879, 299] on button "Debit Wallet" at bounding box center [883, 307] width 103 height 35
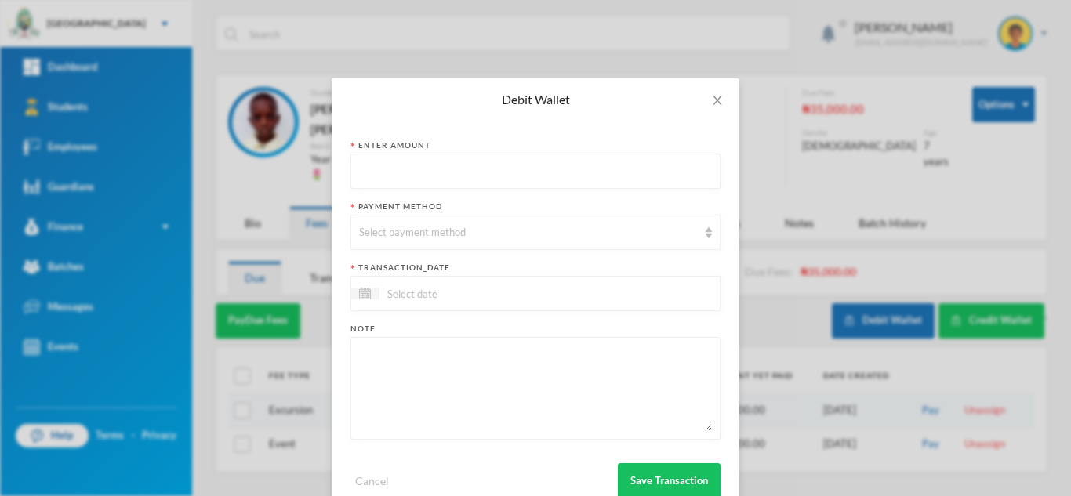
click at [418, 399] on textarea at bounding box center [535, 388] width 353 height 85
paste textarea "quantitative , verbal, concise, CCA, creative composition, computer, yoruba, le…"
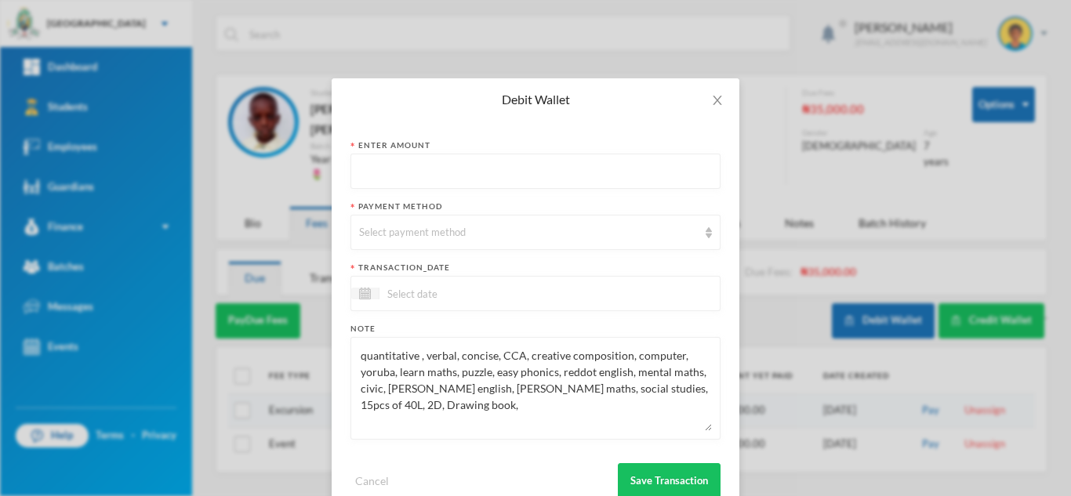
click at [597, 391] on textarea "quantitative , verbal, concise, CCA, creative composition, computer, yoruba, le…" at bounding box center [535, 388] width 353 height 85
click at [522, 402] on textarea "quantitative , verbal, concise, CCA, creative composition, computer, yoruba, le…" at bounding box center [535, 388] width 353 height 85
type textarea "quantitative , verbal, concise, CCA, creative composition, computer, yoruba, le…"
click at [401, 162] on input "text" at bounding box center [535, 172] width 353 height 35
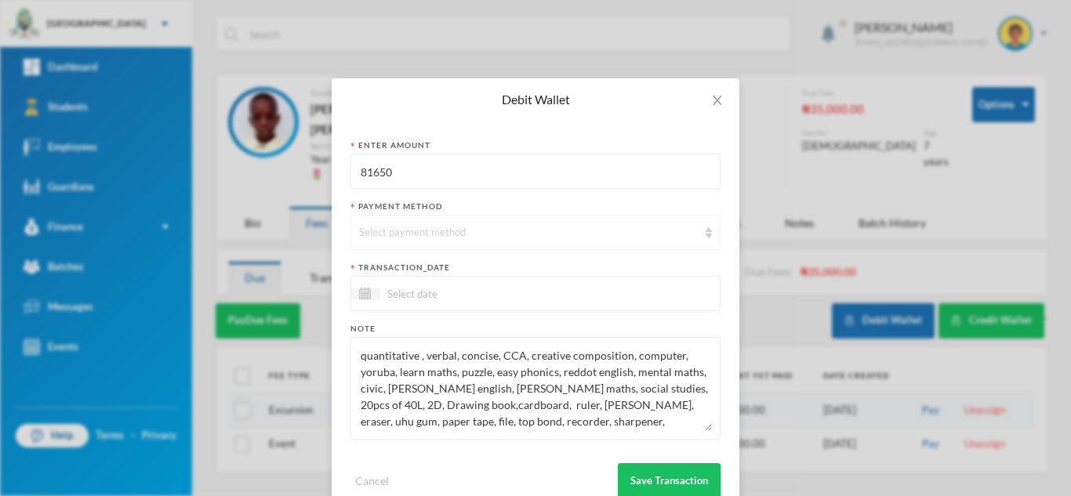
type input "81650"
click at [446, 230] on div "Select payment method" at bounding box center [528, 233] width 339 height 16
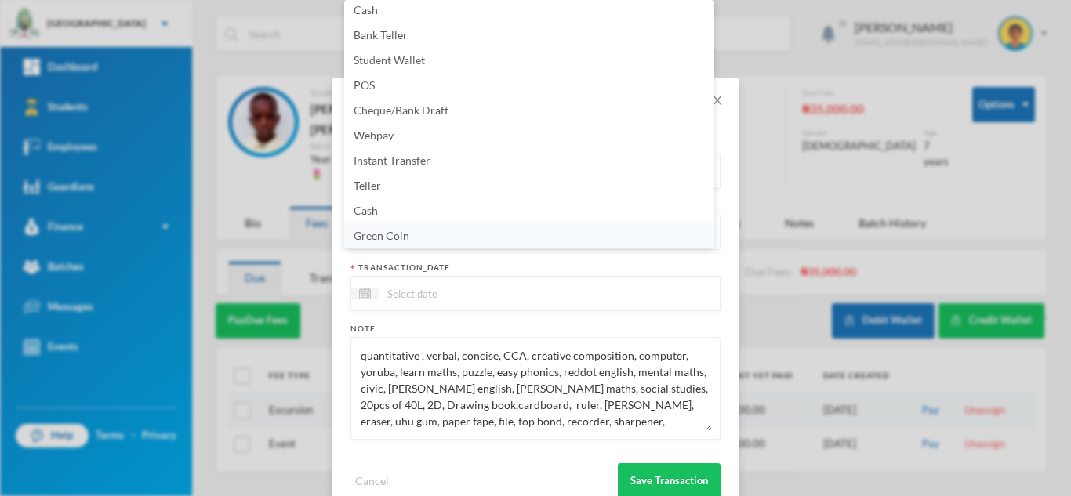
click at [440, 238] on li "Green Coin" at bounding box center [529, 236] width 370 height 25
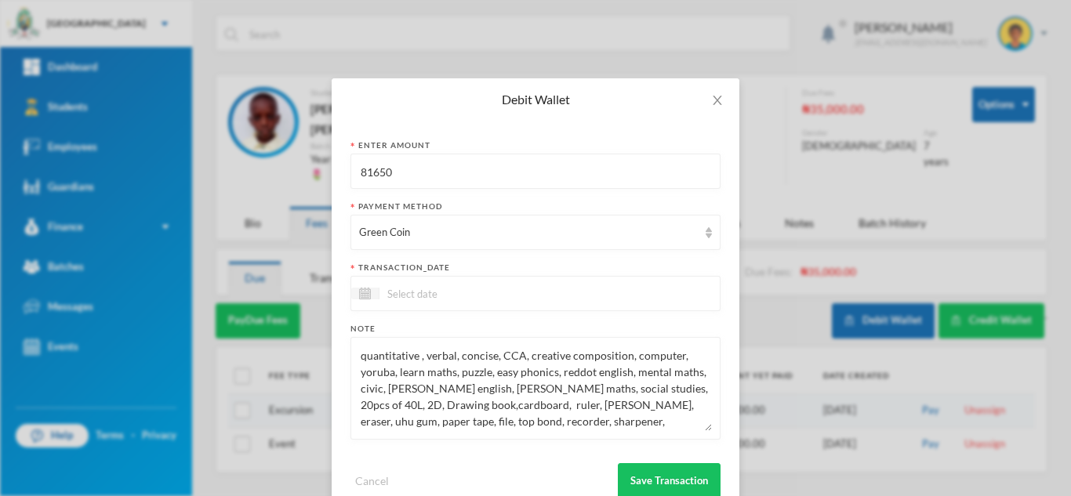
click at [416, 299] on input at bounding box center [446, 294] width 132 height 18
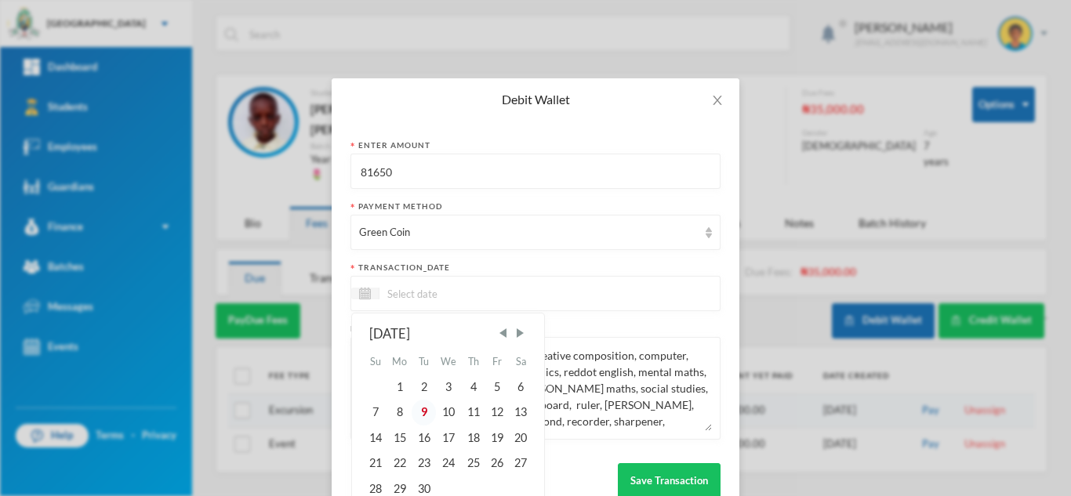
click at [419, 413] on div "9" at bounding box center [424, 412] width 24 height 25
type input "[DATE]"
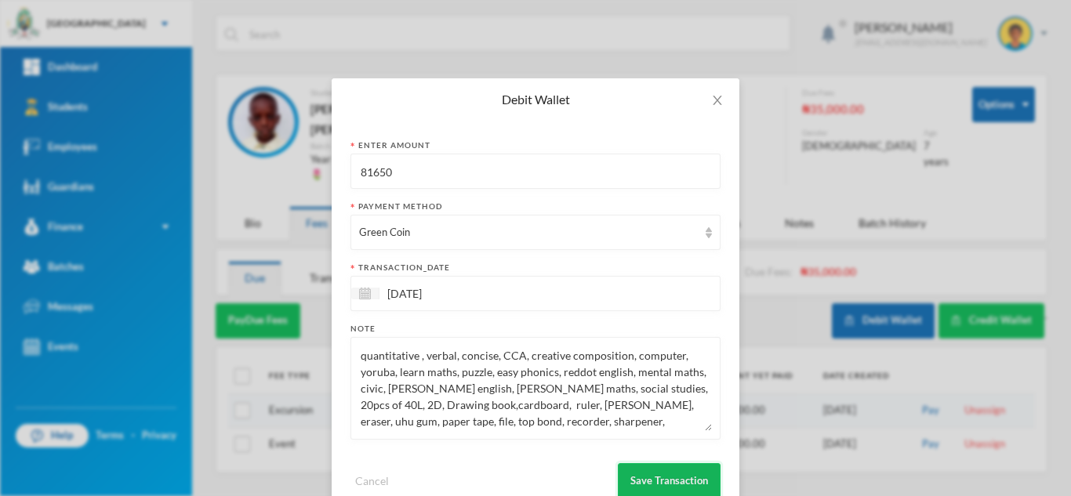
click at [645, 471] on button "Save Transaction" at bounding box center [669, 481] width 103 height 35
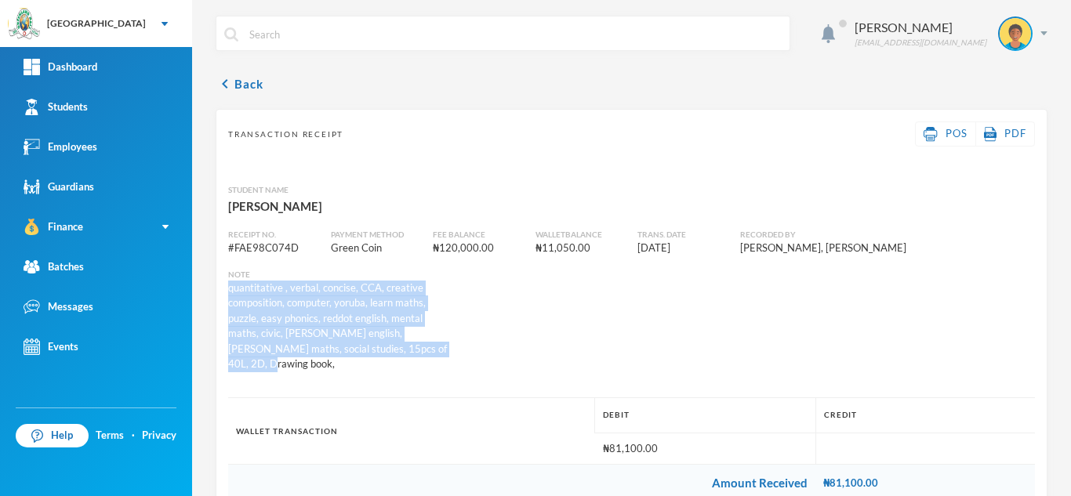
drag, startPoint x: 414, startPoint y: 350, endPoint x: 227, endPoint y: 287, distance: 197.7
click at [227, 287] on div "Note quantitative , verbal, concise, CCA, creative composition, computer, yorub…" at bounding box center [342, 321] width 239 height 104
copy div "quantitative , verbal, concise, CCA, creative composition, computer, yoruba, le…"
click at [170, 106] on link "Students" at bounding box center [96, 107] width 192 height 40
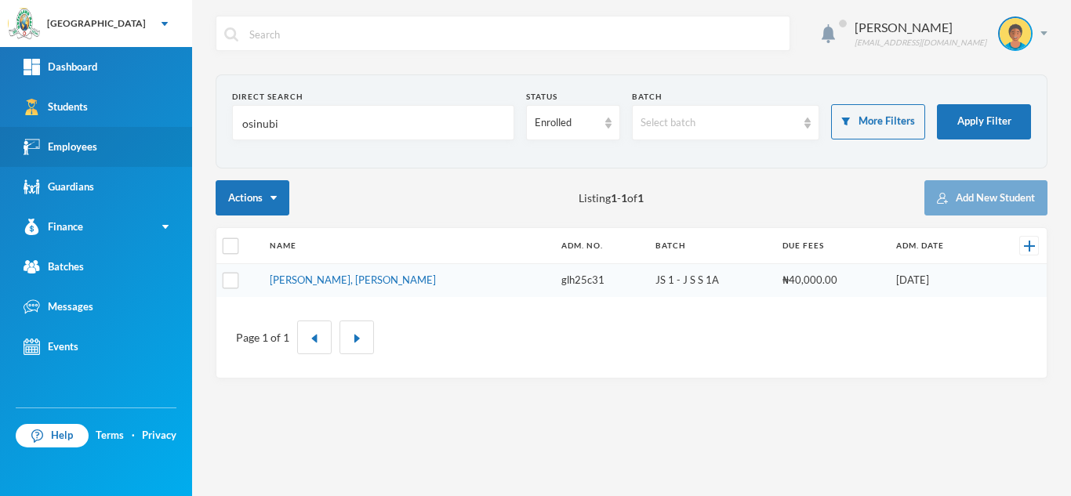
drag, startPoint x: 301, startPoint y: 113, endPoint x: 125, endPoint y: 147, distance: 179.7
click at [130, 151] on div "Greenland Hall Your Bluebic Account Greenland Hall Add a New School Dashboard S…" at bounding box center [535, 248] width 1071 height 496
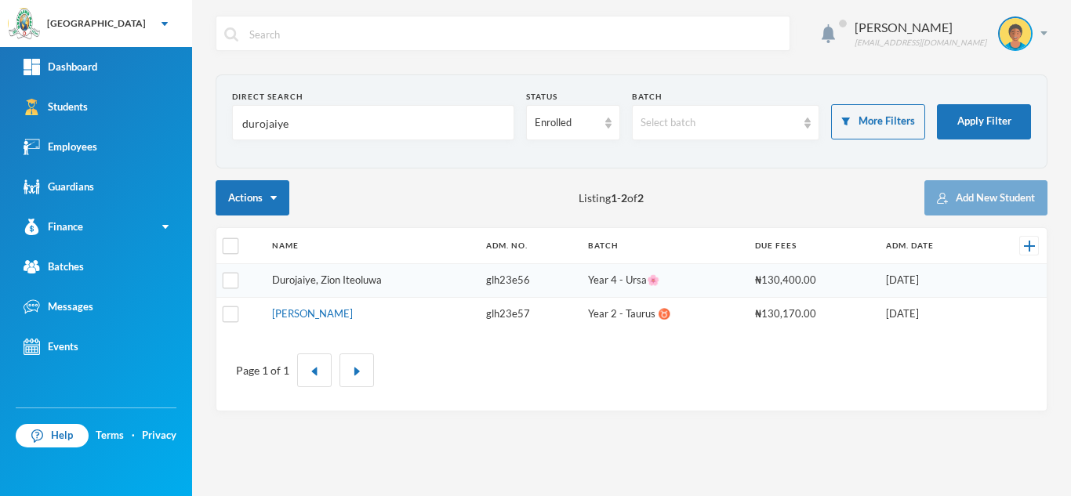
type input "durojaiye"
click at [353, 315] on link "[PERSON_NAME]" at bounding box center [312, 313] width 81 height 13
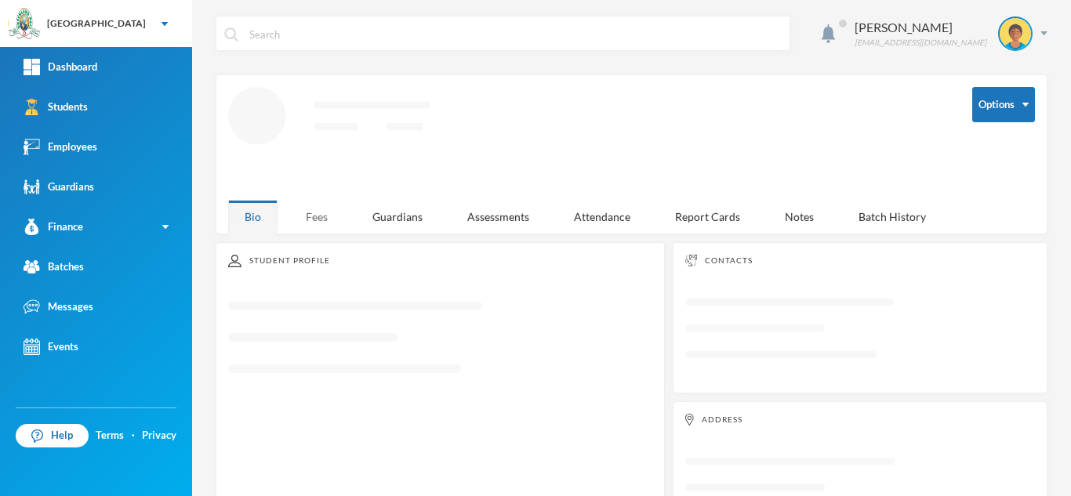
click at [319, 220] on div "Fees" at bounding box center [316, 217] width 55 height 34
click at [318, 215] on div "Fees" at bounding box center [316, 217] width 55 height 34
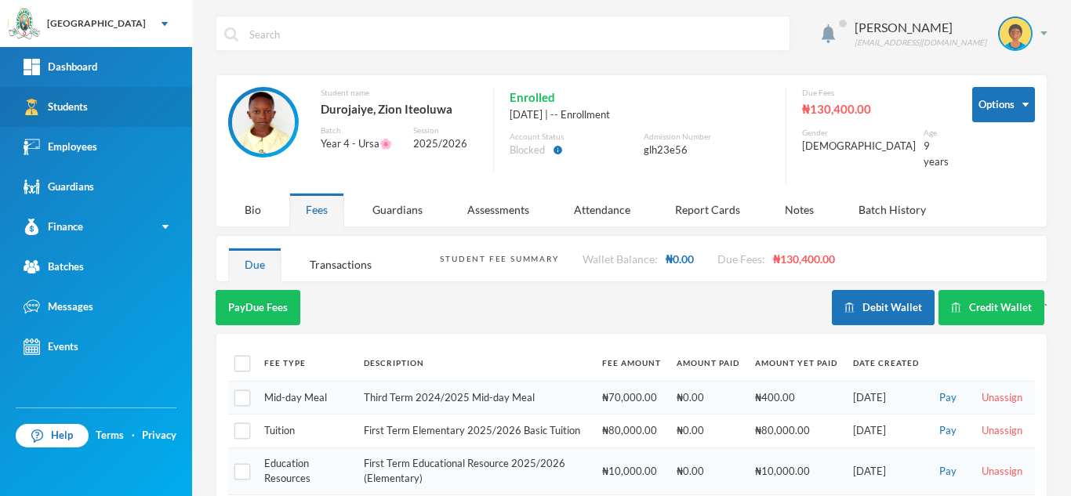
click at [115, 110] on link "Students" at bounding box center [96, 107] width 192 height 40
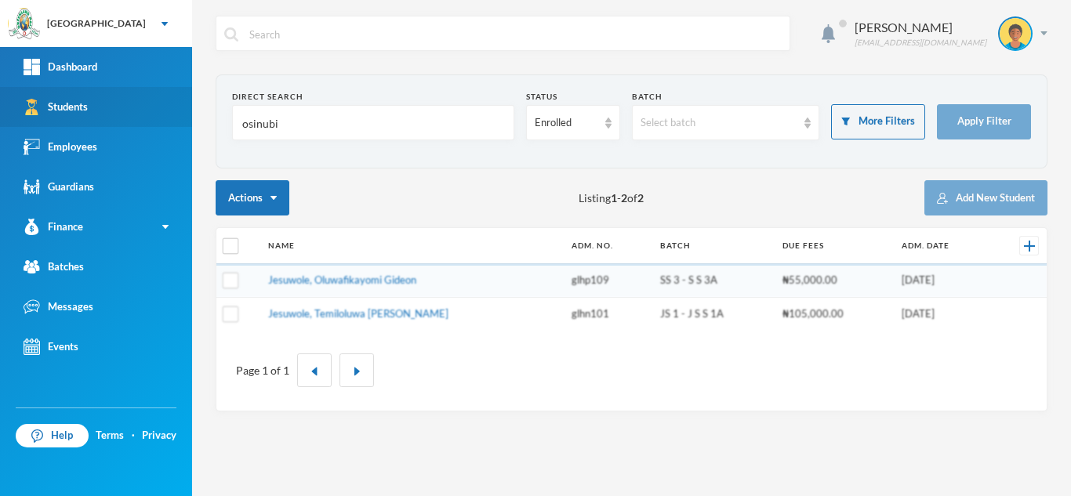
drag, startPoint x: 310, startPoint y: 129, endPoint x: 40, endPoint y: 126, distance: 269.8
click at [52, 127] on div "Greenland Hall Your Bluebic Account Greenland Hall Add a New School Dashboard S…" at bounding box center [535, 248] width 1071 height 496
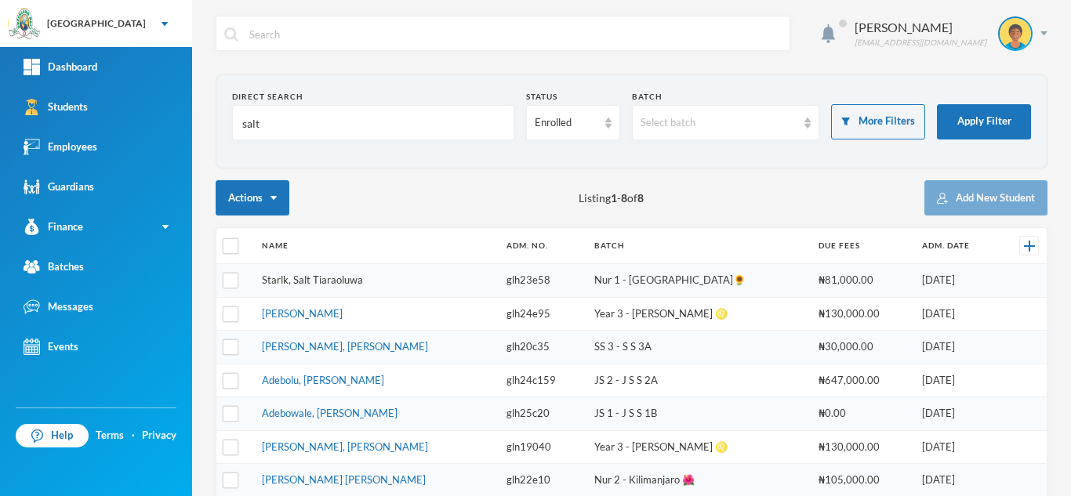
type input "salt"
click at [315, 281] on link "Starlk, Salt Tiaraoluwa" at bounding box center [312, 280] width 101 height 13
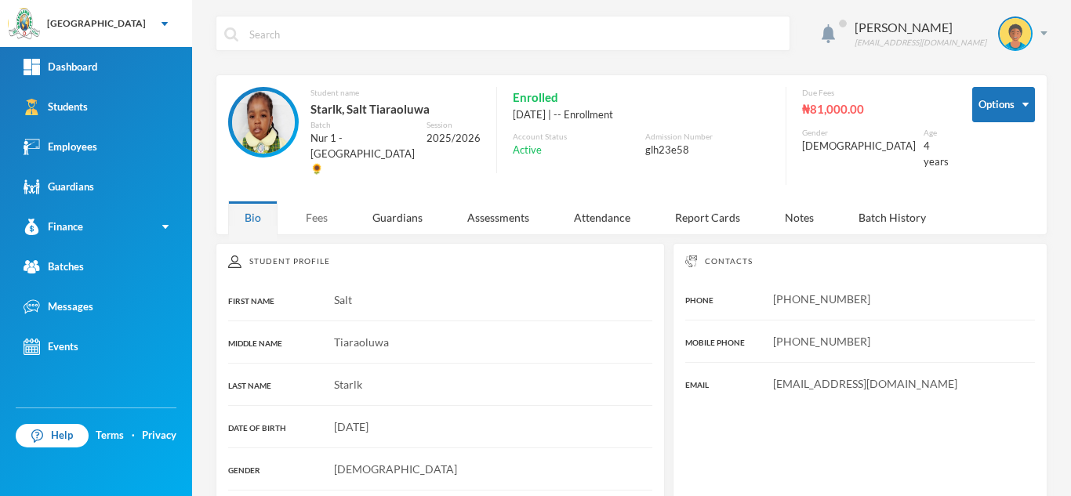
click at [310, 201] on div "Fees" at bounding box center [316, 218] width 55 height 34
